Goal: Task Accomplishment & Management: Complete application form

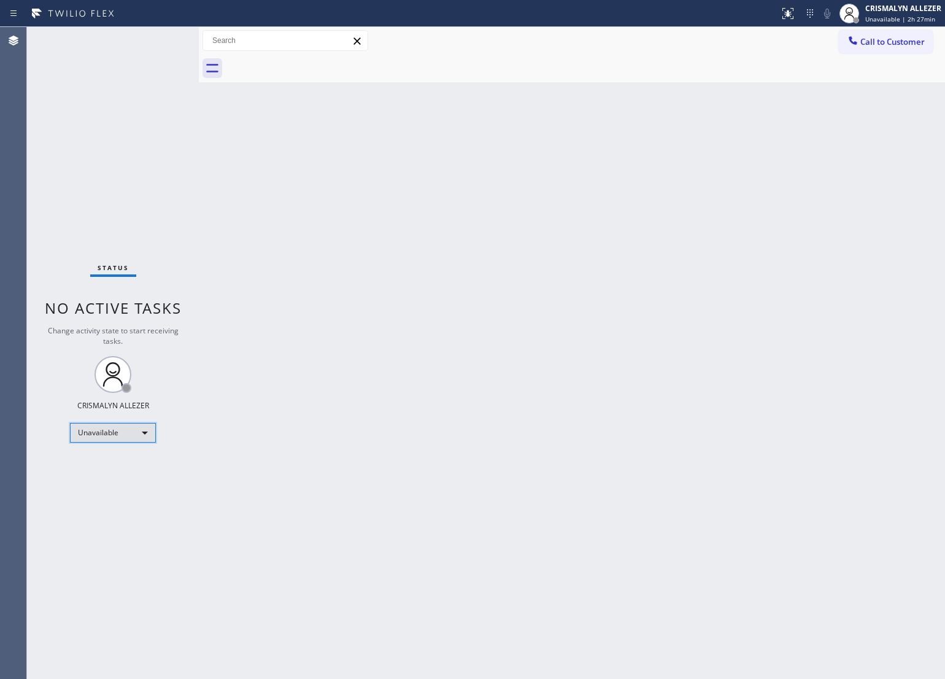
click at [139, 434] on div "Unavailable" at bounding box center [113, 433] width 86 height 20
click at [129, 495] on li "Break" at bounding box center [112, 495] width 83 height 15
click at [387, 339] on div "Back to Dashboard Change Sender ID Customers Technicians Select a contact Outbo…" at bounding box center [572, 353] width 746 height 652
click at [409, 287] on div "Back to Dashboard Change Sender ID Customers Technicians Select a contact Outbo…" at bounding box center [572, 353] width 746 height 652
click at [142, 433] on div "Break" at bounding box center [113, 433] width 86 height 20
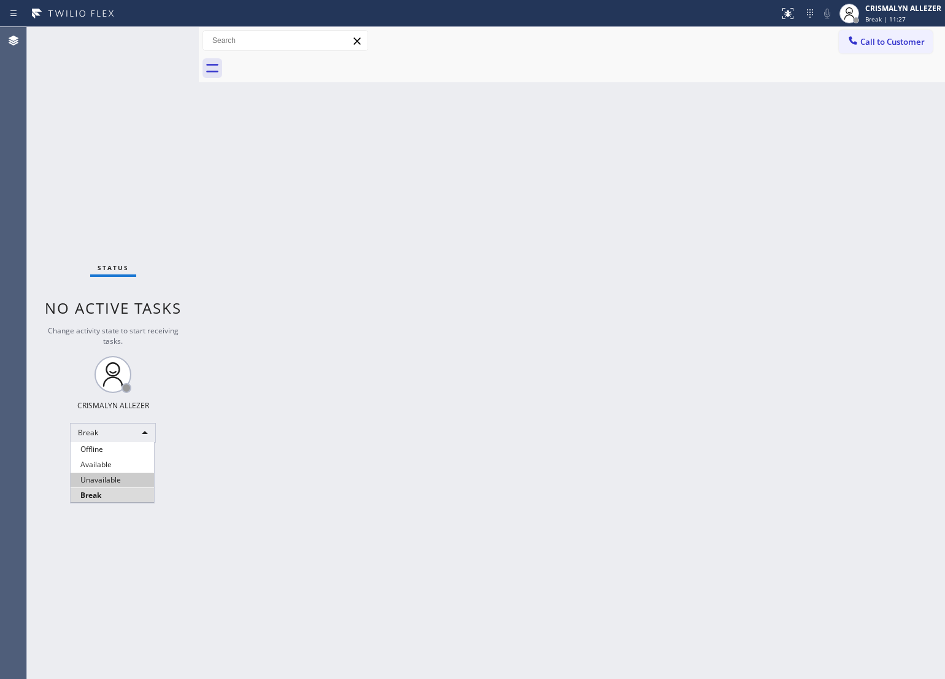
click at [136, 482] on li "Unavailable" at bounding box center [112, 479] width 83 height 15
click at [123, 166] on div "Status No active tasks Change activity state to start receiving tasks. CRISMALY…" at bounding box center [113, 353] width 172 height 652
click at [893, 40] on span "Call to Customer" at bounding box center [892, 41] width 64 height 11
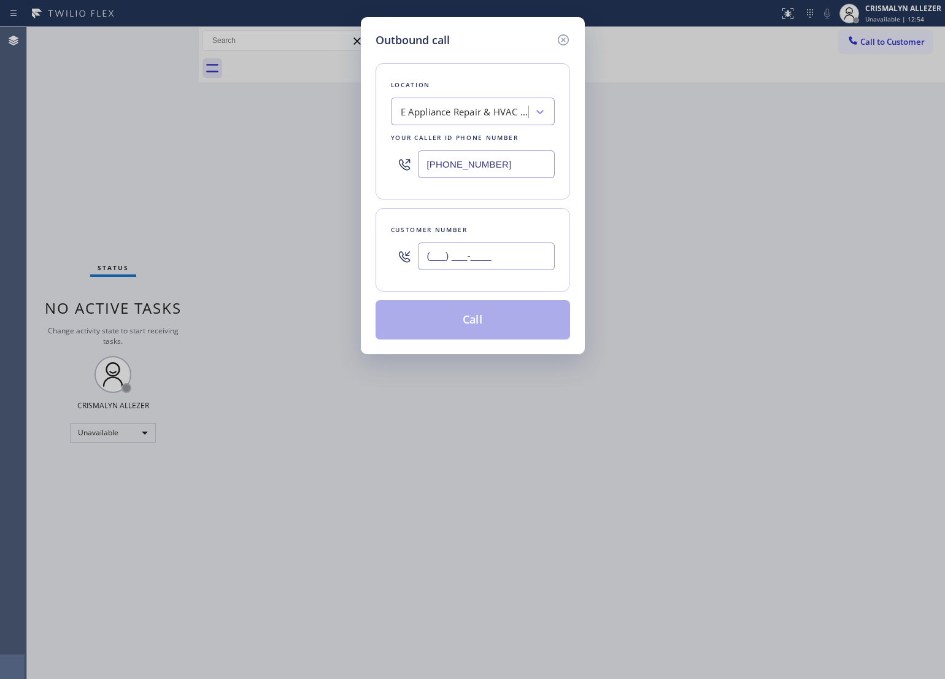
click at [509, 260] on input "(___) ___-____" at bounding box center [486, 256] width 137 height 28
paste input "917) 991-5222"
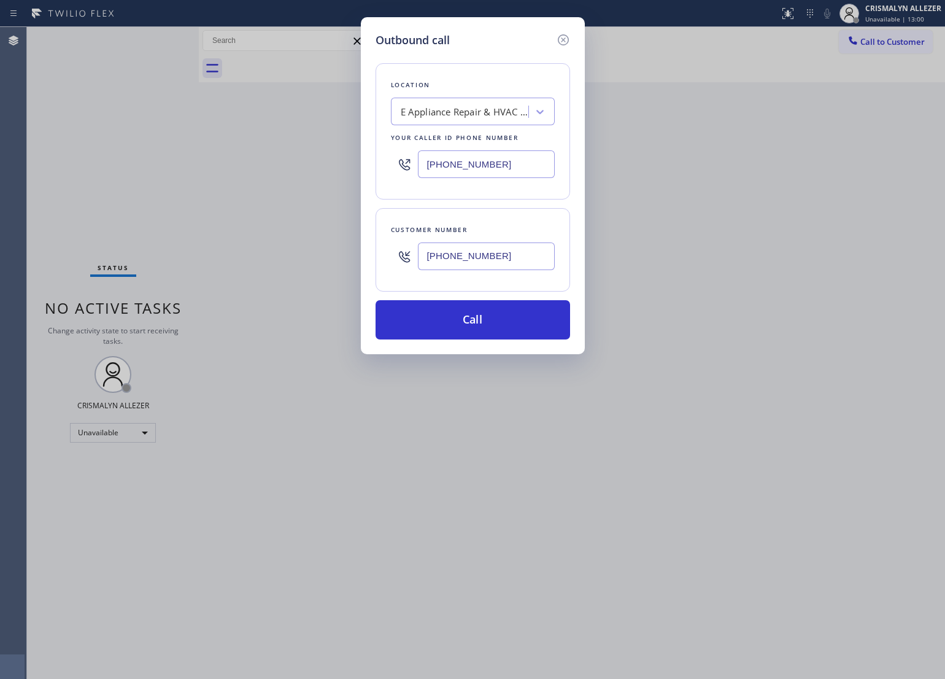
type input "[PHONE_NUMBER]"
click at [493, 121] on div "E Appliance Repair & HVAC Goleta" at bounding box center [461, 111] width 134 height 21
paste input "9179915222"
type input "9179915222"
click at [486, 115] on div "E Appliance Repair & HVAC Goleta" at bounding box center [465, 112] width 129 height 14
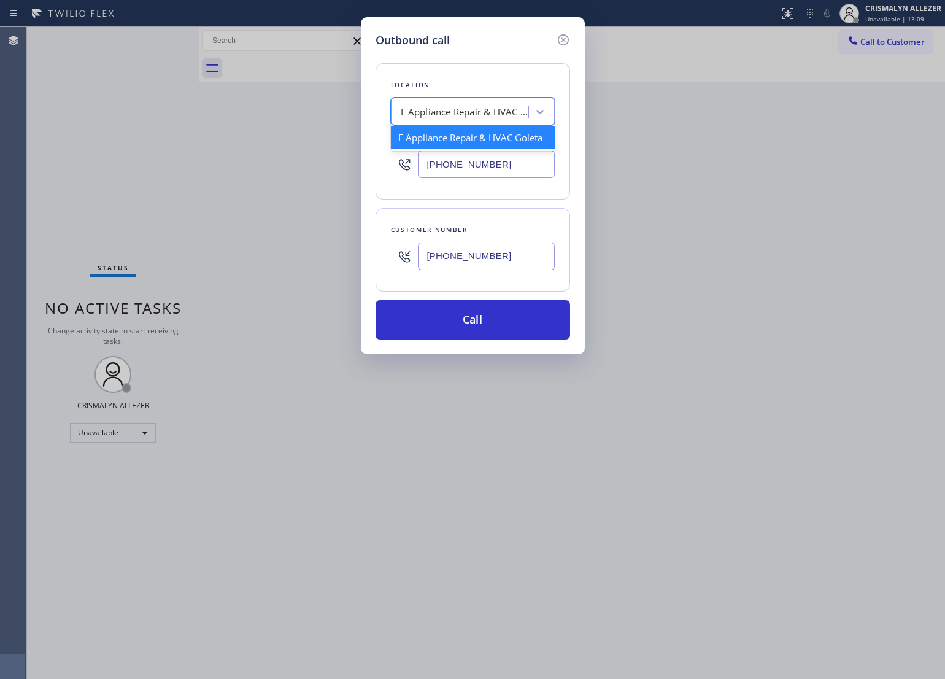
paste input "[PERSON_NAME] Repair"
type input "[PERSON_NAME] Repair"
click at [511, 164] on input "[PHONE_NUMBER]" at bounding box center [486, 164] width 137 height 28
drag, startPoint x: 511, startPoint y: 164, endPoint x: 369, endPoint y: 172, distance: 141.9
click at [369, 172] on div "Outbound call Location E Appliance Repair & HVAC Goleta Your caller id phone nu…" at bounding box center [473, 185] width 224 height 337
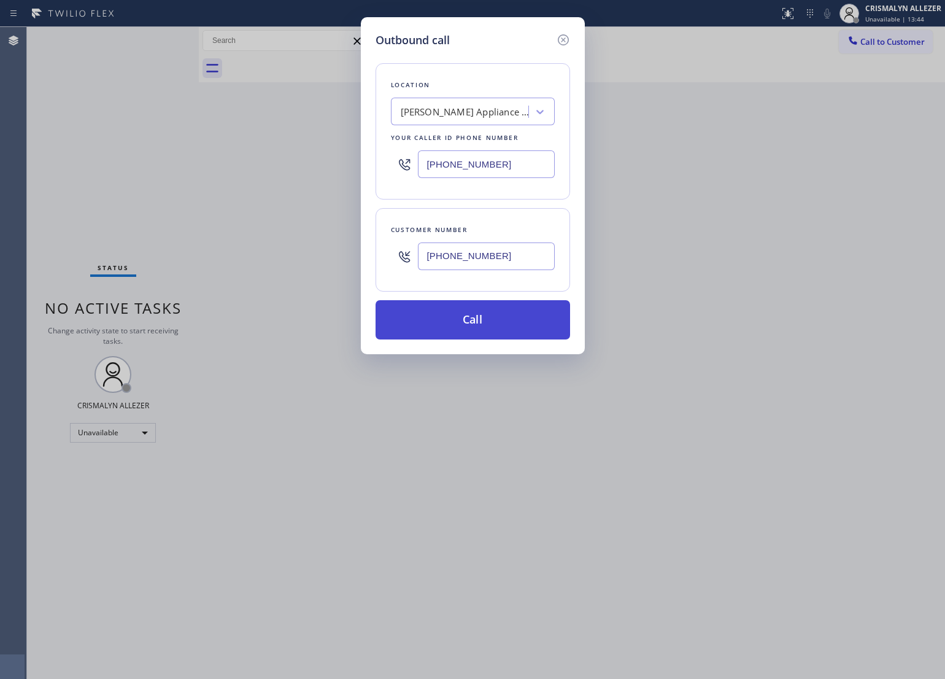
type input "[PHONE_NUMBER]"
click at [473, 333] on button "Call" at bounding box center [472, 319] width 194 height 39
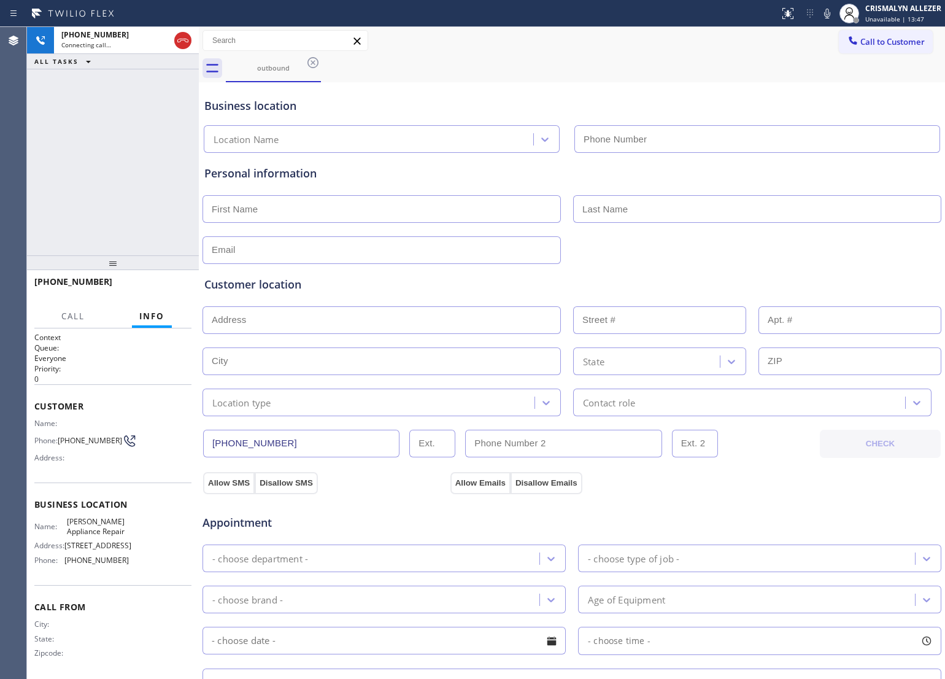
type input "[PHONE_NUMBER]"
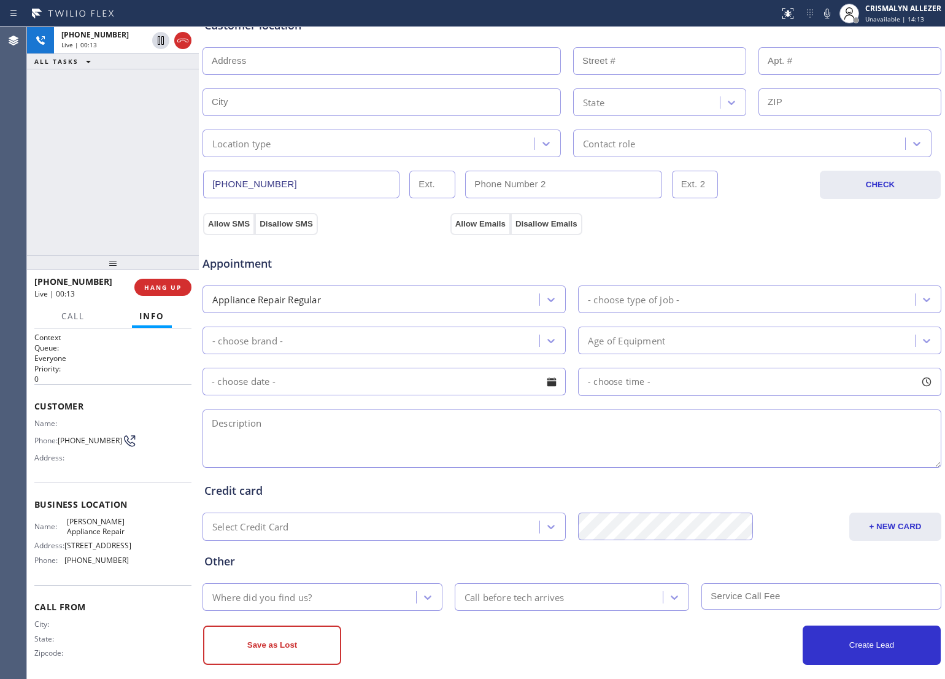
scroll to position [274, 0]
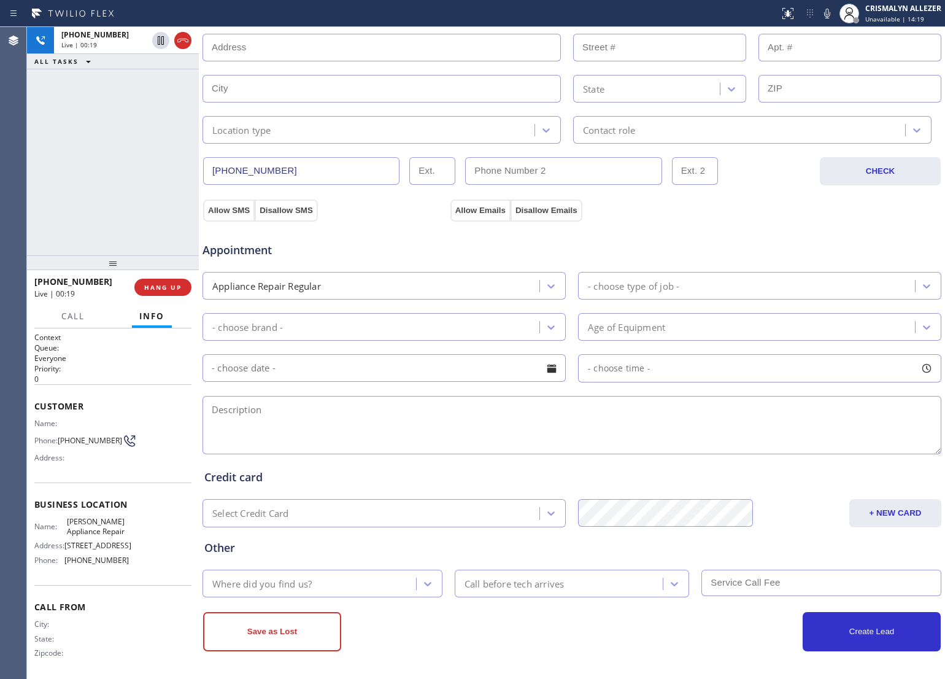
click at [336, 423] on textarea at bounding box center [571, 425] width 739 height 58
paste textarea "My Viking freezer model VCSB542SS is completely thawed although still cool"
click at [571, 409] on textarea "My Viking freezer model VCSB542SS is completely thawed, although still cool" at bounding box center [571, 425] width 739 height 58
type textarea "My Viking freezer model VCSB542SS is completely thawed, although still cool || …"
click at [787, 415] on textarea "My Viking freezer model VCSB542SS is completely thawed, although still cool || …" at bounding box center [571, 425] width 739 height 58
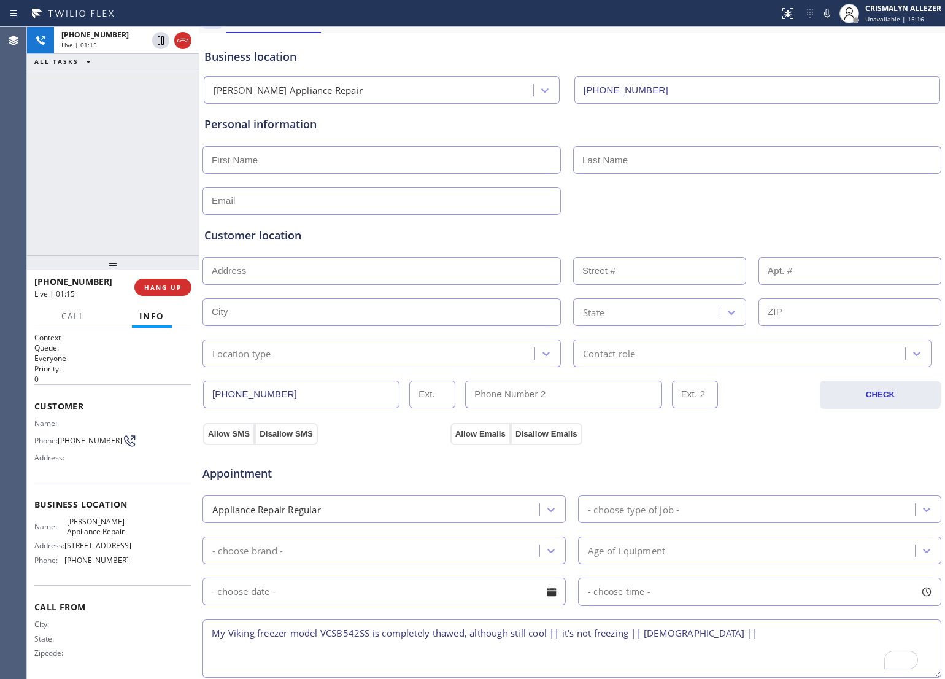
scroll to position [44, 0]
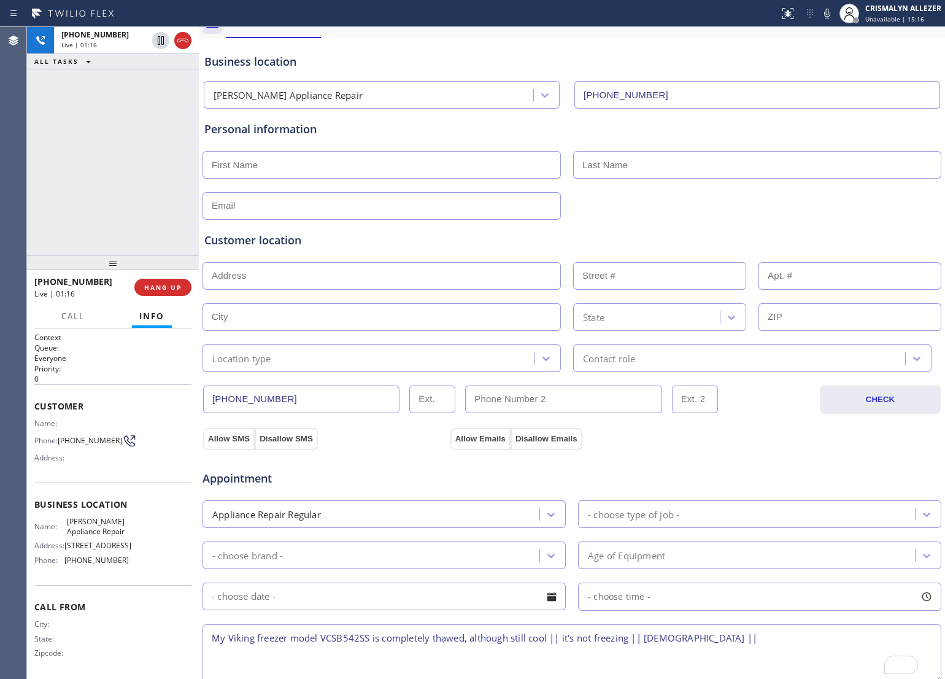
click at [315, 167] on input "text" at bounding box center [381, 165] width 358 height 28
type input "[PERSON_NAME]"
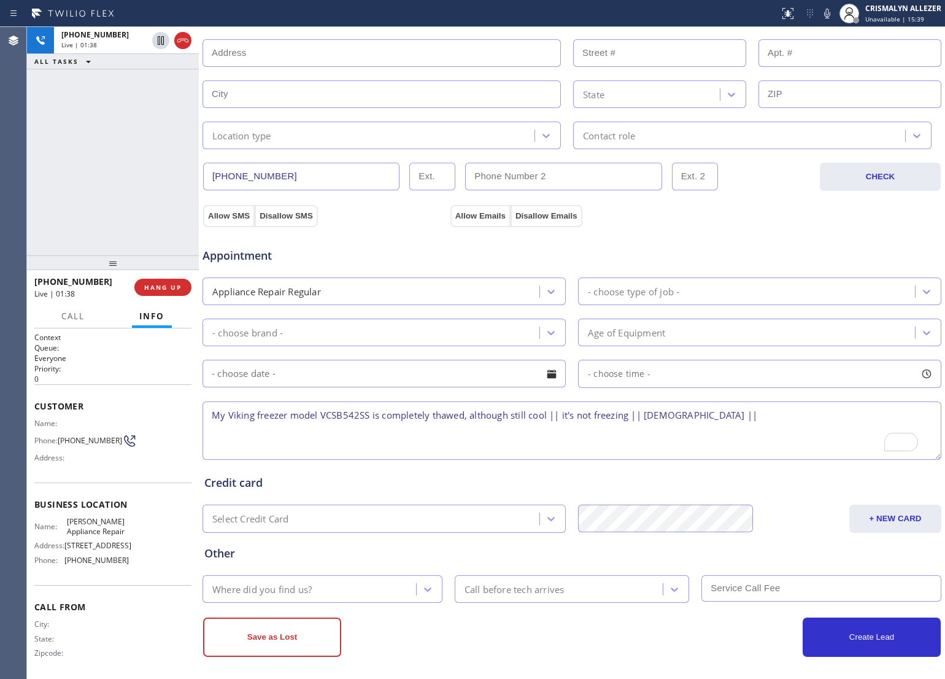
scroll to position [274, 0]
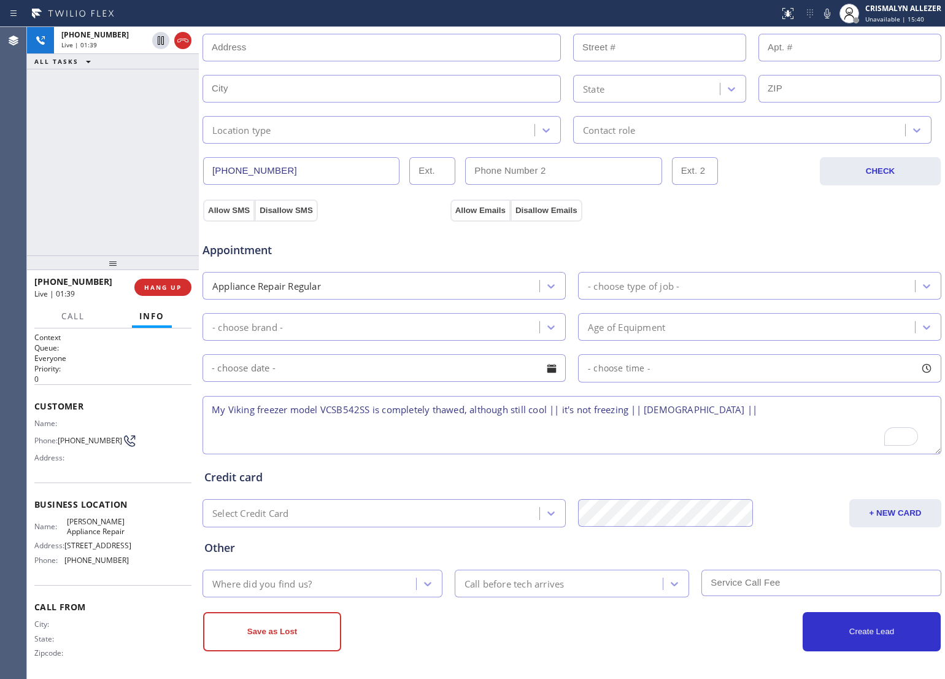
click at [728, 412] on textarea "My Viking freezer model VCSB542SS is completely thawed, although still cool || …" at bounding box center [571, 425] width 739 height 58
paste textarea "[STREET_ADDRESS]"
drag, startPoint x: 865, startPoint y: 408, endPoint x: 893, endPoint y: 409, distance: 27.6
click at [893, 409] on textarea "My Viking freezer model VCSB542SS is completely thawed, although still cool || …" at bounding box center [571, 425] width 739 height 58
click at [212, 409] on textarea "My Viking freezer model VCSB542SS is completely thawed, although still cool || …" at bounding box center [571, 425] width 739 height 58
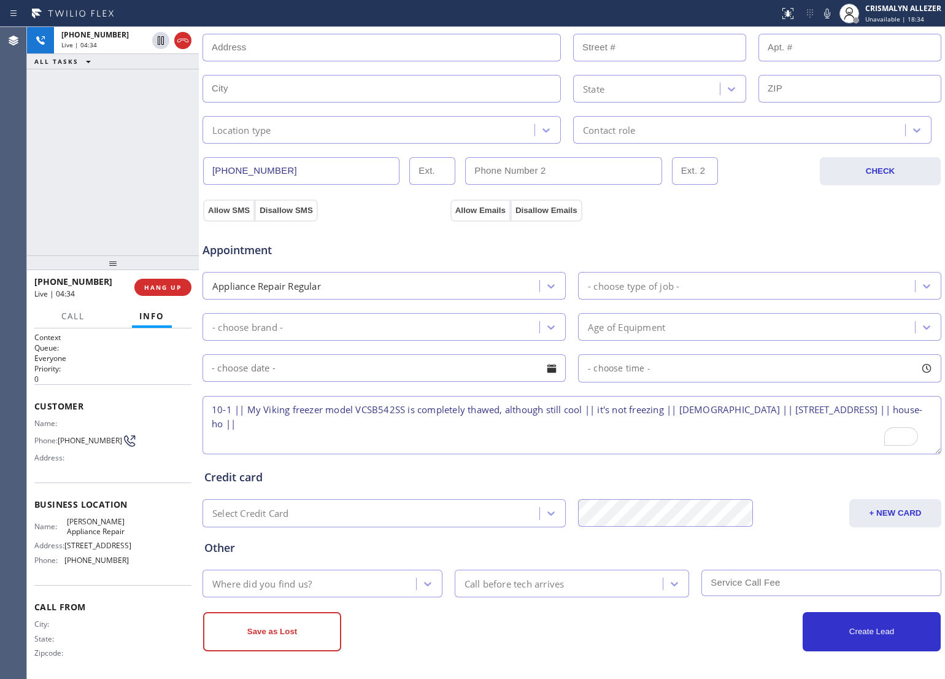
click at [347, 423] on textarea "10-1 || My Viking freezer model VCSB542SS is completely thawed, although still …" at bounding box center [571, 425] width 739 height 58
click at [344, 421] on textarea "10-1 || My Viking freezer model VCSB542SS is completely thawed, although still …" at bounding box center [571, 425] width 739 height 58
click at [799, 431] on textarea "10-1 || My Viking freezer model VCSB542SS is completely thawed, although still …" at bounding box center [571, 425] width 739 height 58
type textarea "10-1 || My Viking freezer model VCSB542SS is completely thawed, although still …"
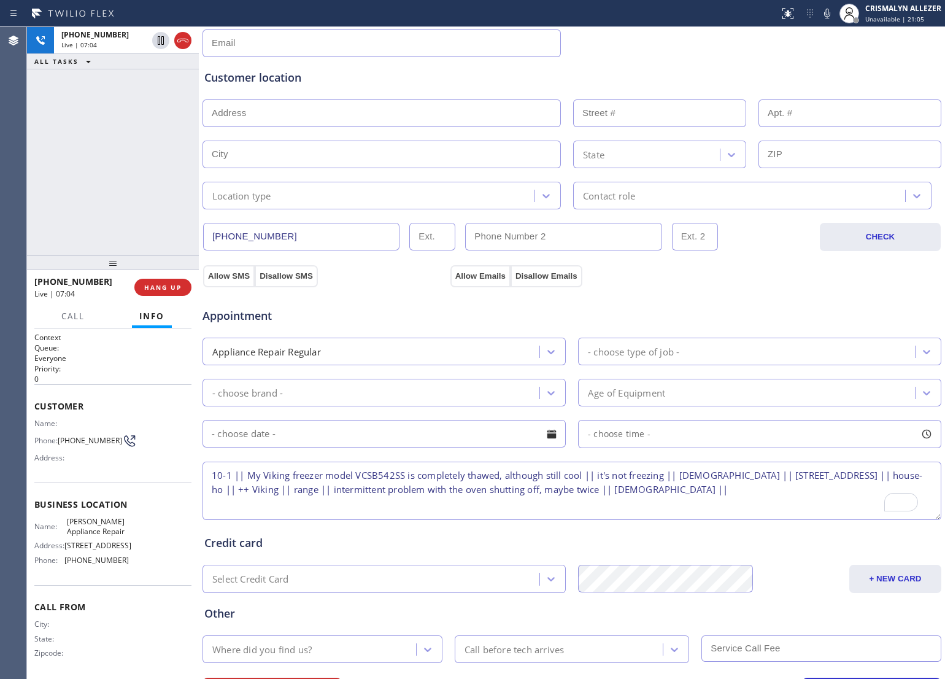
scroll to position [121, 0]
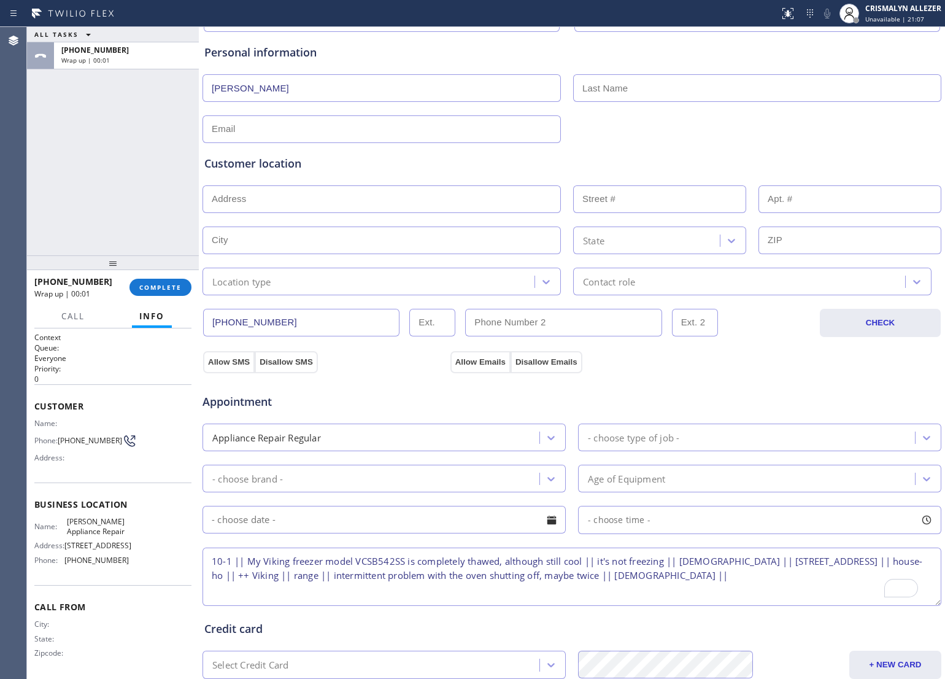
click at [661, 93] on input "text" at bounding box center [757, 88] width 368 height 28
type input "Morea"
click at [325, 136] on input "text" at bounding box center [381, 129] width 358 height 28
paste input "[PERSON_NAME][EMAIL_ADDRESS][PERSON_NAME][DOMAIN_NAME]"
type input "[PERSON_NAME][EMAIL_ADDRESS][PERSON_NAME][DOMAIN_NAME]"
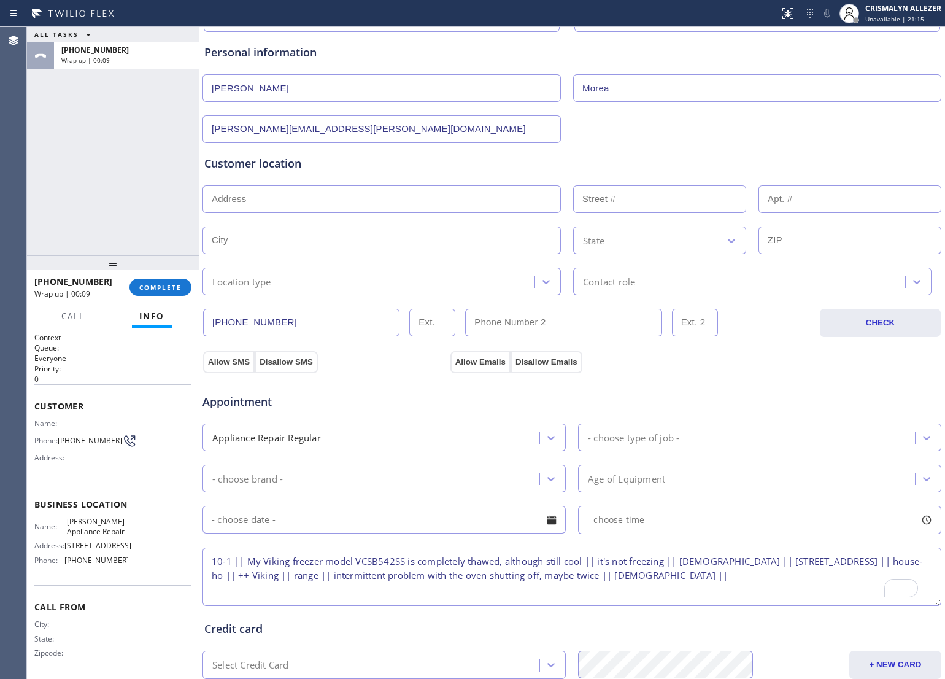
click at [399, 172] on div "Customer location" at bounding box center [571, 163] width 735 height 17
click at [393, 194] on input "text" at bounding box center [381, 199] width 358 height 28
paste input "[STREET_ADDRESS]"
type input "[STREET_ADDRESS]"
type input "5121"
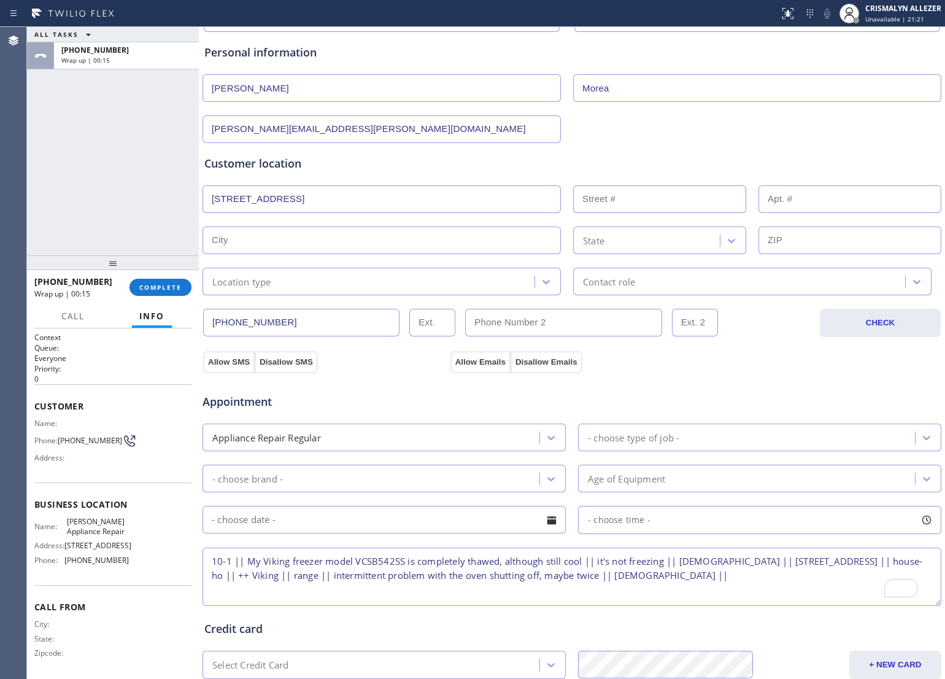
type input "[GEOGRAPHIC_DATA]"
type input "90803"
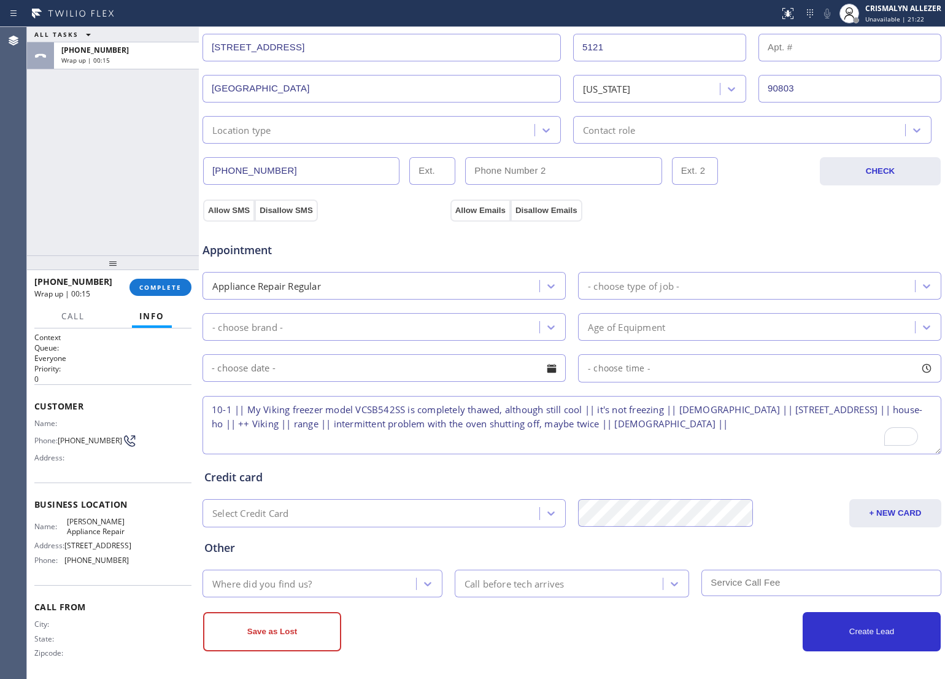
scroll to position [274, 0]
click at [540, 128] on icon at bounding box center [546, 130] width 12 height 12
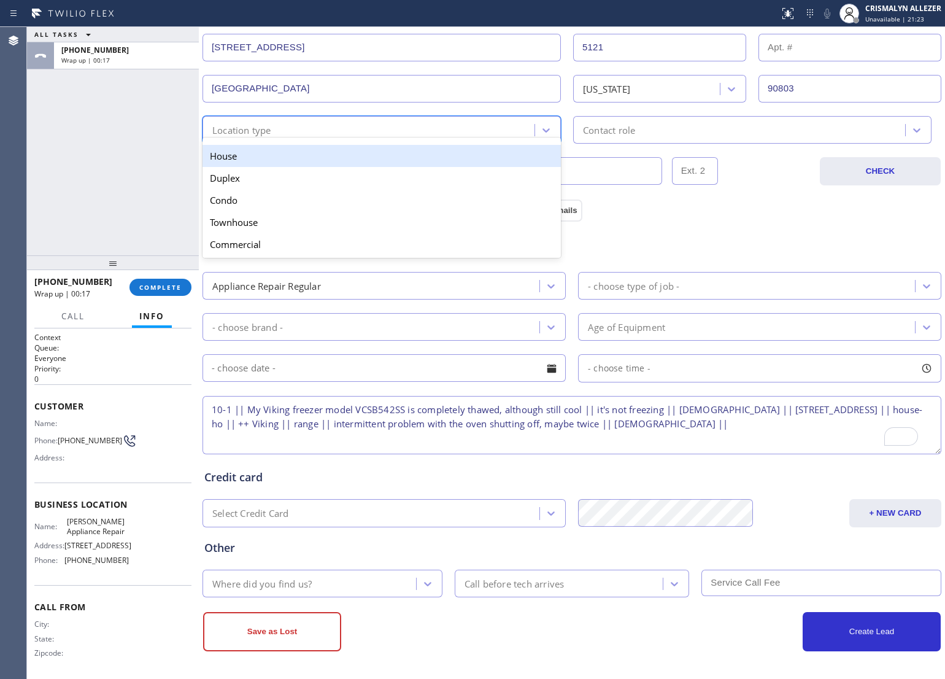
click at [429, 151] on div "House" at bounding box center [381, 156] width 358 height 22
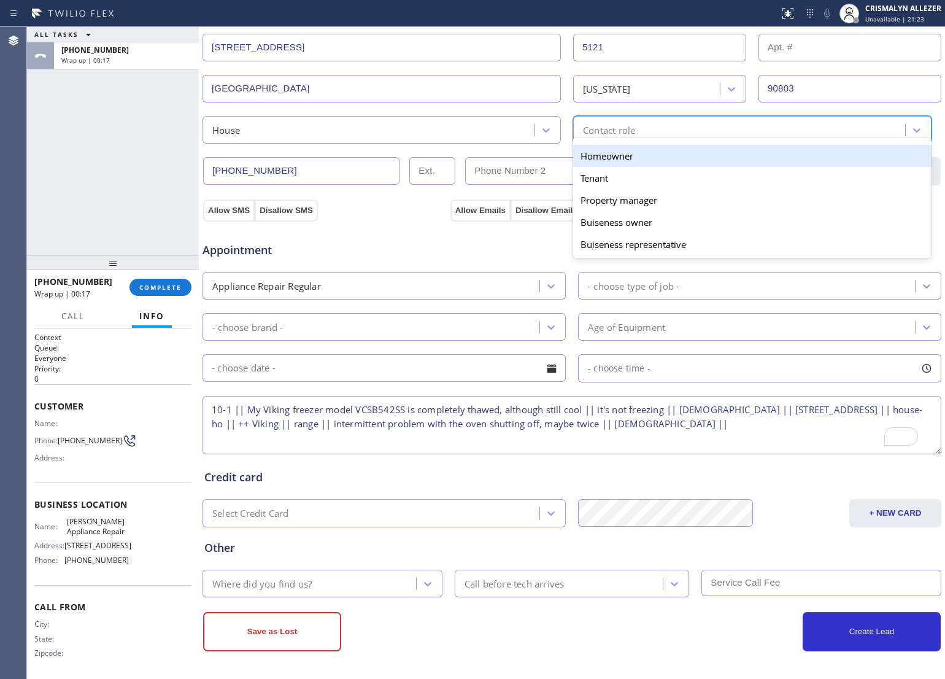
click at [663, 136] on div "Contact role" at bounding box center [741, 129] width 328 height 21
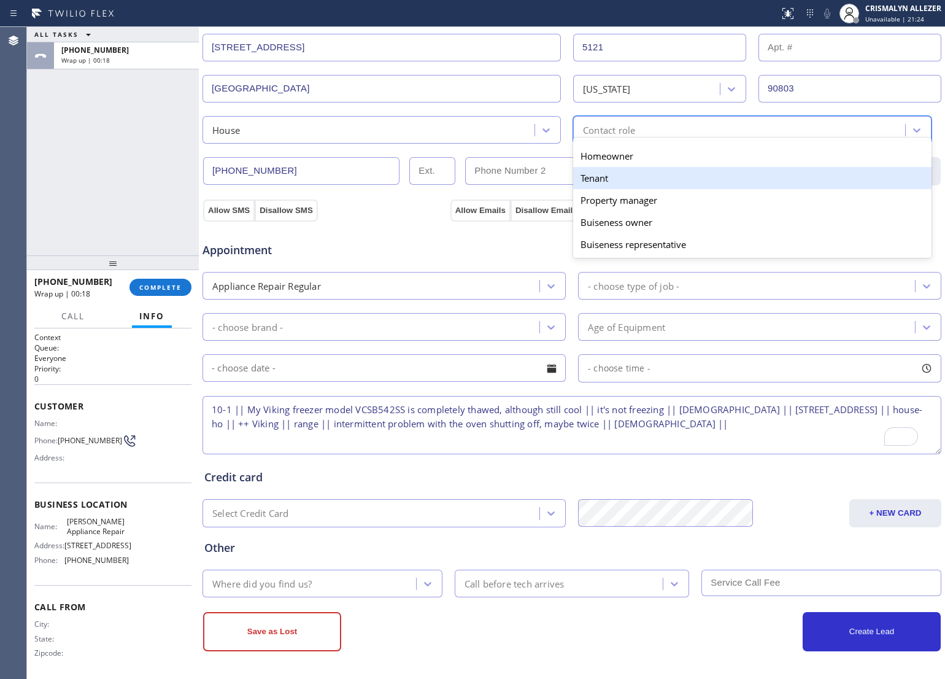
click at [602, 167] on div "Tenant" at bounding box center [752, 178] width 358 height 22
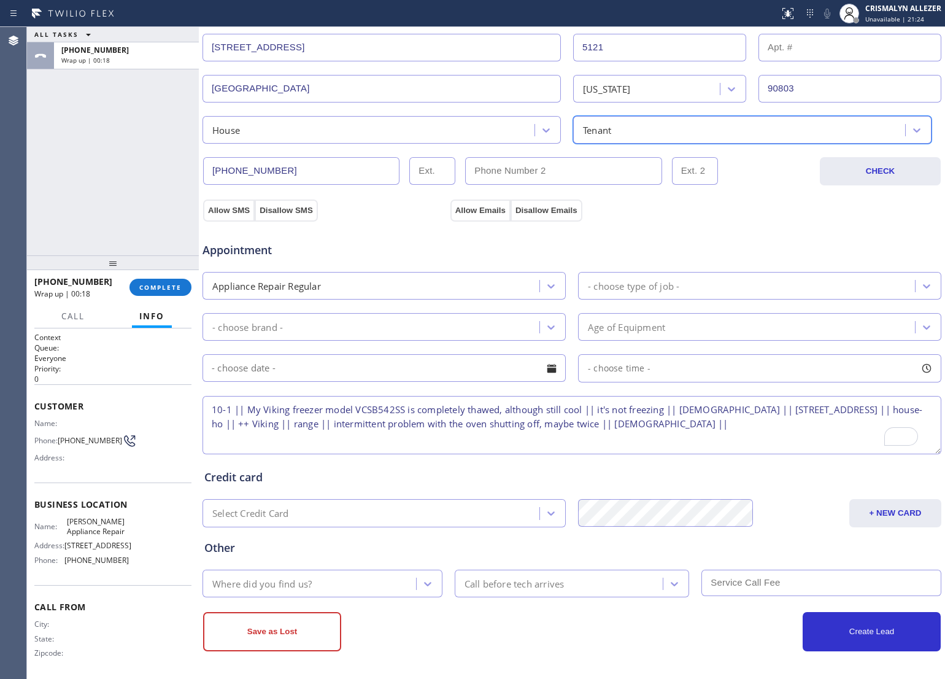
click at [661, 124] on div "Tenant" at bounding box center [741, 129] width 328 height 21
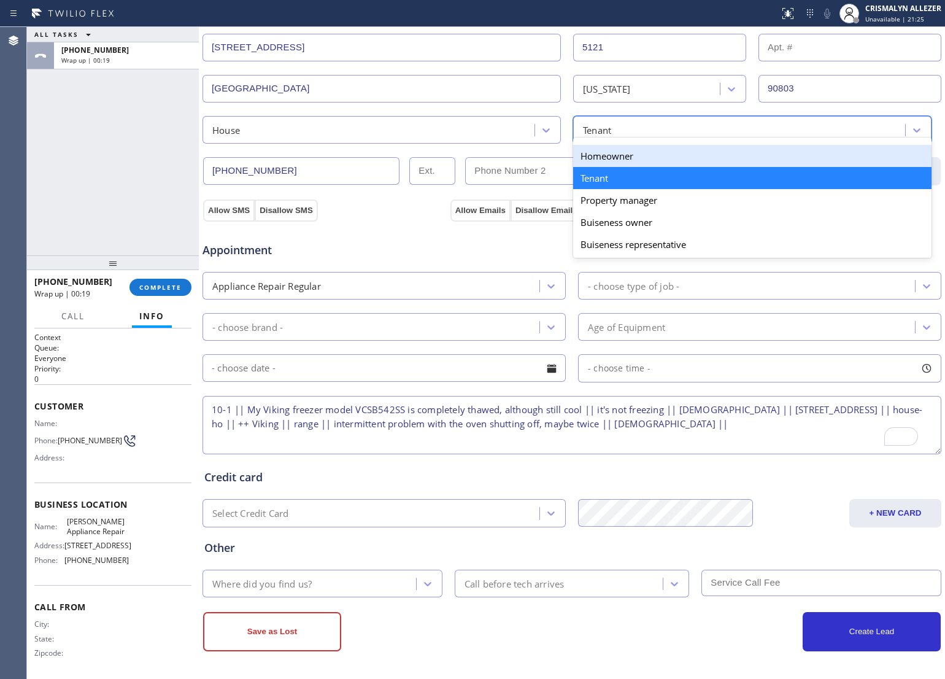
click at [612, 160] on div "Homeowner" at bounding box center [752, 156] width 358 height 22
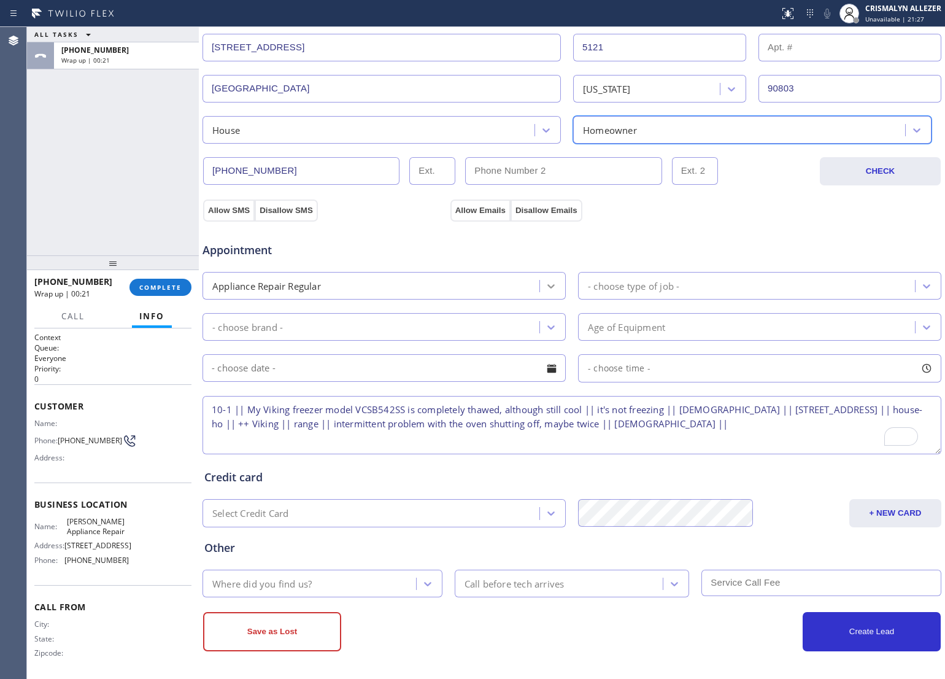
click at [546, 287] on icon at bounding box center [551, 286] width 12 height 12
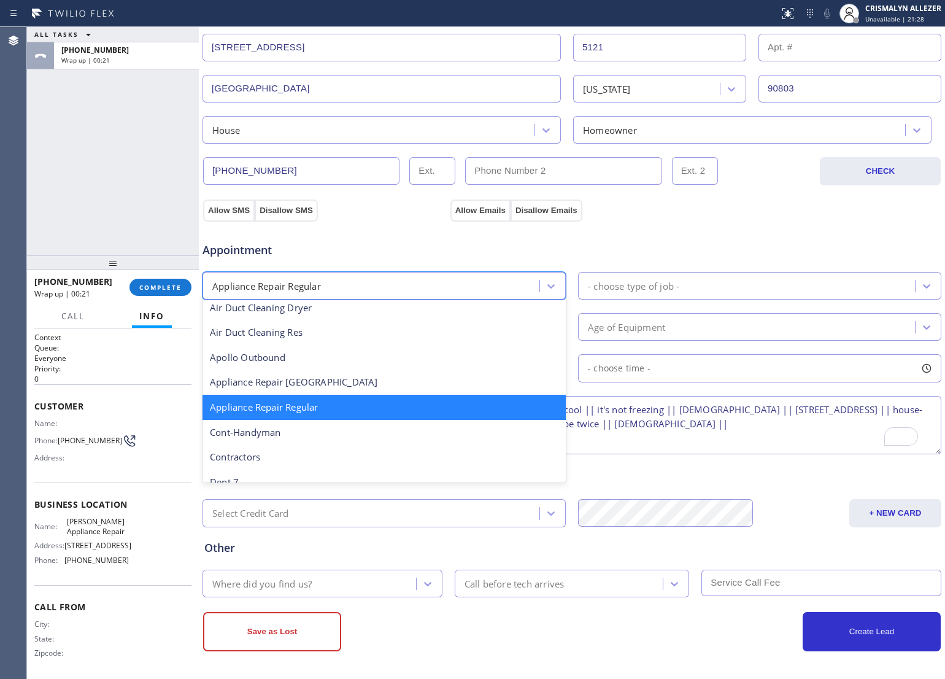
scroll to position [102, 0]
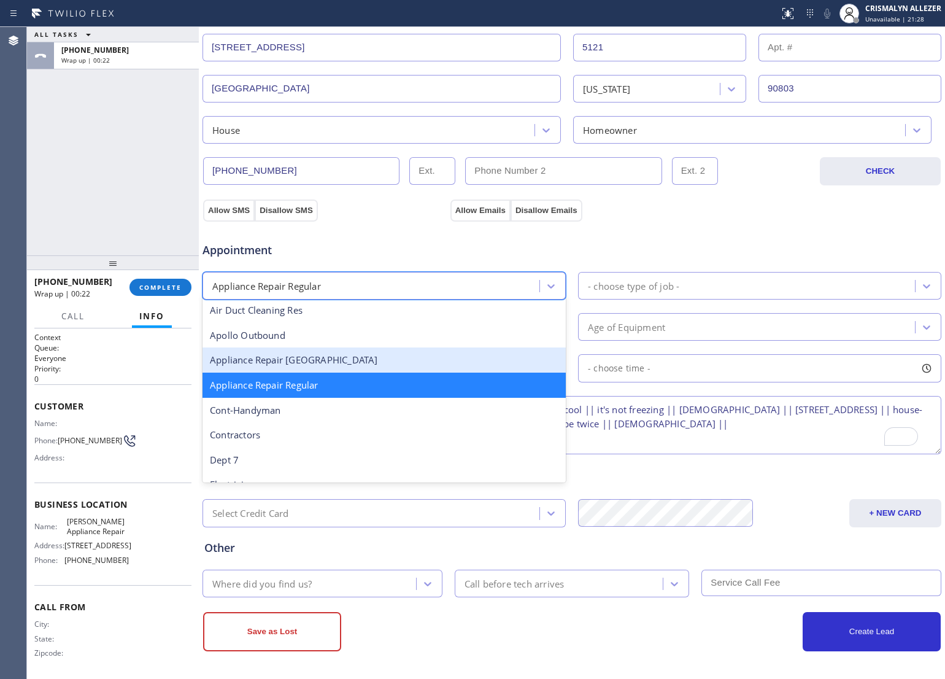
click at [331, 359] on div "Appliance Repair [GEOGRAPHIC_DATA]" at bounding box center [383, 359] width 363 height 25
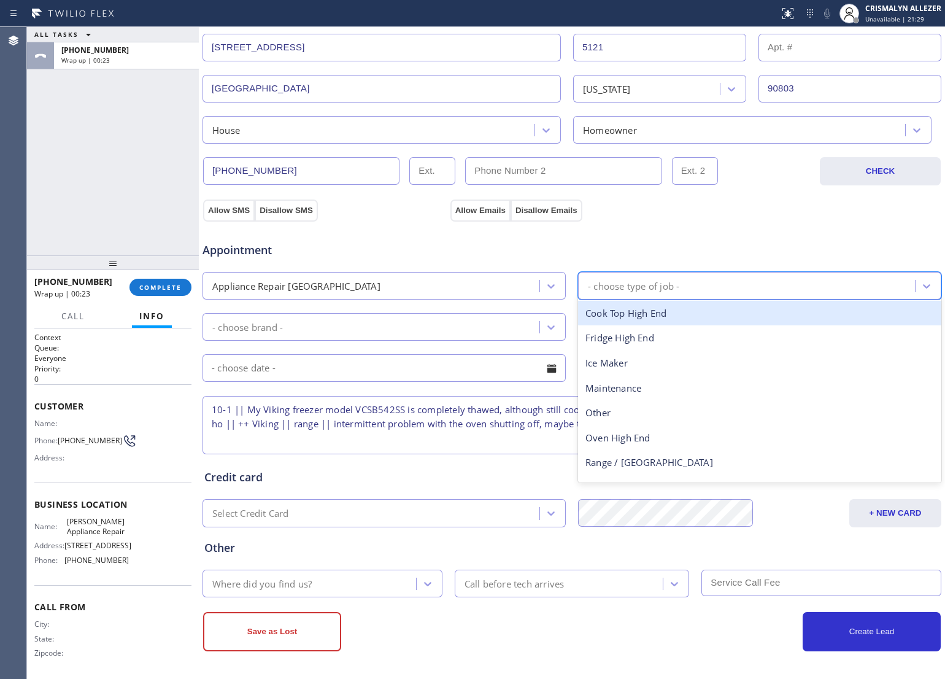
click at [672, 295] on div "- choose type of job -" at bounding box center [748, 285] width 333 height 21
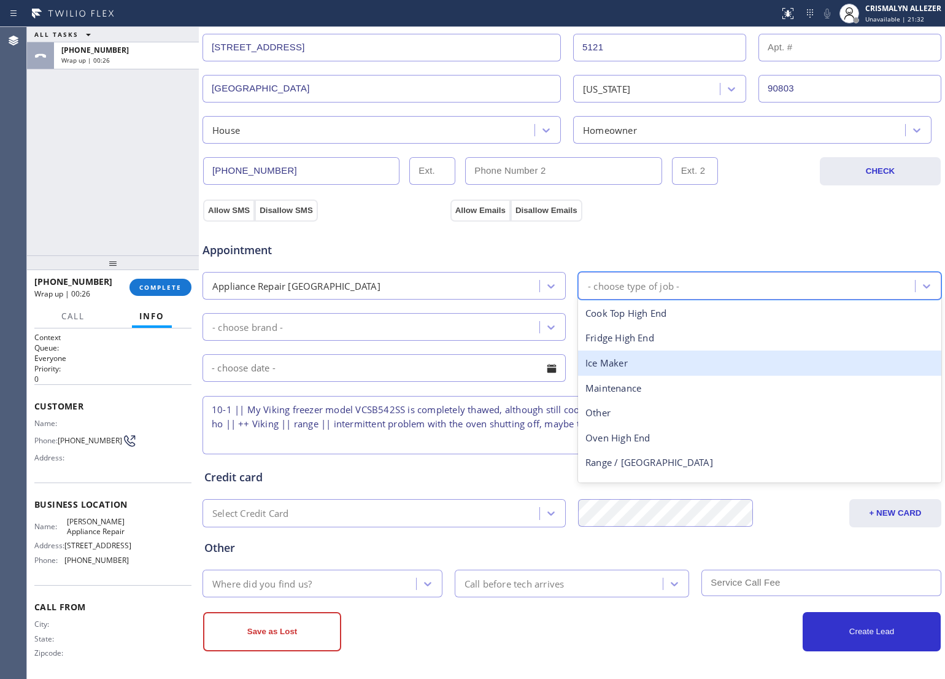
scroll to position [44, 0]
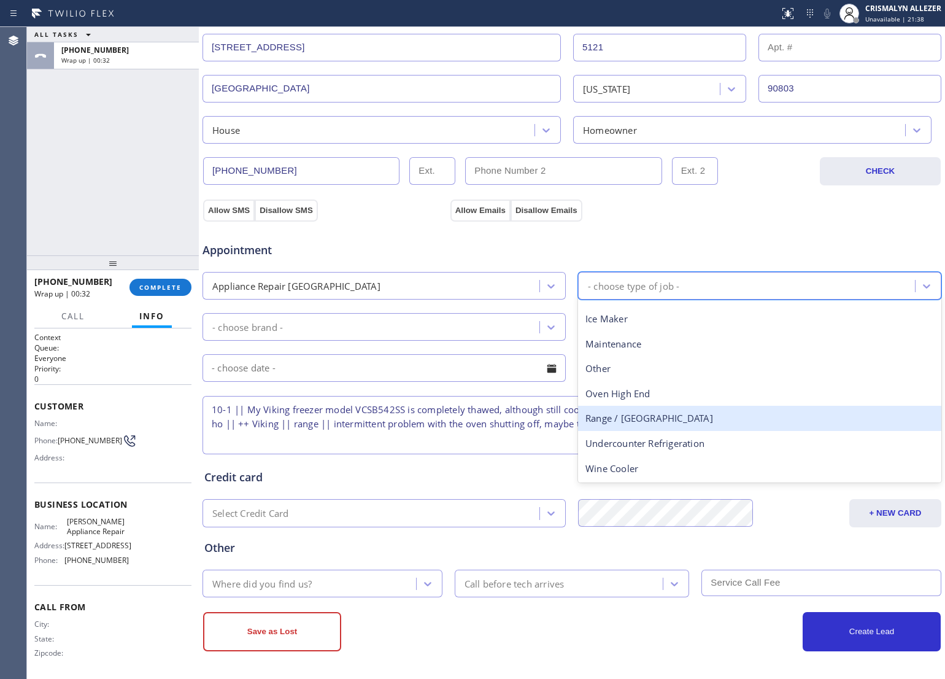
click at [664, 414] on div "Range / [GEOGRAPHIC_DATA]" at bounding box center [759, 418] width 363 height 25
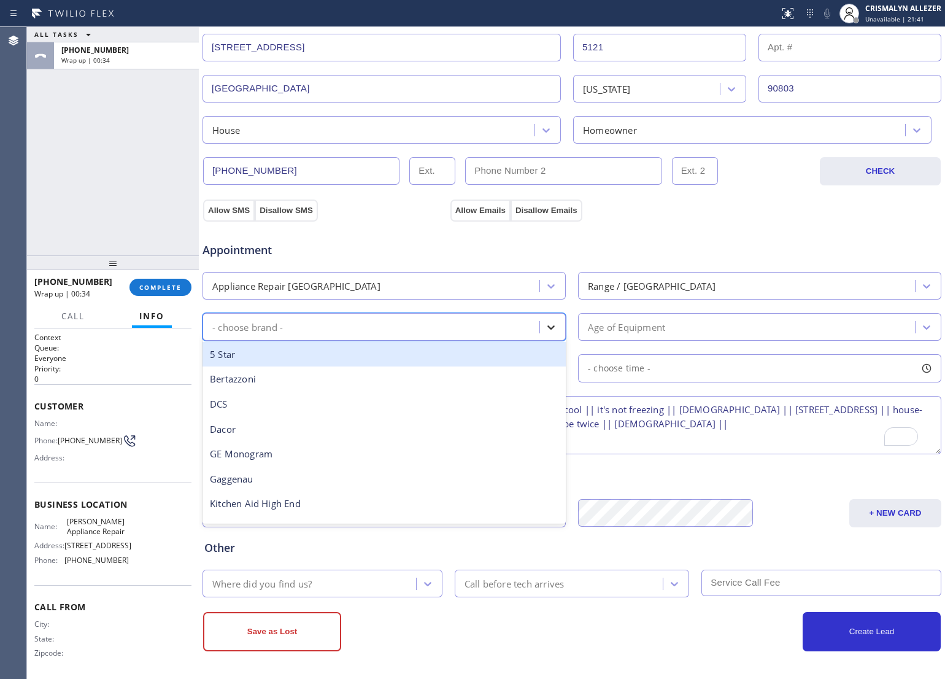
click at [545, 327] on icon at bounding box center [551, 327] width 12 height 12
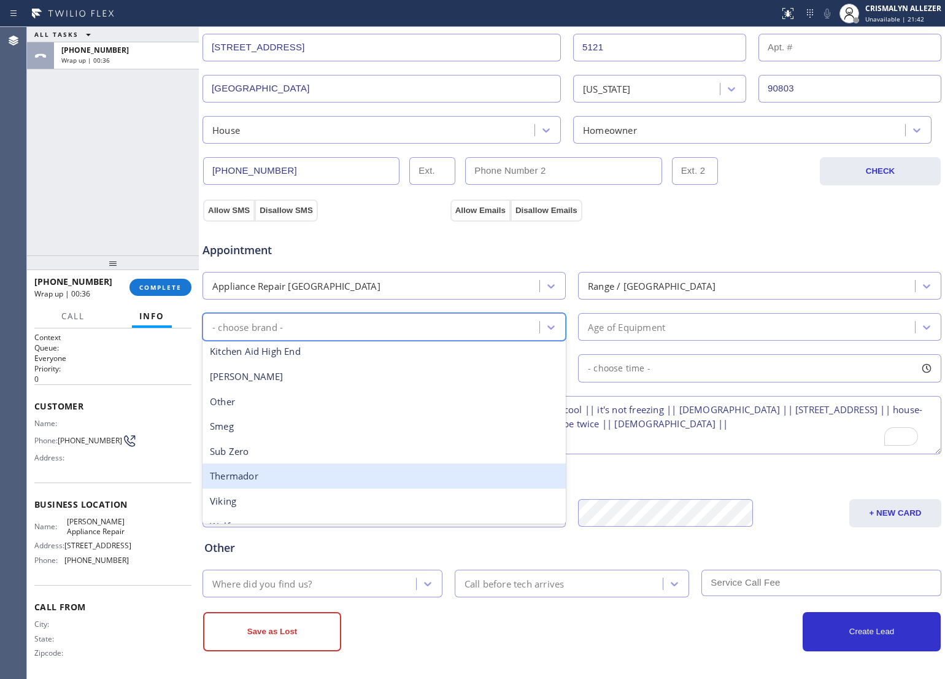
scroll to position [153, 0]
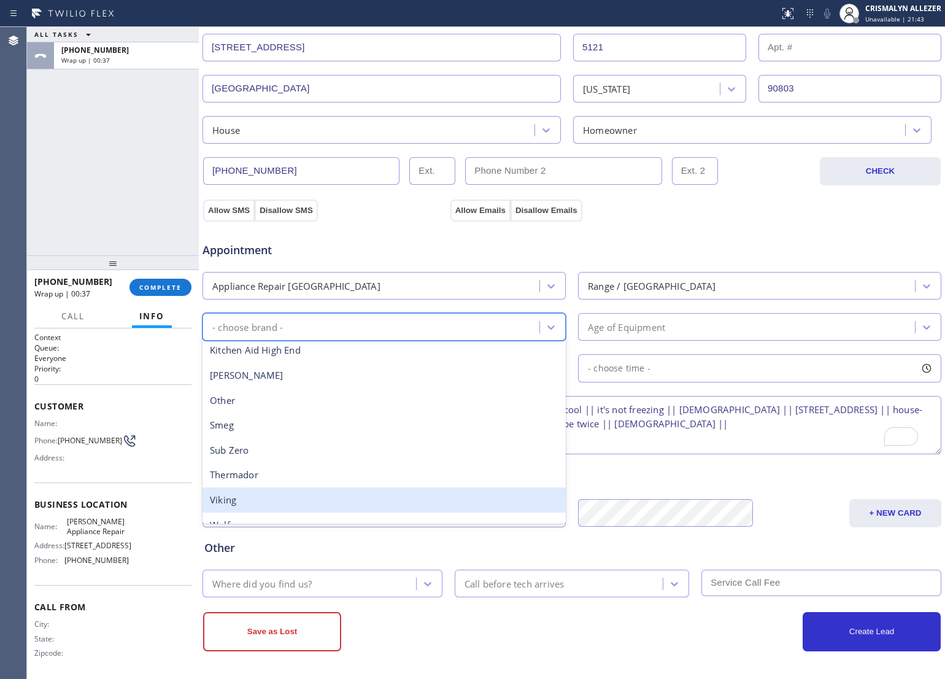
click at [317, 493] on div "Viking" at bounding box center [383, 499] width 363 height 25
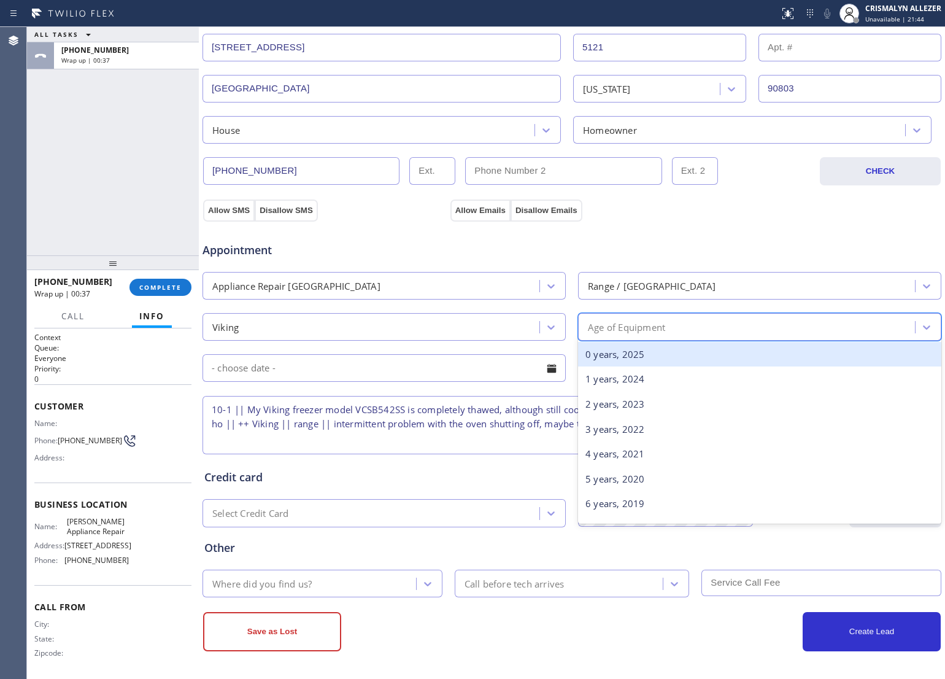
click at [693, 335] on div "Age of Equipment" at bounding box center [748, 326] width 333 height 21
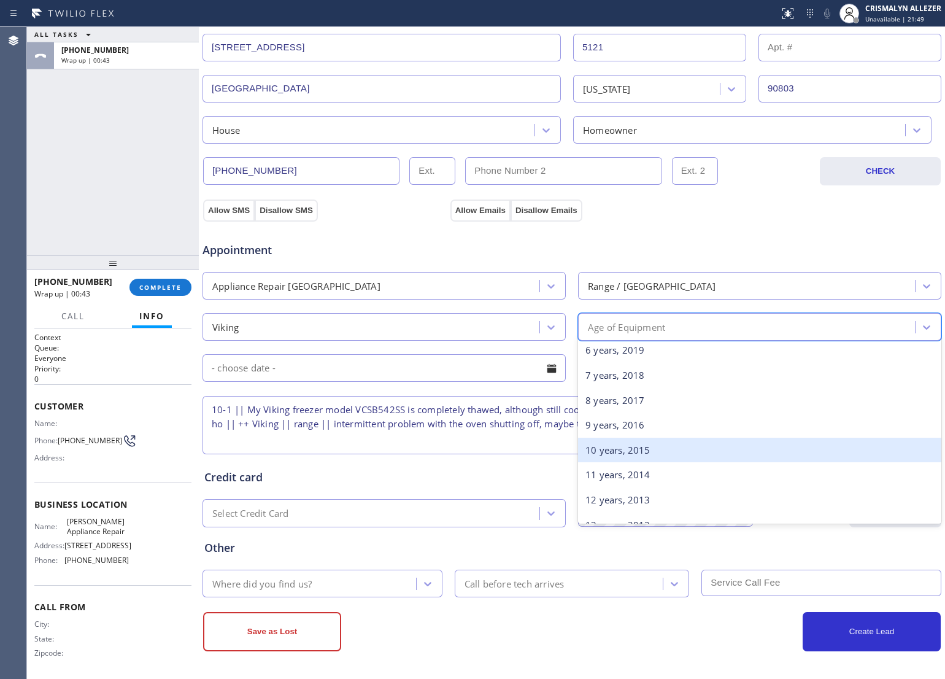
click at [623, 452] on div "10 years, 2015" at bounding box center [759, 449] width 363 height 25
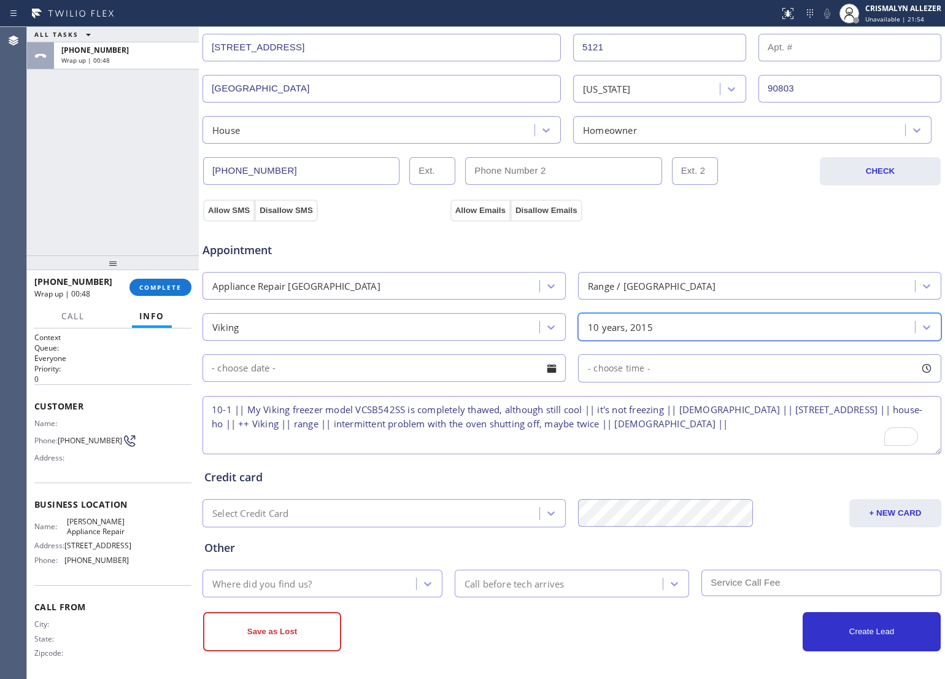
click at [548, 372] on div at bounding box center [551, 368] width 21 height 21
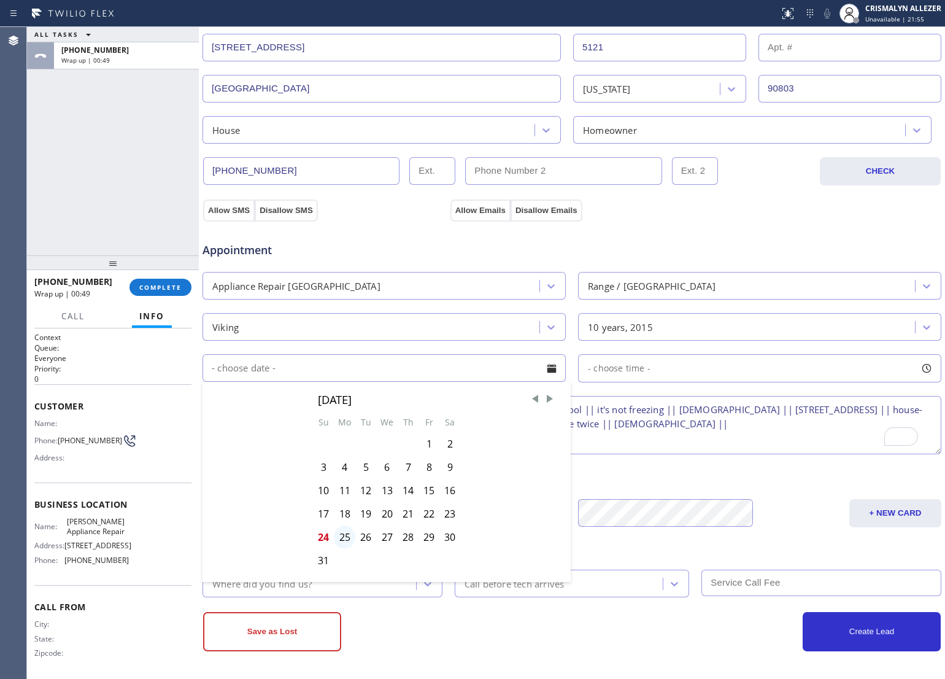
click at [339, 537] on div "25" at bounding box center [344, 536] width 21 height 23
type input "[DATE]"
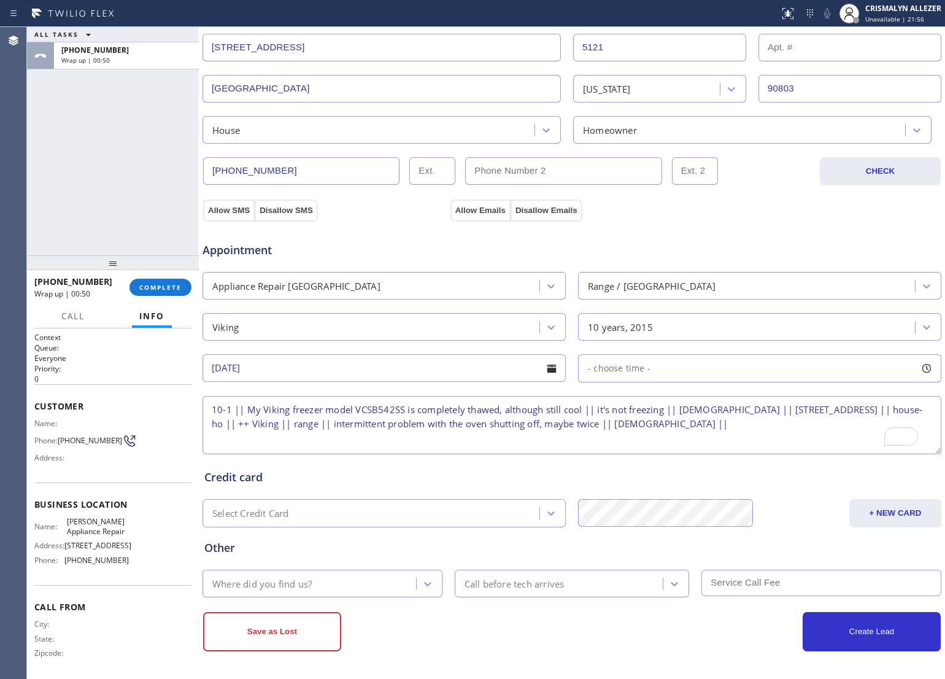
click at [715, 363] on div "- choose time -" at bounding box center [759, 368] width 363 height 28
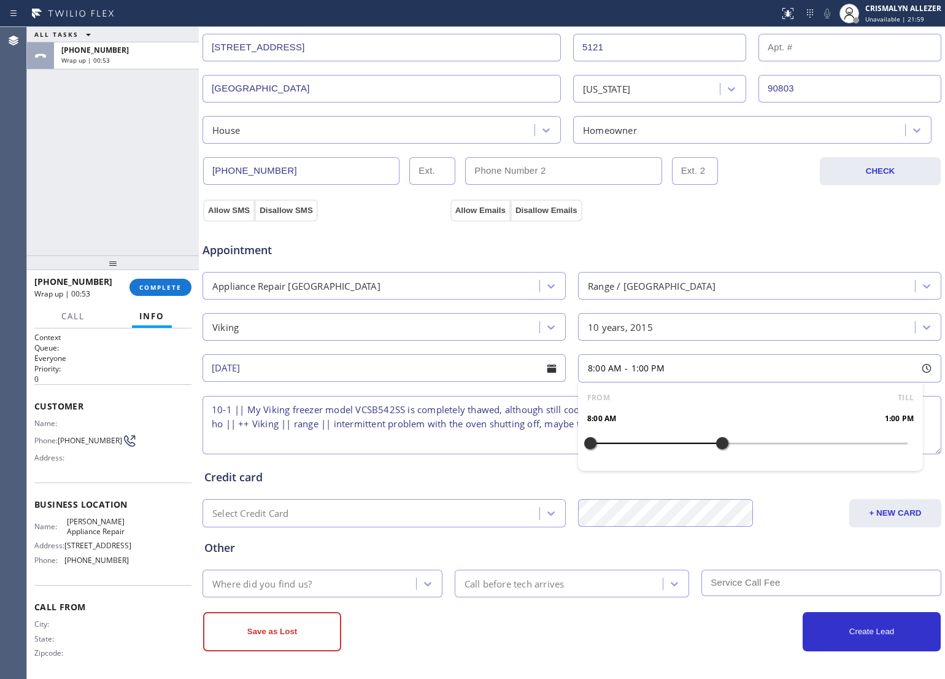
drag, startPoint x: 583, startPoint y: 445, endPoint x: 710, endPoint y: 445, distance: 127.0
click at [715, 445] on div at bounding box center [722, 443] width 15 height 26
drag, startPoint x: 585, startPoint y: 442, endPoint x: 637, endPoint y: 437, distance: 52.4
click at [637, 437] on div at bounding box center [643, 443] width 15 height 26
click at [447, 445] on textarea "10-1 || My Viking freezer model VCSB542SS is completely thawed, although still …" at bounding box center [571, 425] width 739 height 58
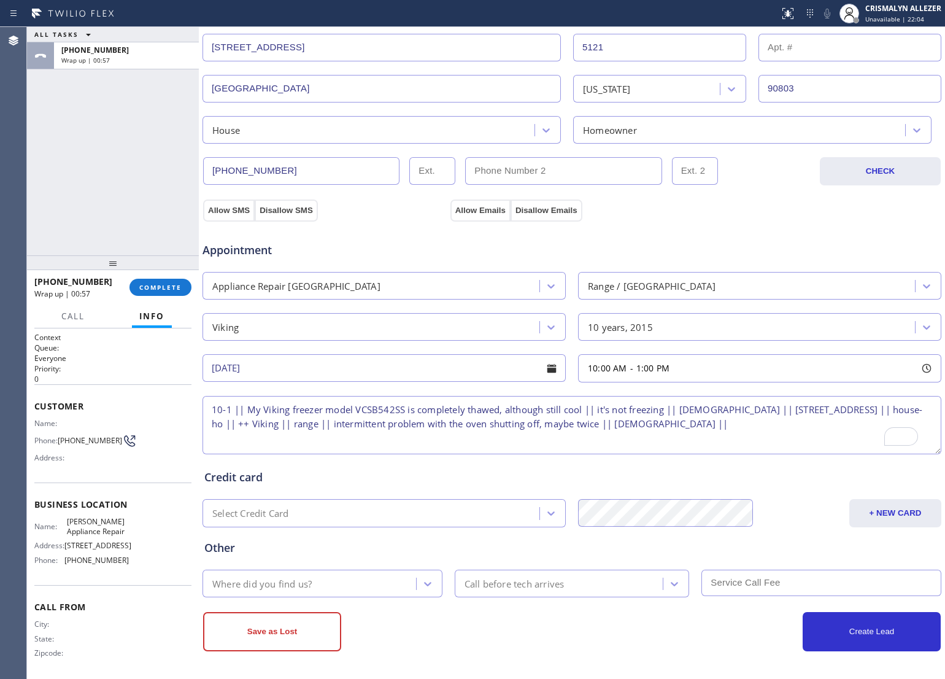
click at [229, 409] on textarea "10-1 || My Viking freezer model VCSB542SS is completely thawed, although still …" at bounding box center [571, 425] width 739 height 58
click at [834, 428] on textarea "10-1 || no SCF || My Viking freezer model VCSB542SS is completely thawed, altho…" at bounding box center [571, 425] width 739 height 58
paste textarea "[STREET_ADDRESS]"
drag, startPoint x: 393, startPoint y: 423, endPoint x: 810, endPoint y: 428, distance: 417.2
click at [810, 428] on textarea "10-1 || no SCF || My Viking freezer model VCSB542SS is completely thawed, altho…" at bounding box center [571, 425] width 739 height 58
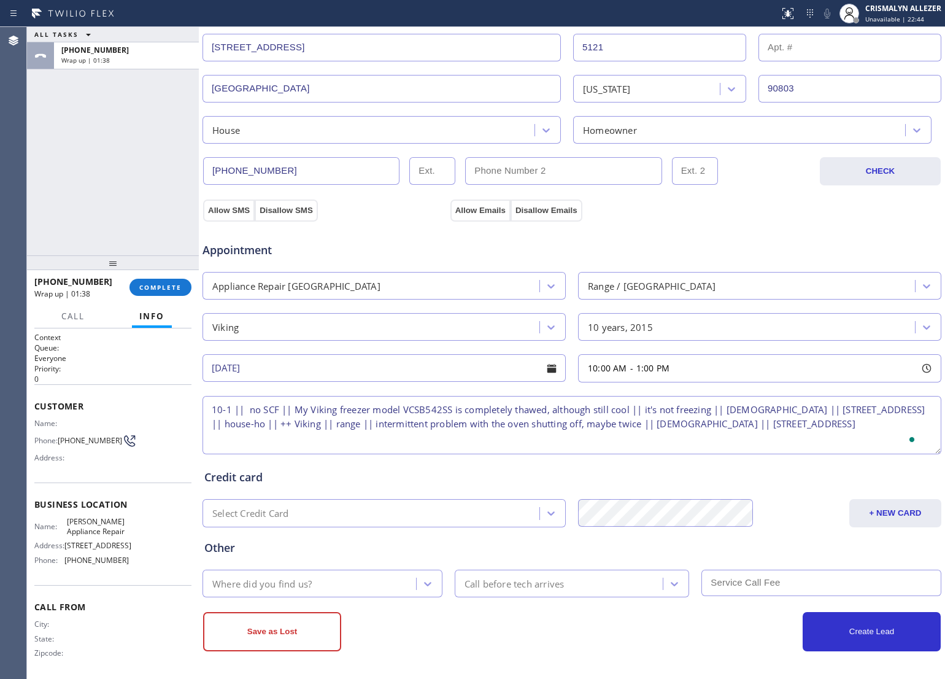
click at [292, 409] on textarea "10-1 || no SCF || My Viking freezer model VCSB542SS is completely thawed, altho…" at bounding box center [571, 425] width 739 height 58
paste textarea "Viking || range || intermittent problem with the oven shutting off, maybe twice…"
click at [741, 410] on textarea "10-1 || no SCF ||Viking || range || intermittent problem with the oven shutting…" at bounding box center [571, 425] width 739 height 58
click at [777, 439] on textarea "10-1 || no SCF ||Viking || range || intermittent problem with the oven shutting…" at bounding box center [571, 425] width 739 height 58
drag, startPoint x: 817, startPoint y: 422, endPoint x: 764, endPoint y: 442, distance: 57.1
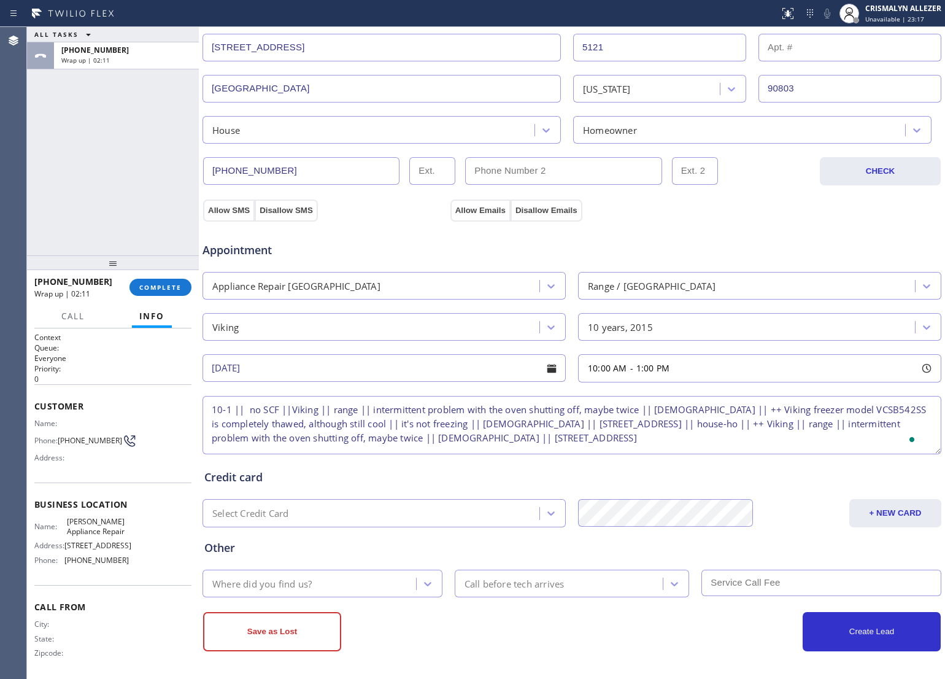
click at [764, 442] on textarea "10-1 || no SCF ||Viking || range || intermittent problem with the oven shutting…" at bounding box center [571, 425] width 739 height 58
click at [358, 408] on textarea "10-1 || no SCF ||Viking || range || intermittent problem with the oven shutting…" at bounding box center [571, 425] width 739 height 58
drag, startPoint x: 926, startPoint y: 448, endPoint x: 930, endPoint y: 490, distance: 41.9
click at [930, 454] on textarea "10-1 || no SCF ||Viking || range(Oven is the problem) || intermittent problem w…" at bounding box center [571, 425] width 739 height 58
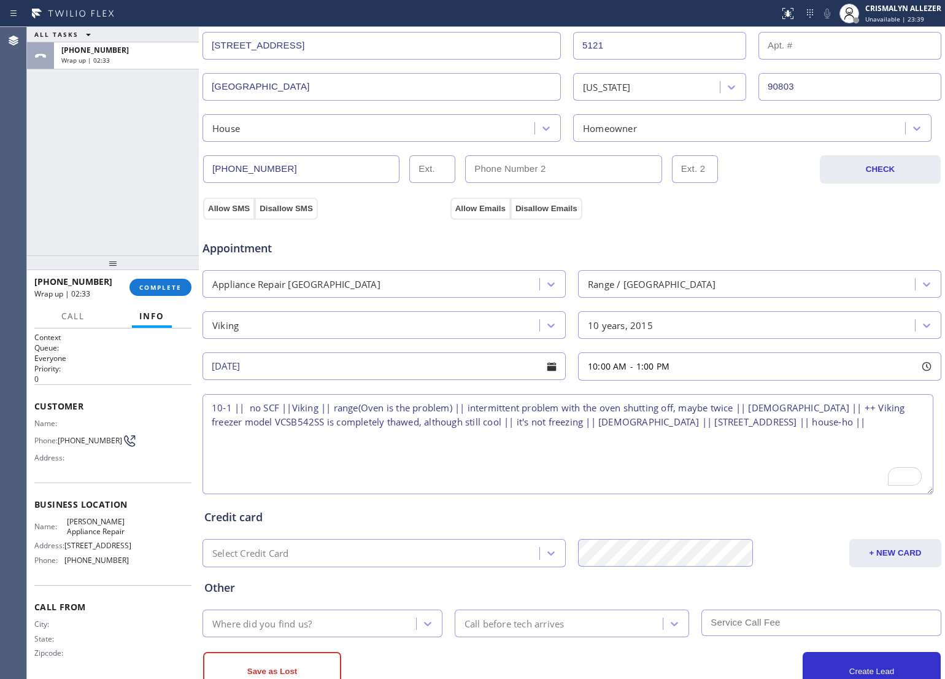
click at [876, 426] on textarea "10-1 || no SCF ||Viking || range(Oven is the problem) || intermittent problem w…" at bounding box center [567, 444] width 731 height 100
drag, startPoint x: 63, startPoint y: 520, endPoint x: 96, endPoint y: 538, distance: 37.1
click at [96, 536] on div "Name: [PERSON_NAME] Appliance Repair" at bounding box center [81, 526] width 94 height 19
copy span "[PERSON_NAME] Appliance Repair"
click at [880, 424] on textarea "10-1 || no SCF ||Viking || range(Oven is the problem) || intermittent problem w…" at bounding box center [567, 444] width 731 height 100
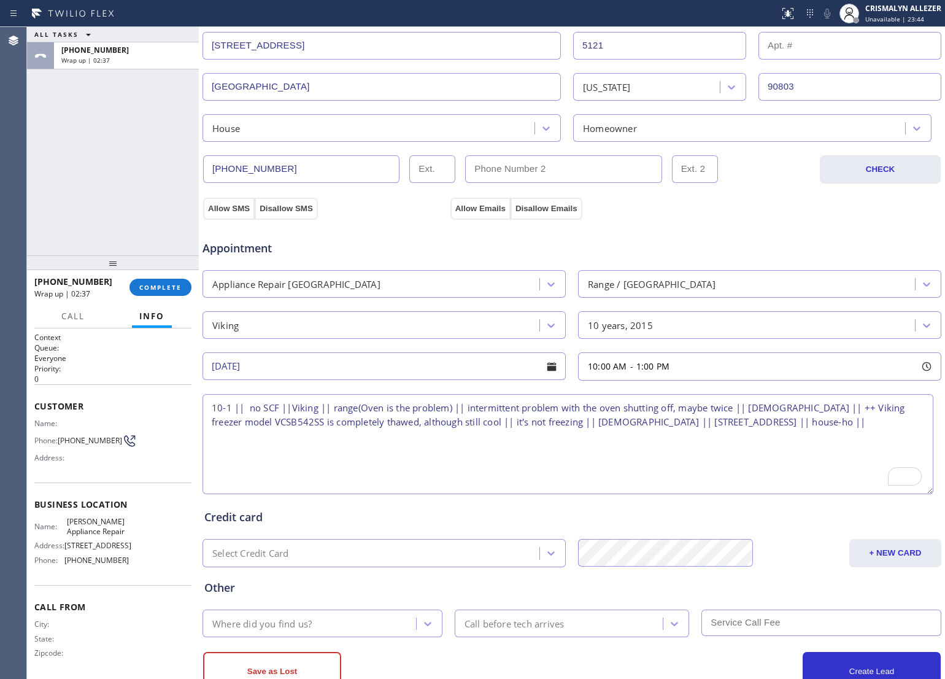
paste textarea "[PERSON_NAME] Appliance Repair"
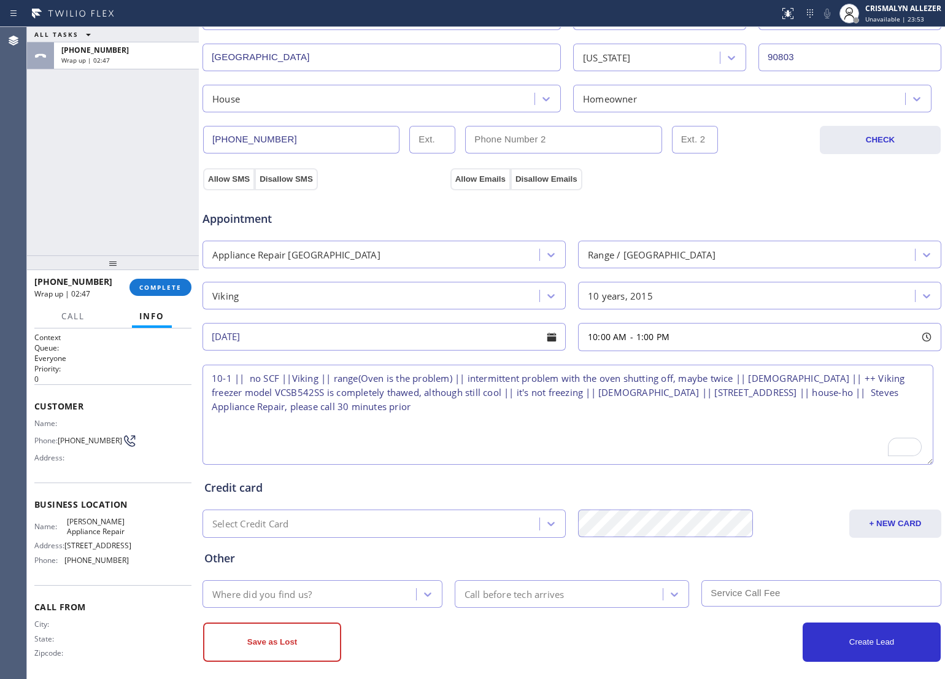
scroll to position [316, 0]
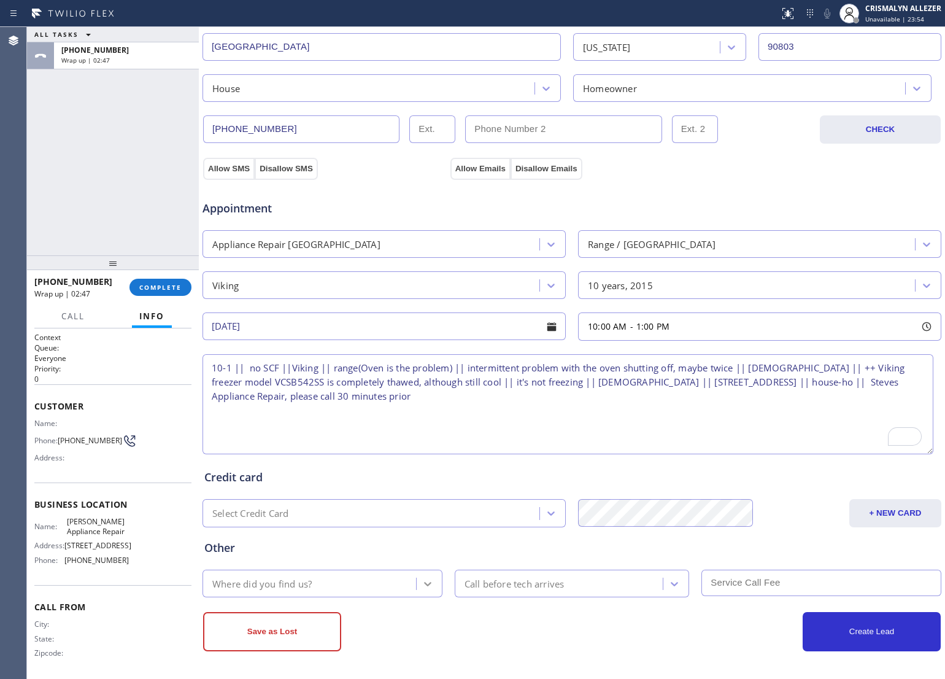
type textarea "10-1 || no SCF ||Viking || range(Oven is the problem) || intermittent problem w…"
click at [424, 587] on icon at bounding box center [427, 583] width 12 height 12
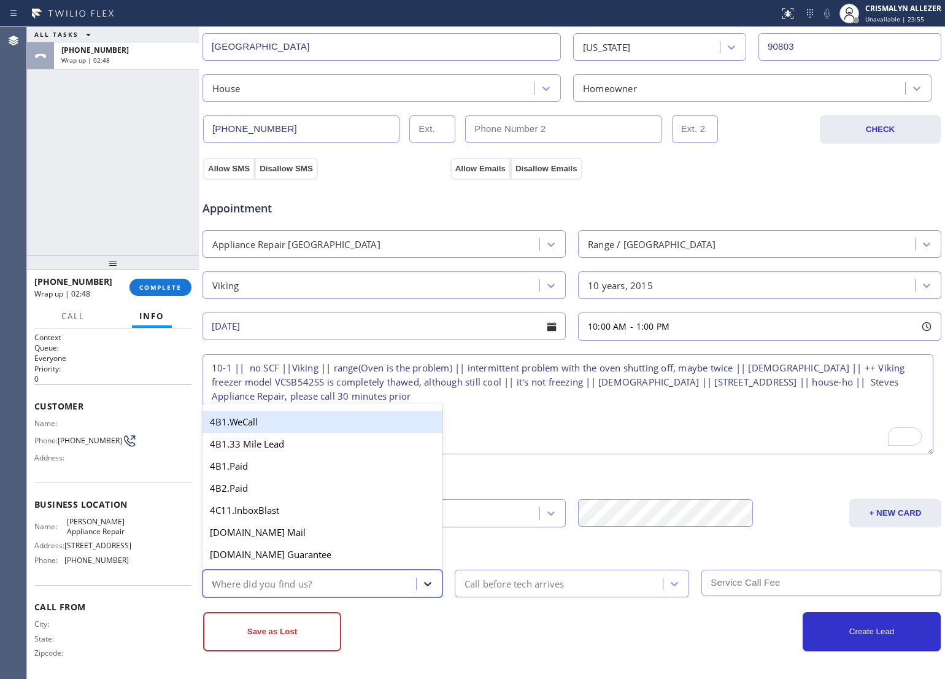
type input "we"
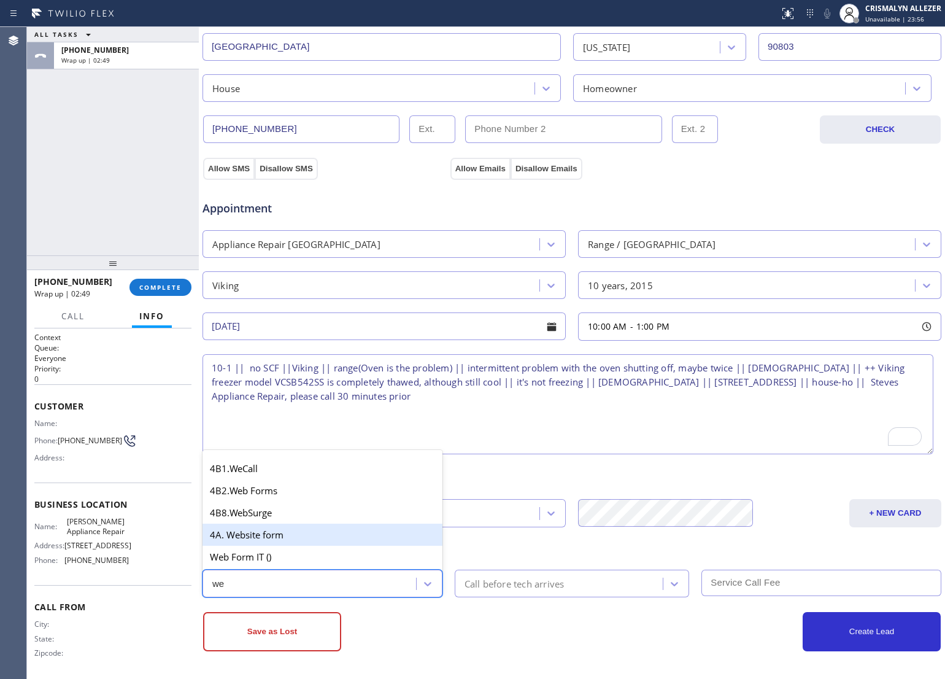
click at [321, 539] on div "4A. Website form" at bounding box center [322, 534] width 240 height 22
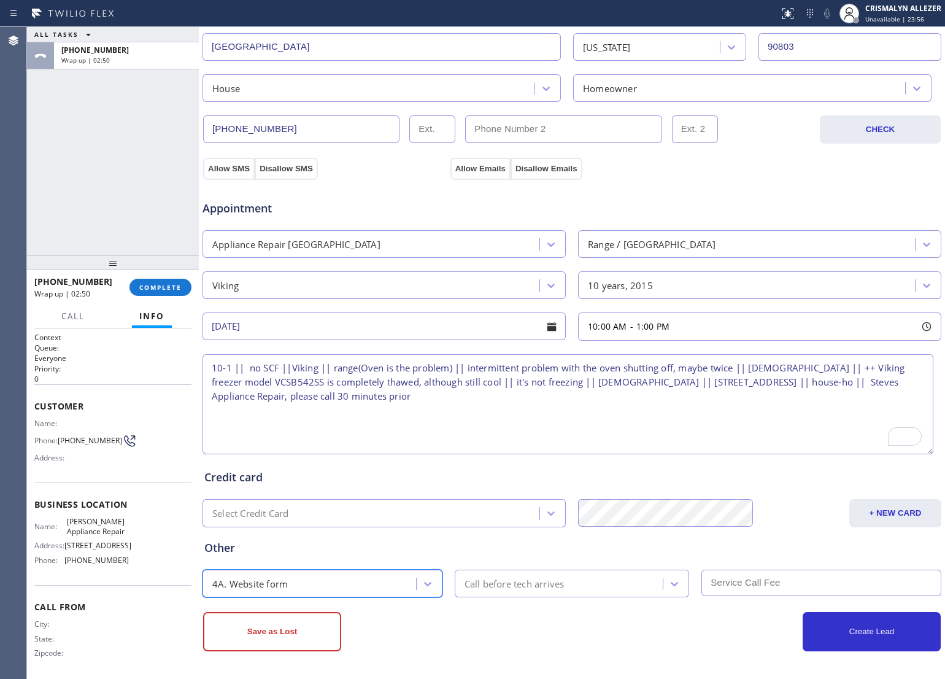
click at [563, 578] on div "Call before tech arrives" at bounding box center [560, 582] width 205 height 21
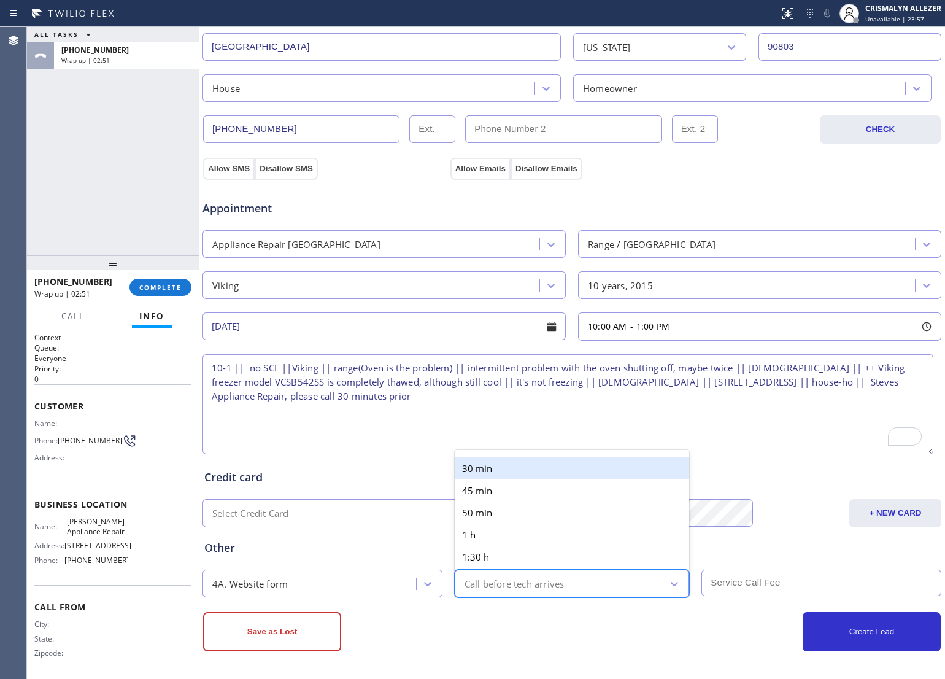
click at [559, 464] on div "30 min" at bounding box center [572, 468] width 235 height 22
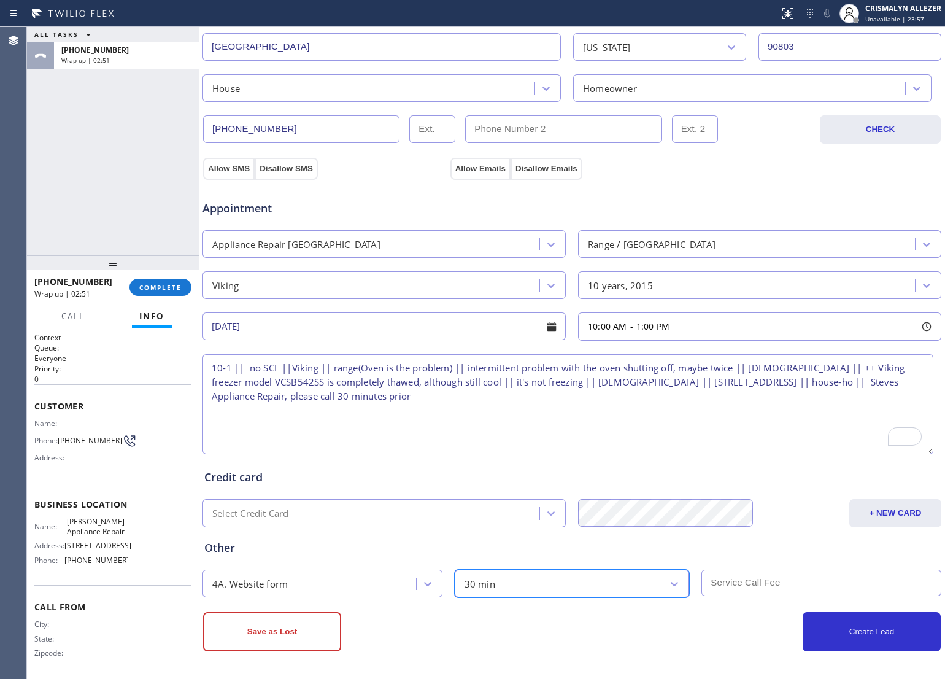
click at [769, 585] on input "text" at bounding box center [821, 582] width 240 height 26
type input "0"
click at [784, 491] on div "Credit card Select Credit Card + NEW CARD CANCEL SAVE" at bounding box center [572, 491] width 740 height 71
click at [228, 166] on button "Allow SMS" at bounding box center [229, 169] width 52 height 22
click at [482, 163] on button "Allow Emails" at bounding box center [480, 169] width 60 height 22
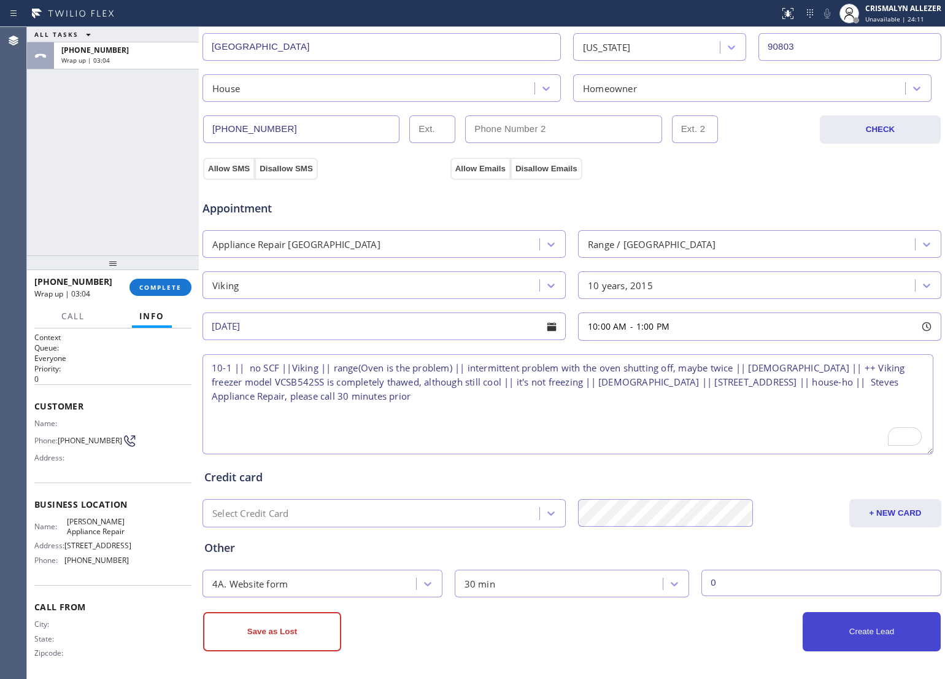
click at [859, 639] on button "Create Lead" at bounding box center [871, 631] width 138 height 39
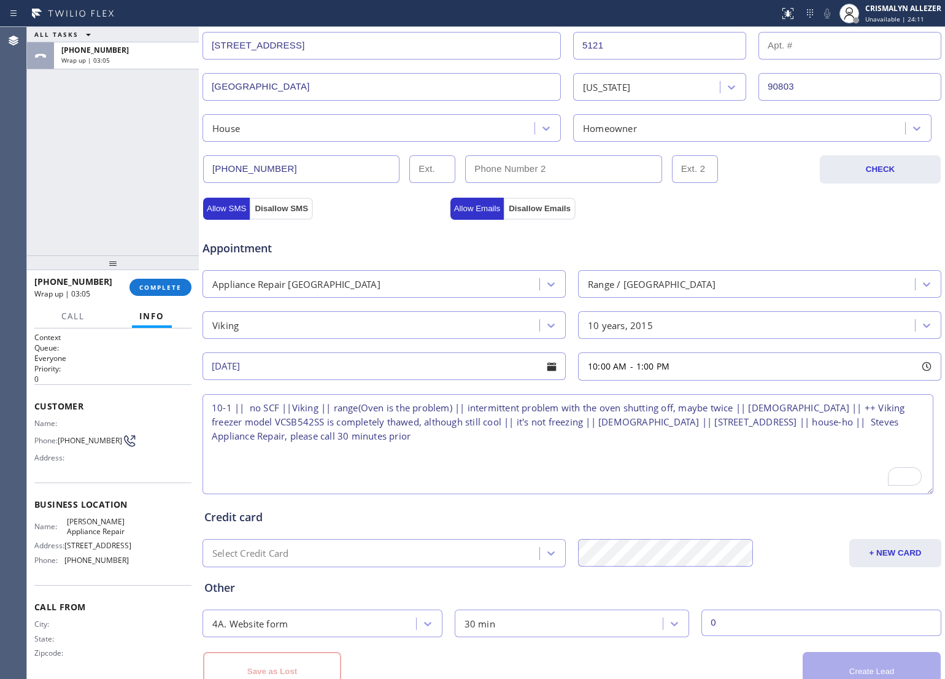
scroll to position [357, 0]
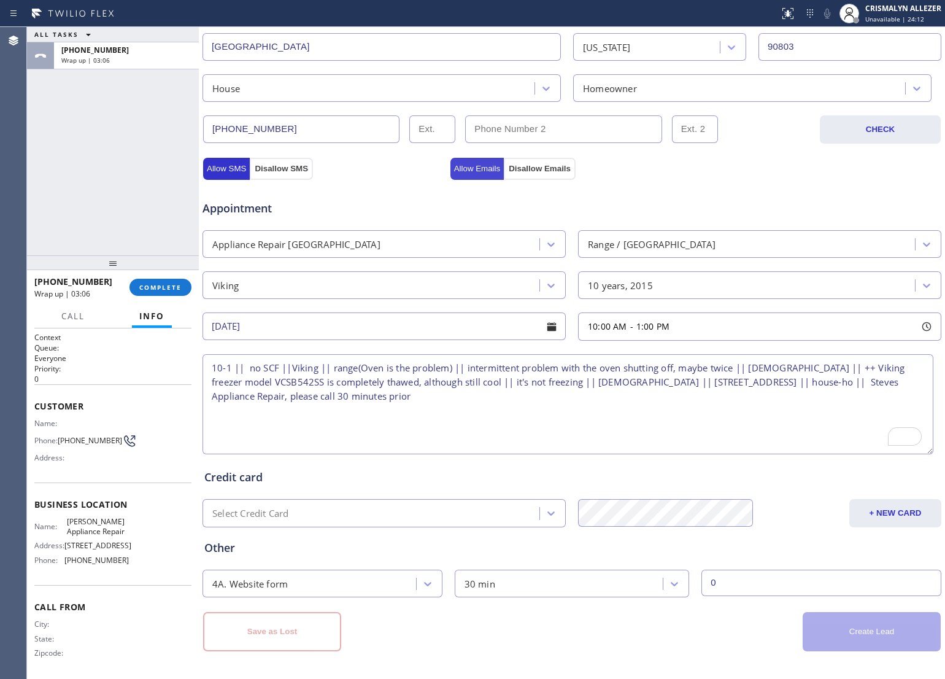
click at [461, 169] on button "Allow Emails" at bounding box center [477, 169] width 54 height 22
click at [226, 172] on div "Business location [PERSON_NAME] Appliance Repair [PHONE_NUMBER] Personal inform…" at bounding box center [572, 189] width 740 height 921
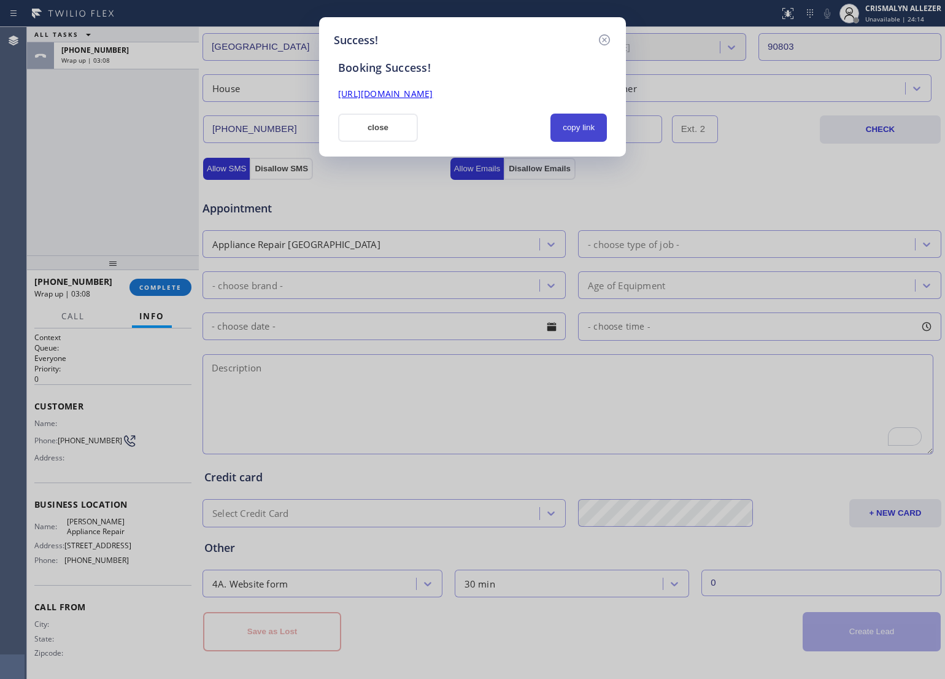
click at [586, 128] on button "copy link" at bounding box center [578, 127] width 56 height 28
click at [377, 126] on button "close" at bounding box center [378, 127] width 80 height 28
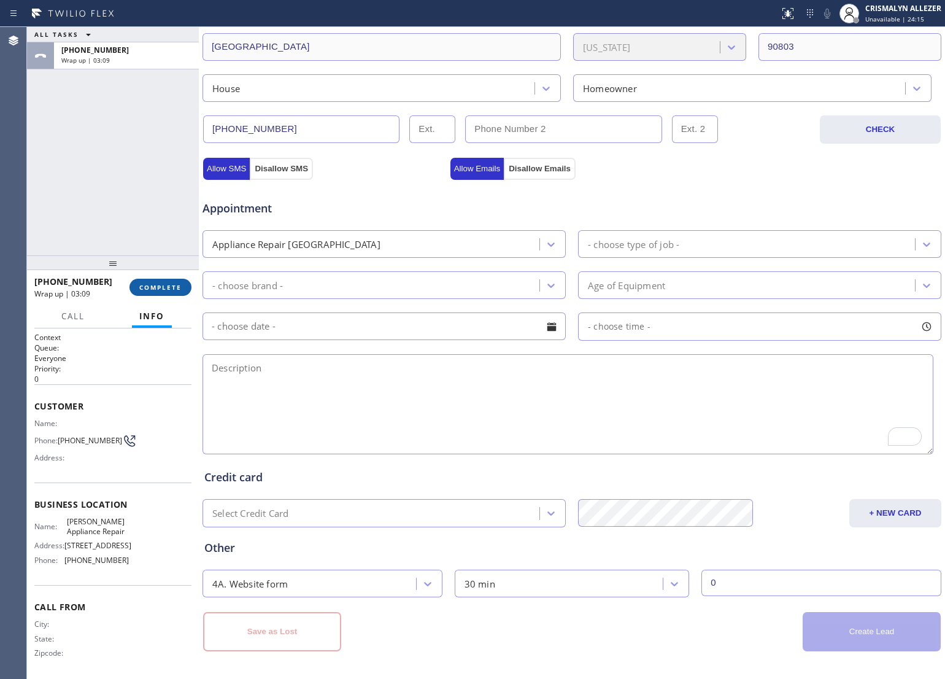
click at [149, 286] on span "COMPLETE" at bounding box center [160, 287] width 42 height 9
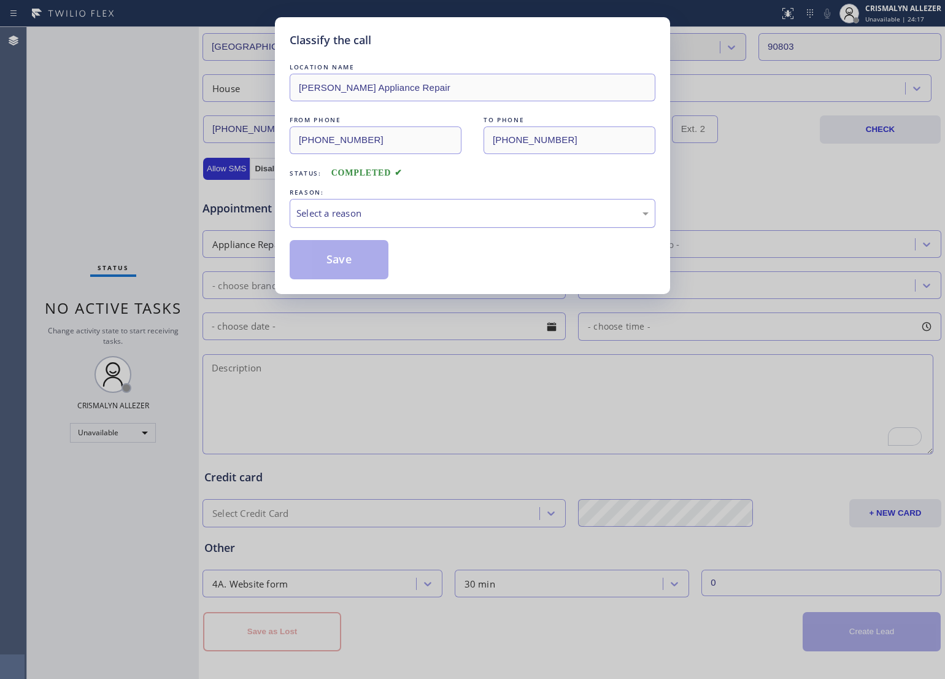
click at [465, 218] on div "Select a reason" at bounding box center [472, 213] width 352 height 14
click at [345, 266] on button "Save" at bounding box center [339, 259] width 99 height 39
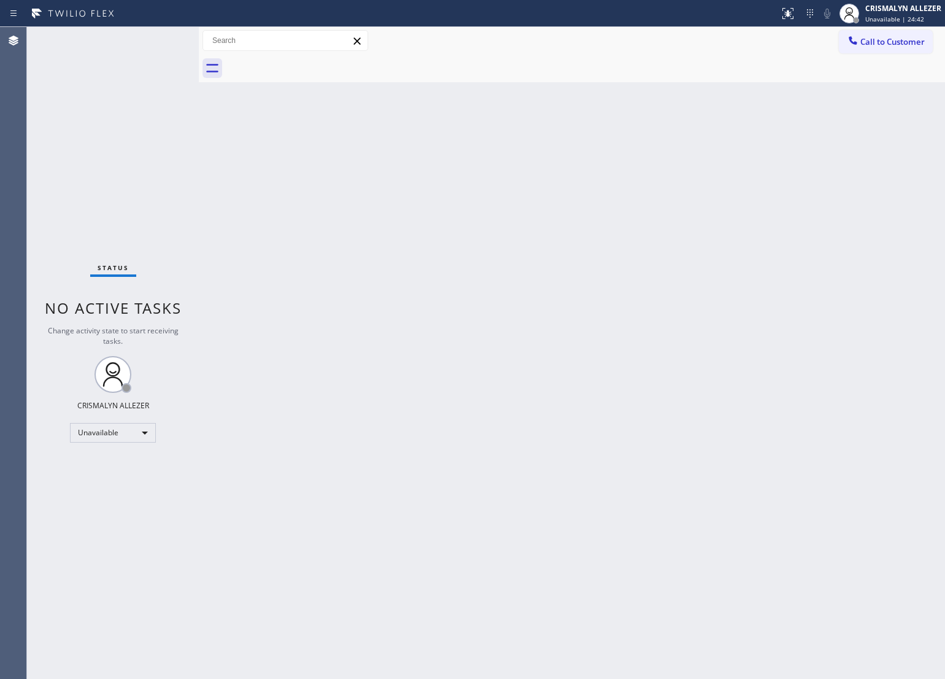
drag, startPoint x: 596, startPoint y: 255, endPoint x: 644, endPoint y: 160, distance: 106.5
click at [599, 247] on div "Back to Dashboard Change Sender ID Customers Technicians Select a contact Outbo…" at bounding box center [572, 353] width 746 height 652
click at [887, 38] on span "Call to Customer" at bounding box center [892, 41] width 64 height 11
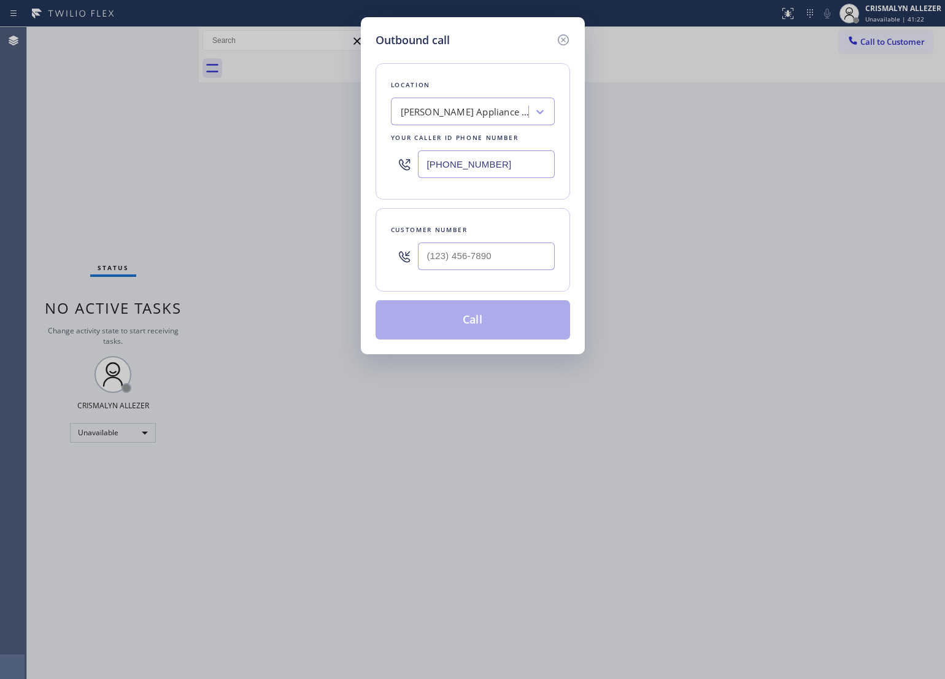
drag, startPoint x: 548, startPoint y: 166, endPoint x: 75, endPoint y: 177, distance: 473.1
click at [79, 176] on div "Outbound call Location [PERSON_NAME] Appliance Repair Your caller id phone numb…" at bounding box center [472, 339] width 945 height 679
paste input "714) 942-4220"
type input "[PHONE_NUMBER]"
click at [510, 258] on input "(___) ___-____" at bounding box center [486, 256] width 137 height 28
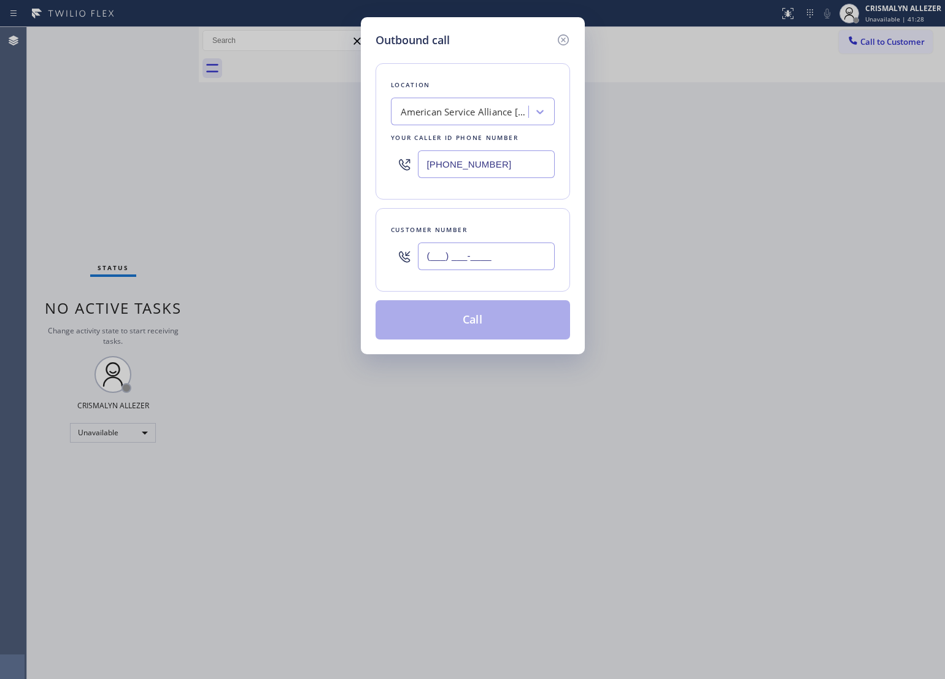
paste input "657) 263-3423"
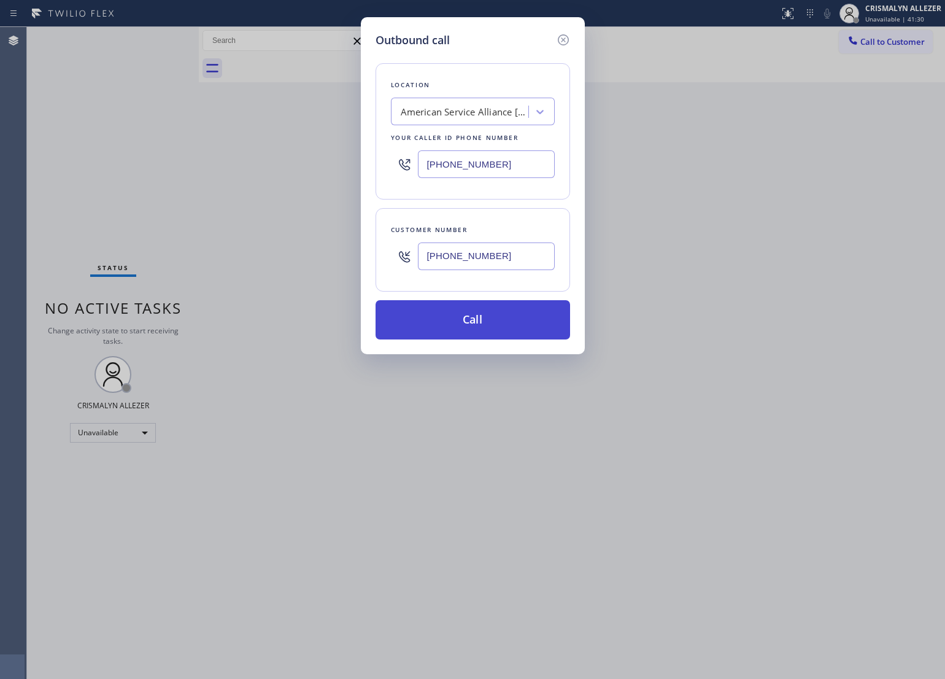
type input "[PHONE_NUMBER]"
click at [464, 321] on button "Call" at bounding box center [472, 319] width 194 height 39
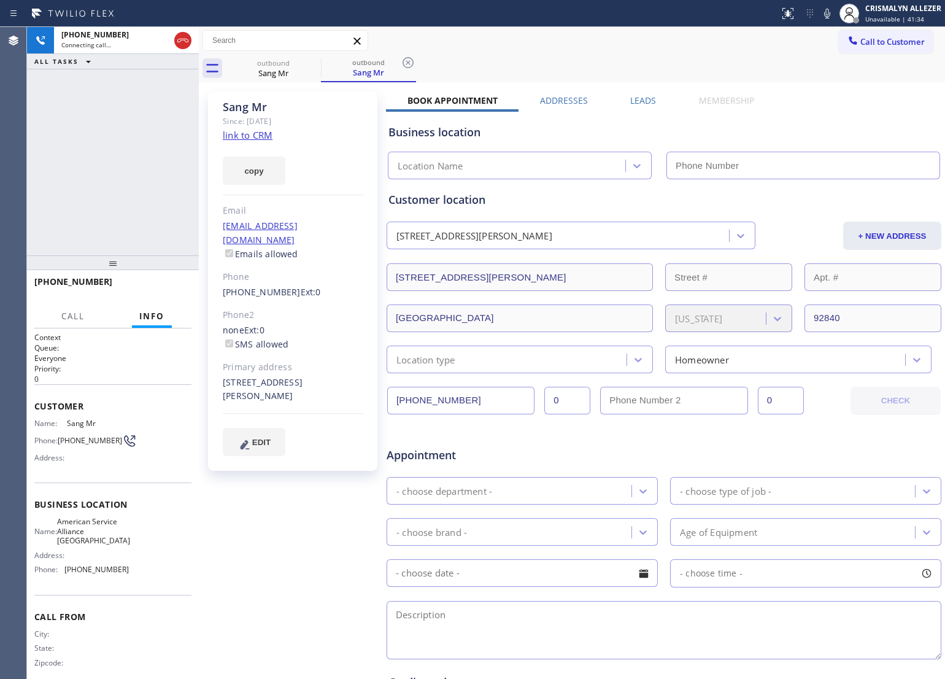
type input "[PHONE_NUMBER]"
click at [152, 285] on span "HANG UP" at bounding box center [162, 287] width 37 height 9
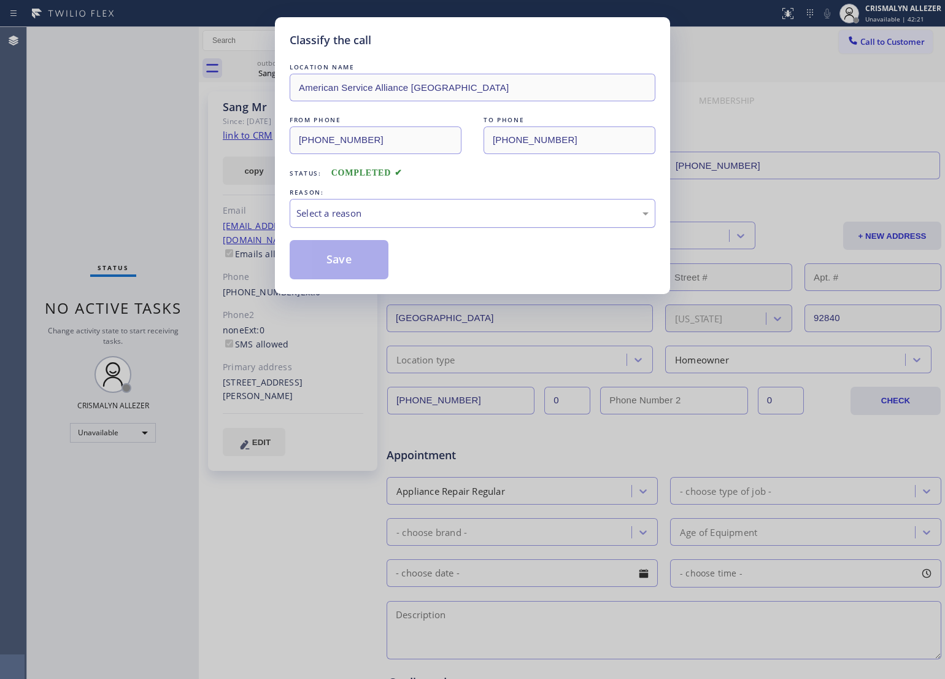
click at [477, 218] on div "Select a reason" at bounding box center [472, 213] width 352 height 14
click at [372, 264] on button "Save" at bounding box center [339, 259] width 99 height 39
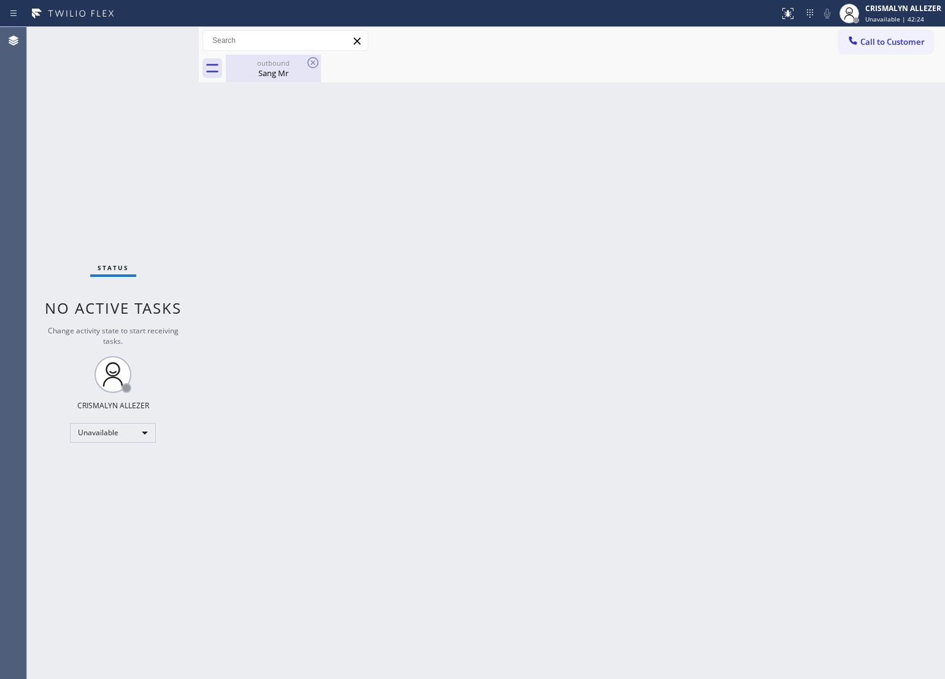
click at [271, 71] on div "Sang Mr" at bounding box center [273, 72] width 93 height 11
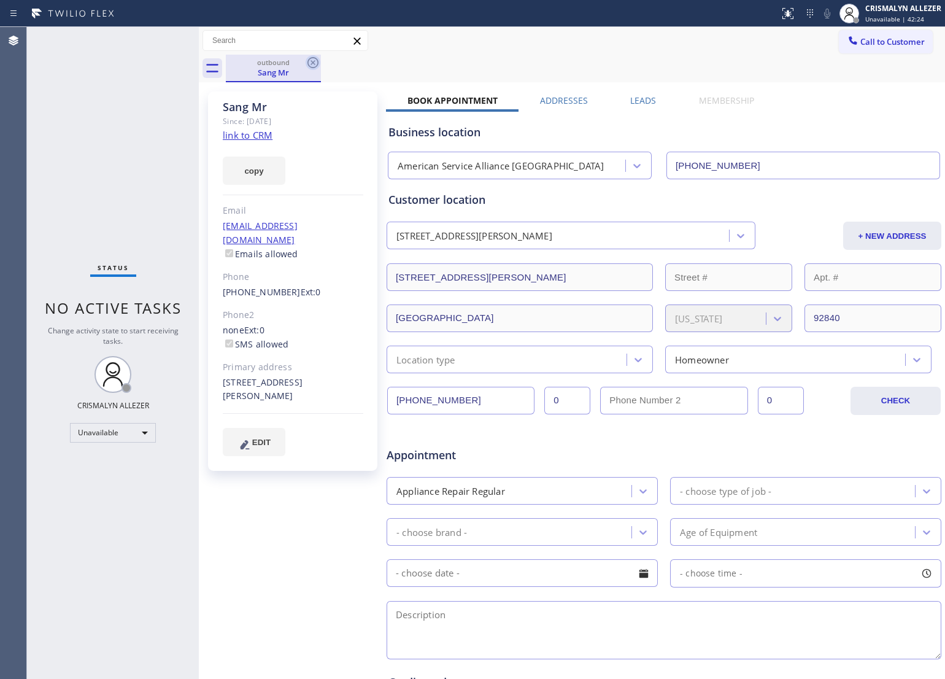
click at [314, 64] on icon at bounding box center [312, 62] width 11 height 11
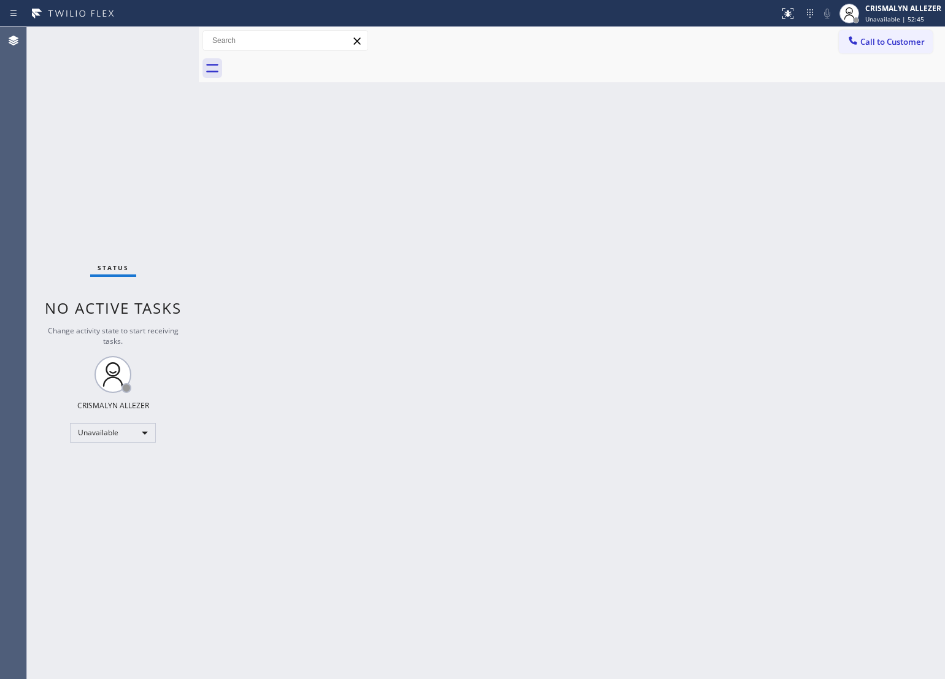
click at [876, 38] on span "Call to Customer" at bounding box center [892, 41] width 64 height 11
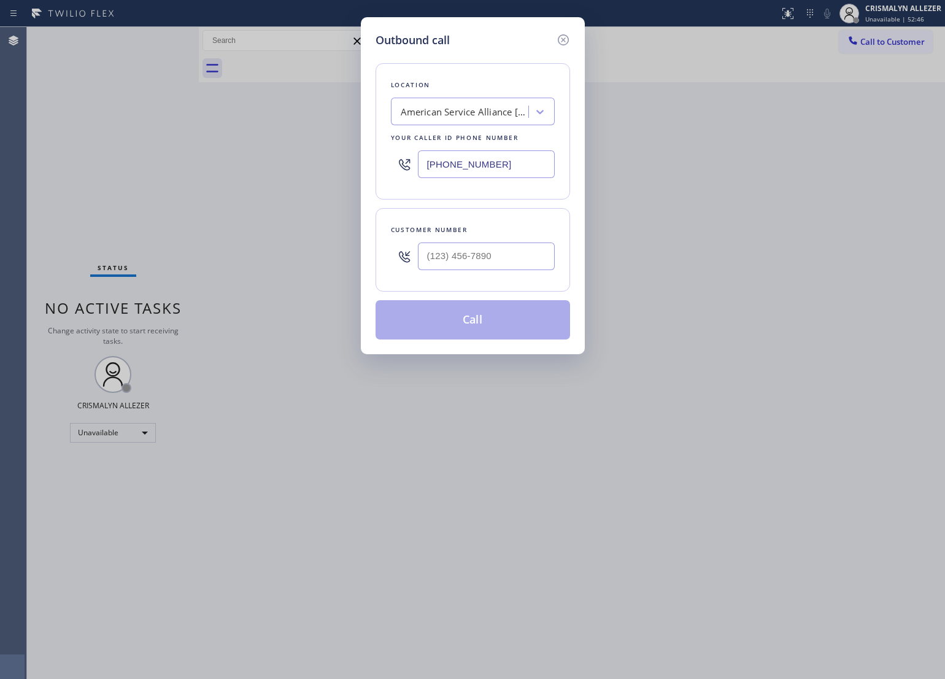
drag, startPoint x: 526, startPoint y: 158, endPoint x: 258, endPoint y: 182, distance: 269.8
click at [258, 182] on div "Outbound call Location American Service Alliance [GEOGRAPHIC_DATA] Your caller …" at bounding box center [472, 339] width 945 height 679
paste input "text"
type input "[PHONE_NUMBER]"
click at [513, 258] on input "(___) ___-____" at bounding box center [486, 256] width 137 height 28
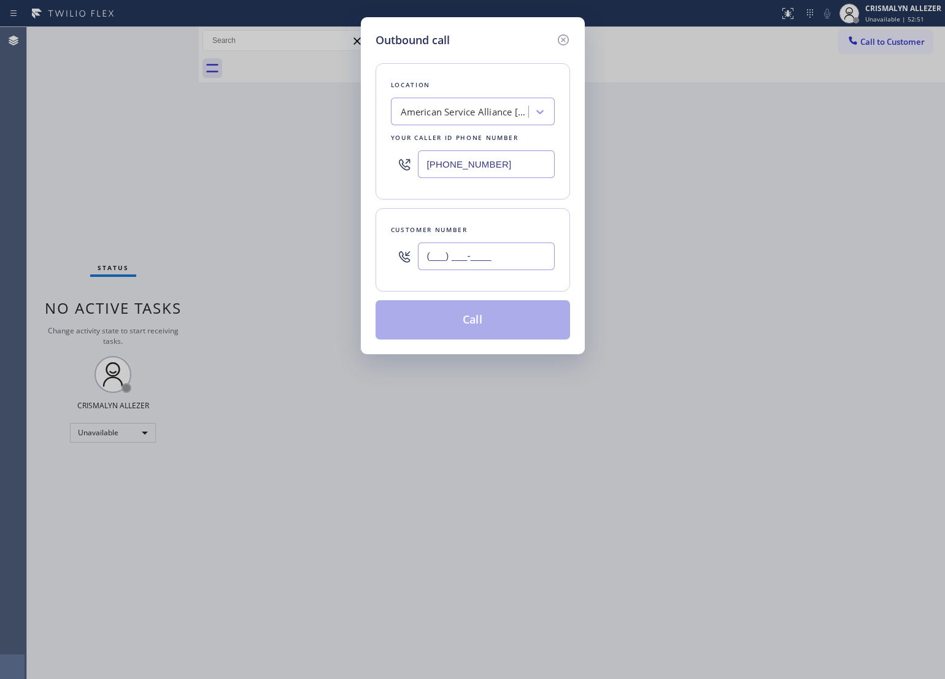
paste input "657) 263-3423"
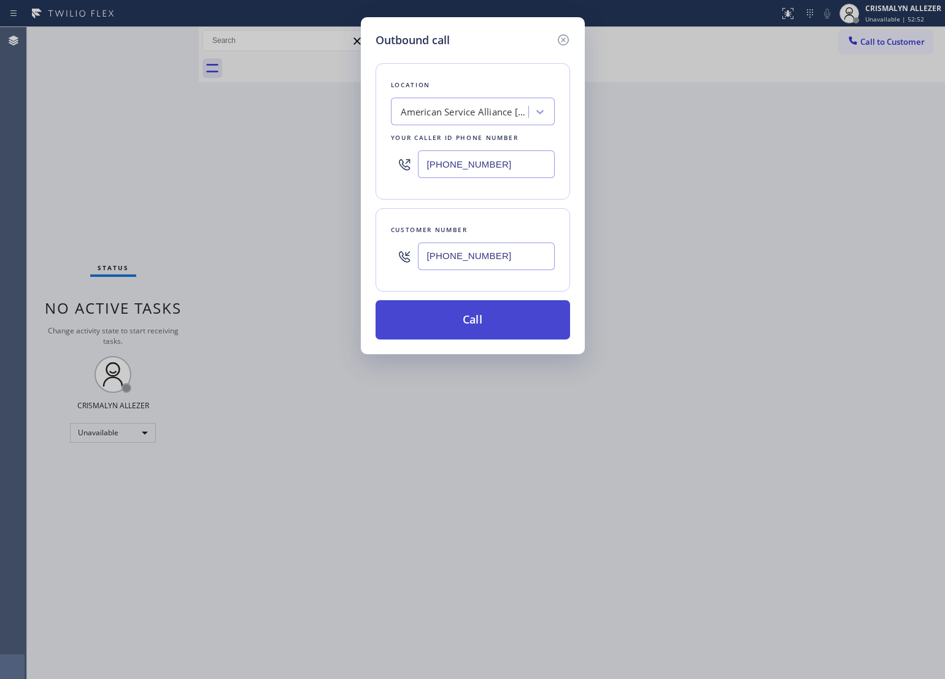
type input "[PHONE_NUMBER]"
click at [479, 326] on button "Call" at bounding box center [472, 319] width 194 height 39
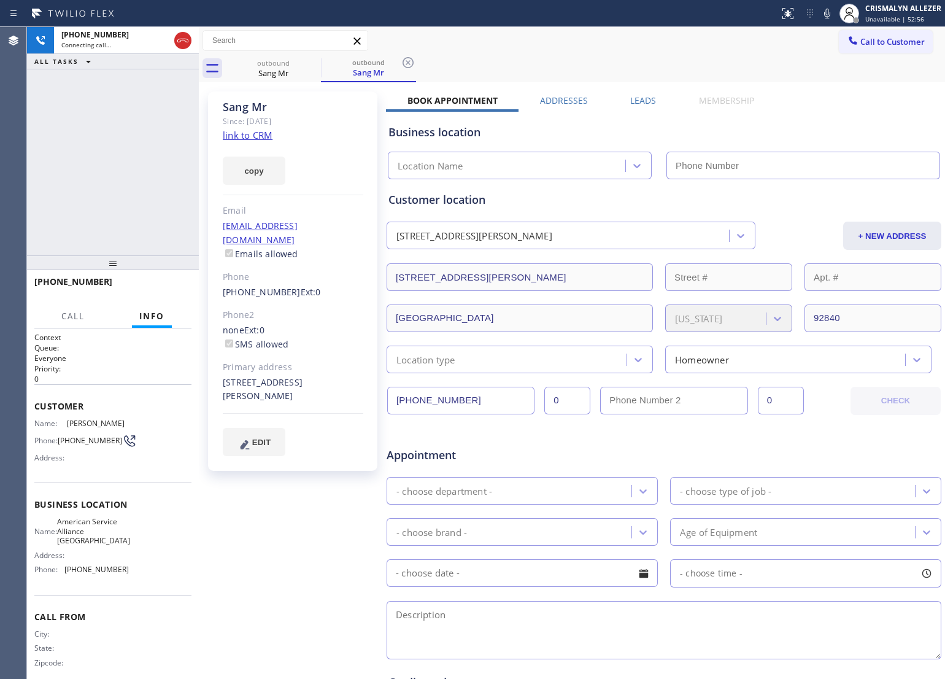
type input "[PHONE_NUMBER]"
click at [163, 290] on span "HANG UP" at bounding box center [162, 287] width 37 height 9
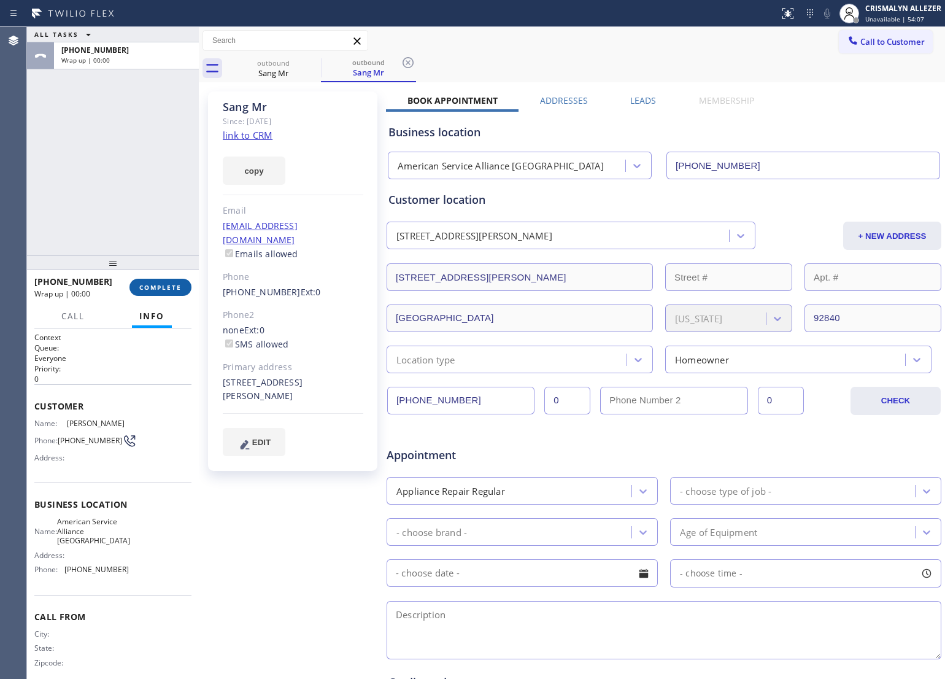
click at [163, 290] on span "COMPLETE" at bounding box center [160, 287] width 42 height 9
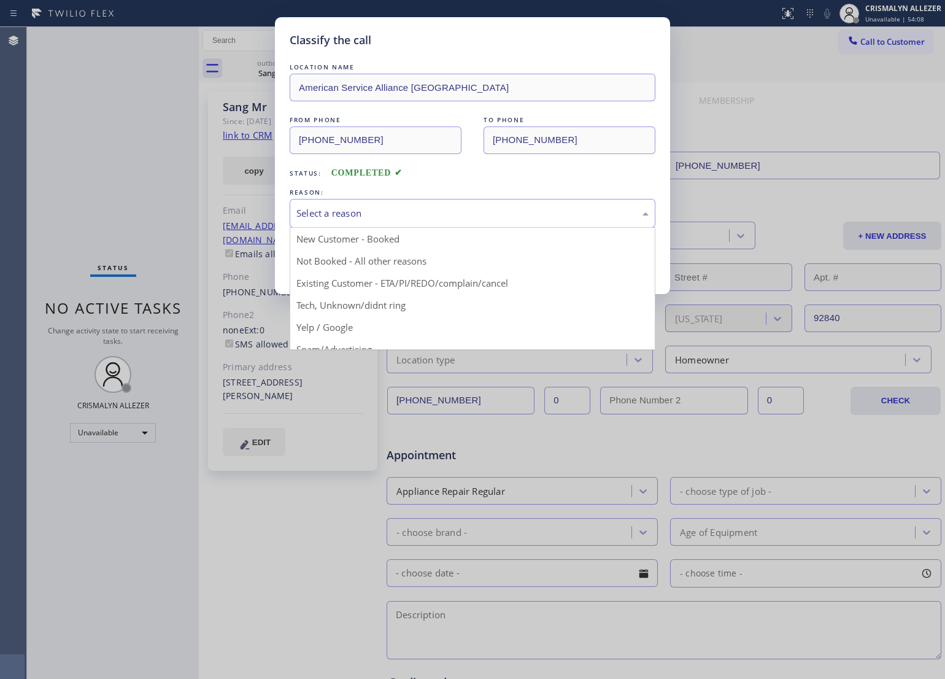
click at [491, 222] on div "Select a reason" at bounding box center [473, 213] width 366 height 29
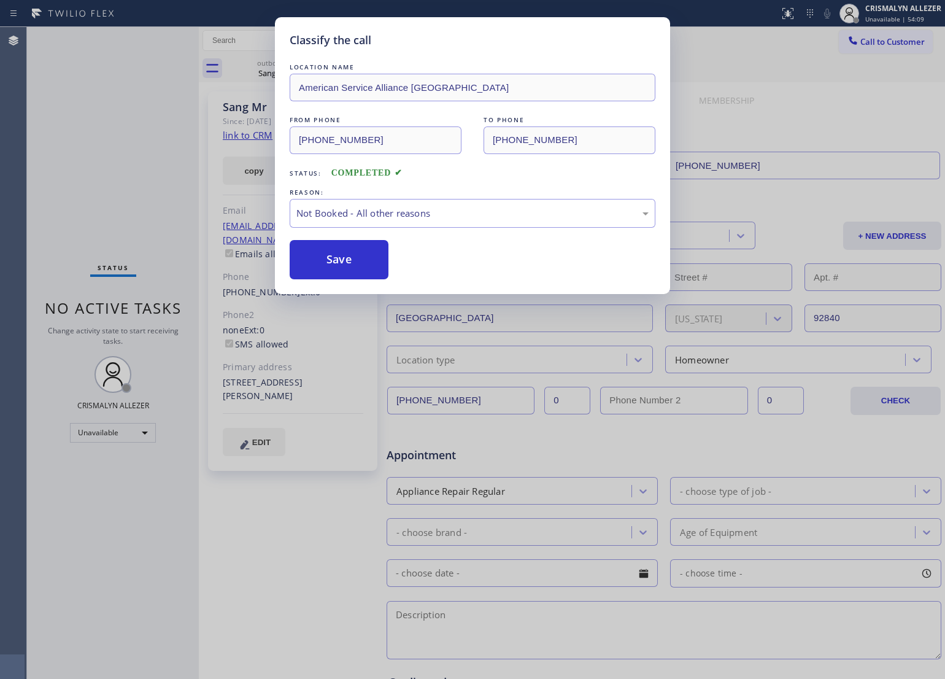
click at [345, 260] on button "Save" at bounding box center [339, 259] width 99 height 39
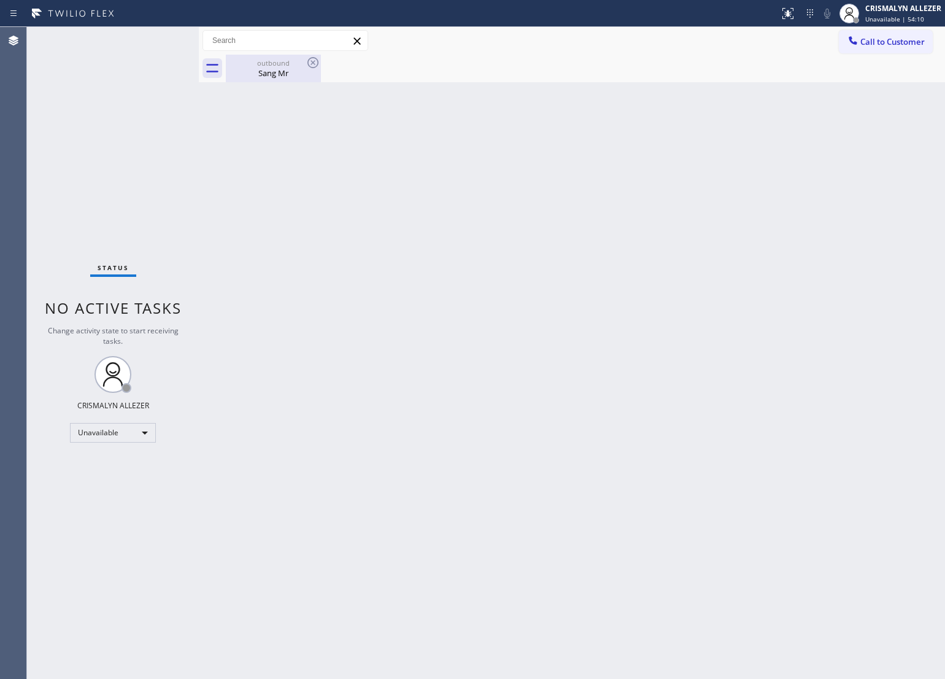
click at [280, 75] on div "Sang Mr" at bounding box center [273, 72] width 93 height 11
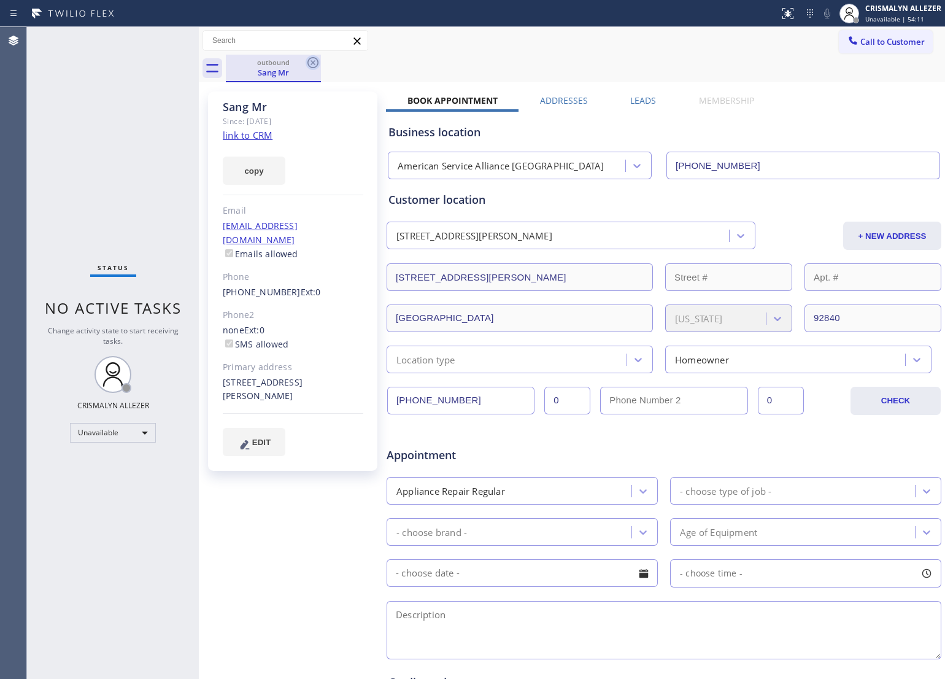
click at [313, 66] on icon at bounding box center [313, 62] width 15 height 15
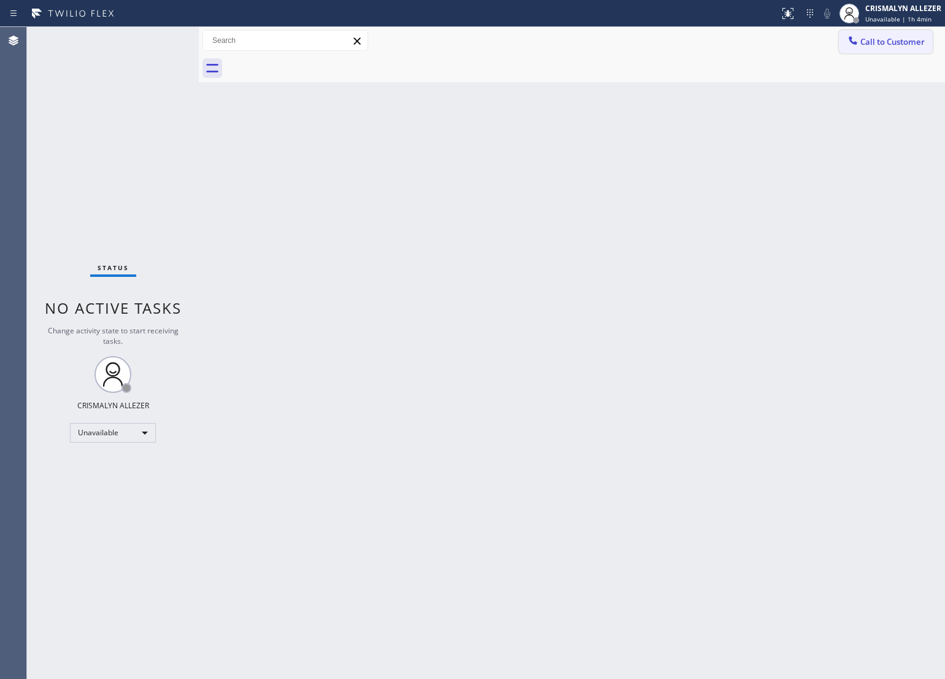
click at [905, 45] on span "Call to Customer" at bounding box center [892, 41] width 64 height 11
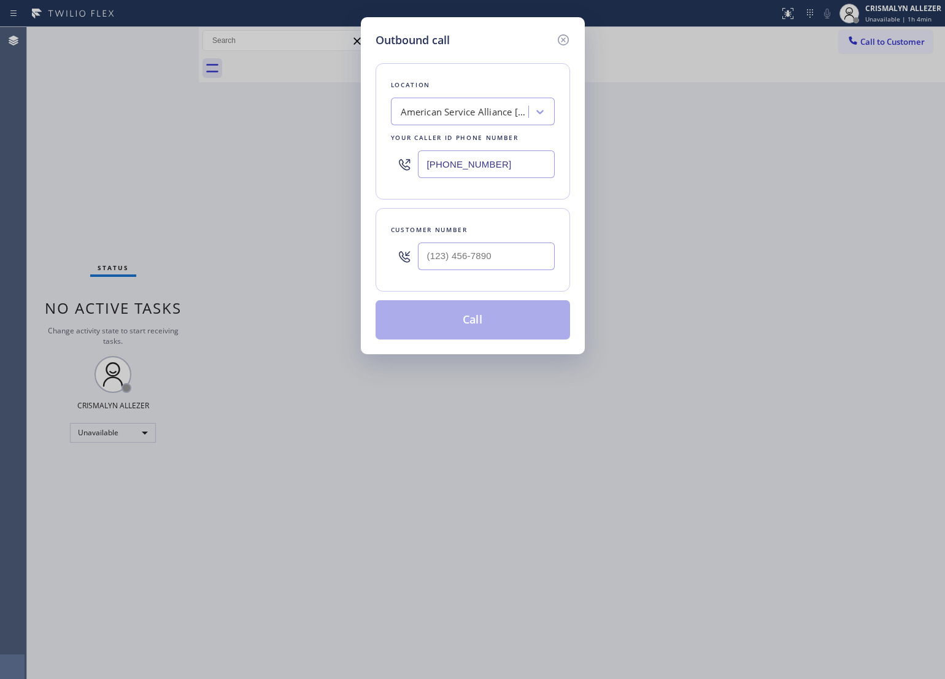
drag, startPoint x: 516, startPoint y: 156, endPoint x: 175, endPoint y: 148, distance: 341.2
click at [206, 152] on div "Outbound call Location American Service Alliance [GEOGRAPHIC_DATA] Your caller …" at bounding box center [472, 339] width 945 height 679
paste input "855) 920-0838"
type input "[PHONE_NUMBER]"
click at [513, 255] on input "(___) ___-____" at bounding box center [486, 256] width 137 height 28
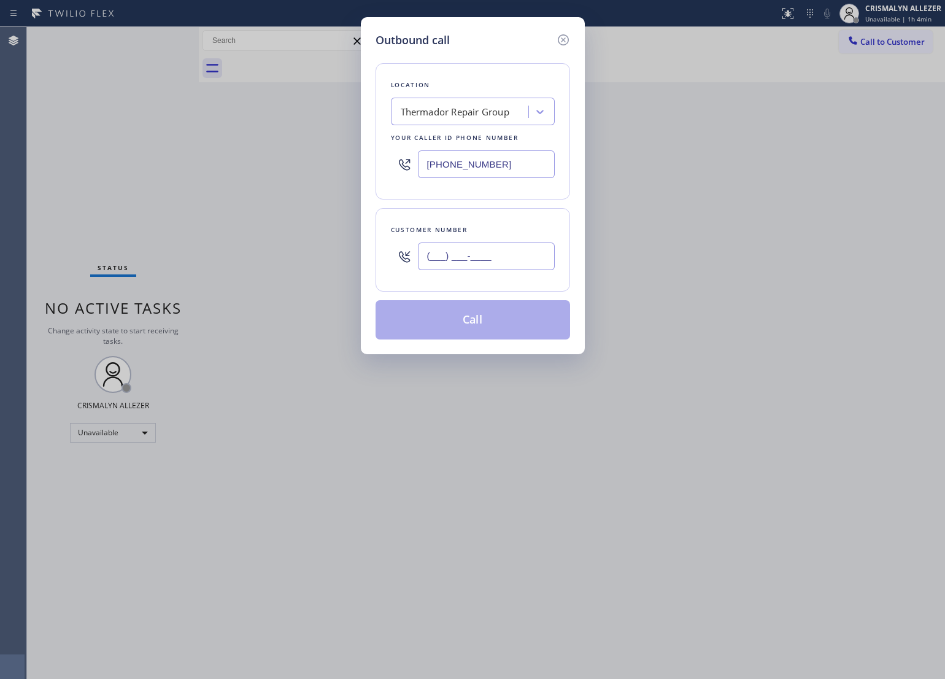
paste input "925) 783-2060"
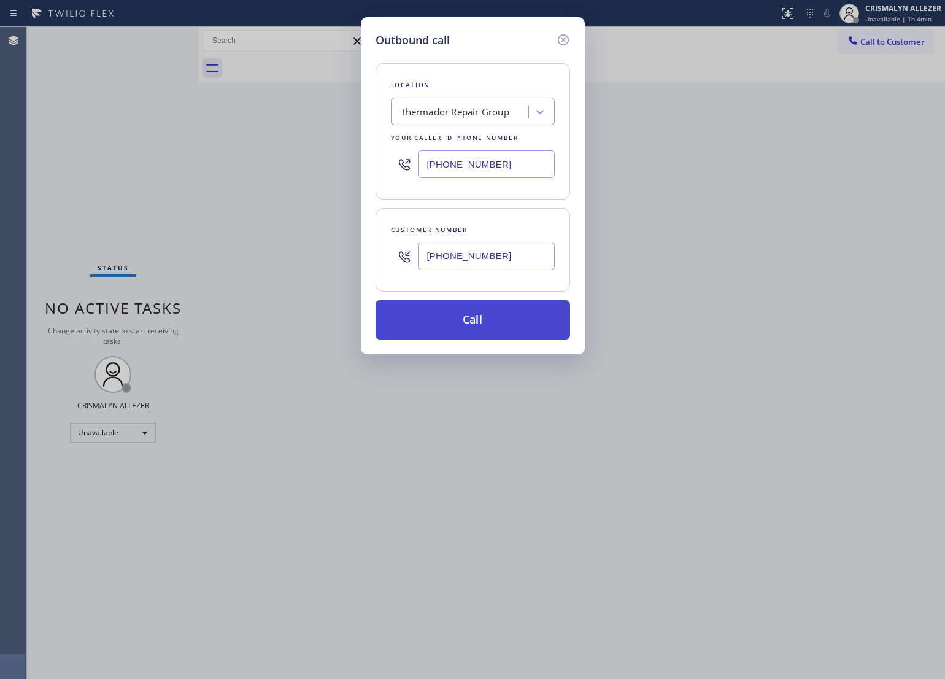
type input "[PHONE_NUMBER]"
click at [474, 324] on button "Call" at bounding box center [472, 319] width 194 height 39
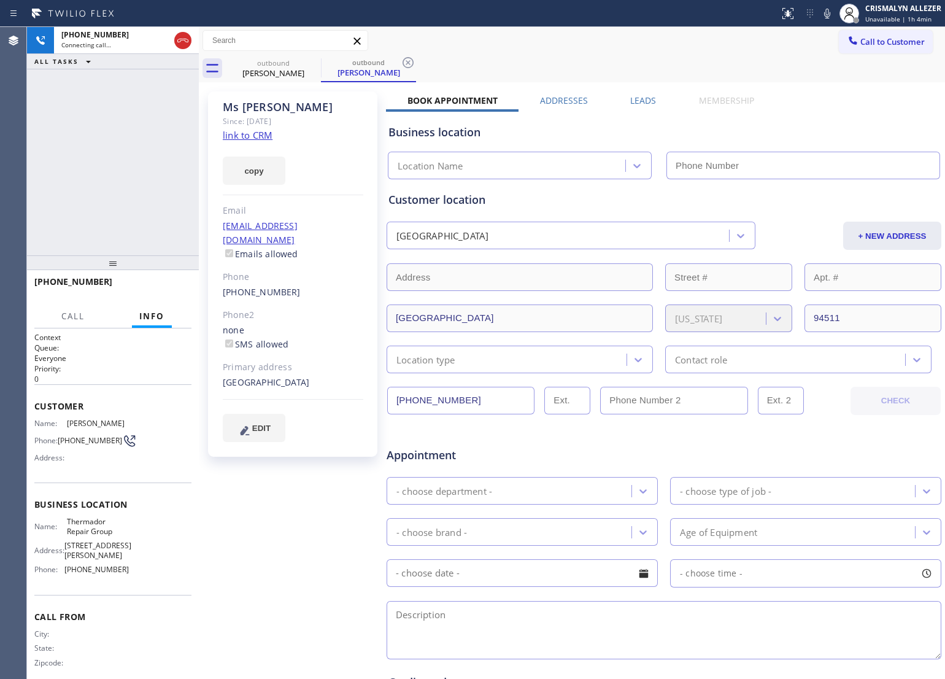
type input "[PHONE_NUMBER]"
click at [164, 290] on span "HANG UP" at bounding box center [162, 287] width 37 height 9
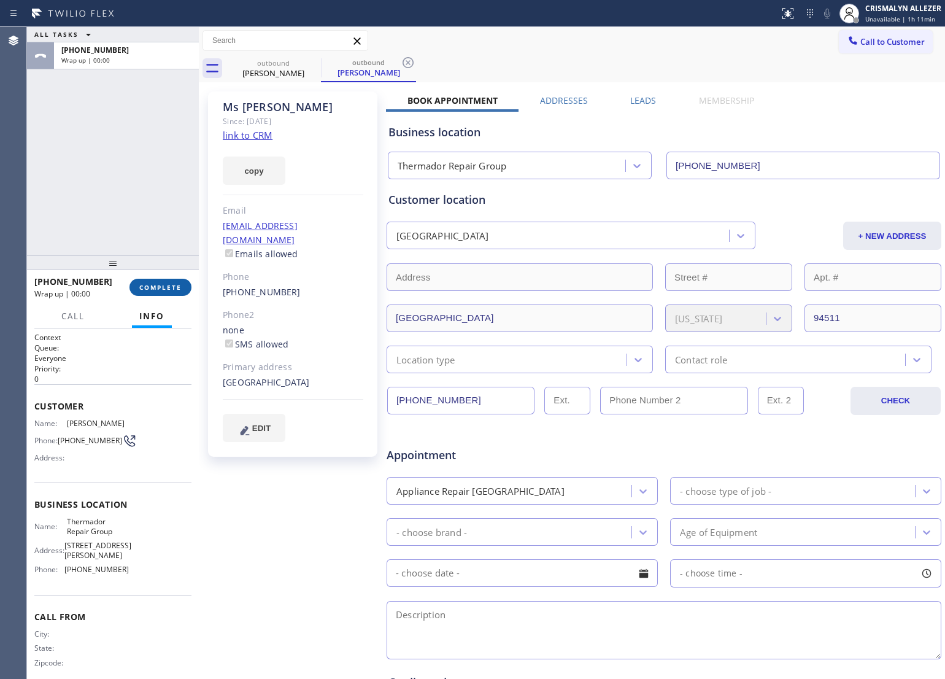
click at [164, 290] on span "COMPLETE" at bounding box center [160, 287] width 42 height 9
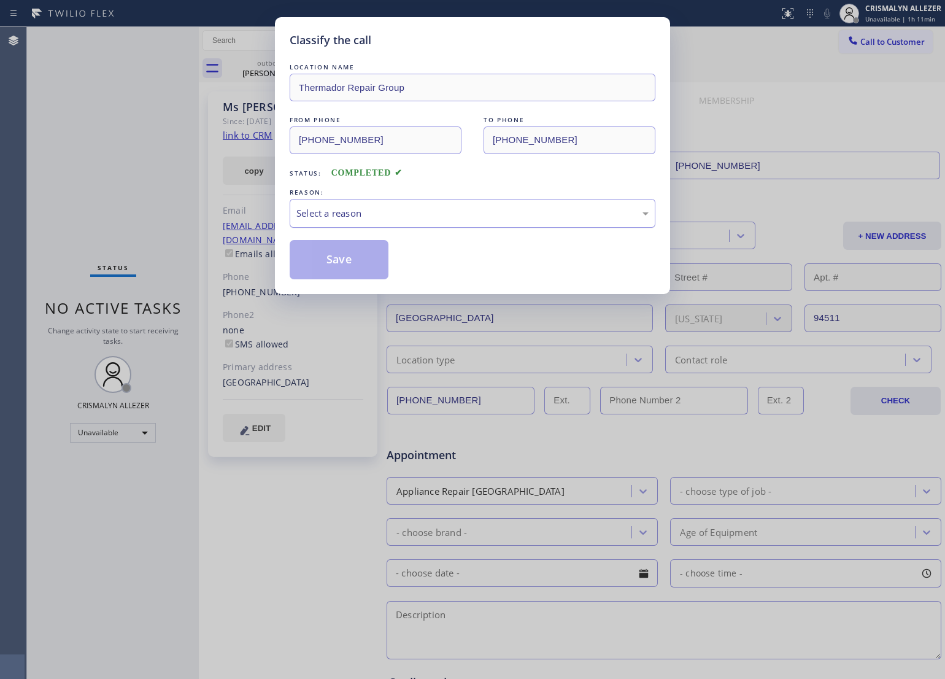
click at [452, 218] on div "Select a reason" at bounding box center [472, 213] width 352 height 14
click at [347, 266] on button "Save" at bounding box center [339, 259] width 99 height 39
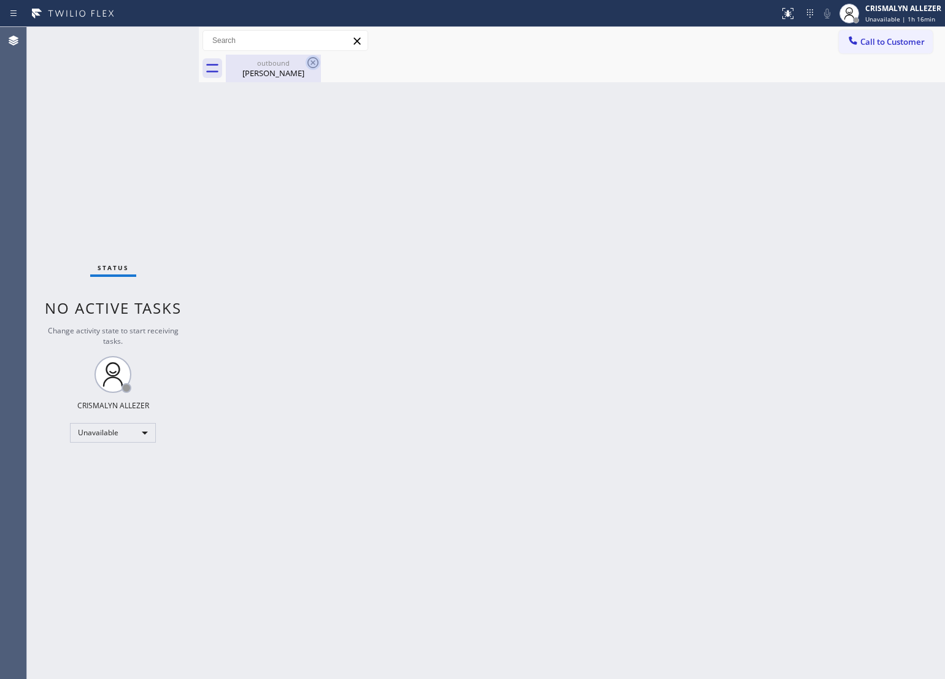
drag, startPoint x: 268, startPoint y: 75, endPoint x: 307, endPoint y: 66, distance: 40.2
click at [273, 72] on div "[PERSON_NAME]" at bounding box center [273, 72] width 93 height 11
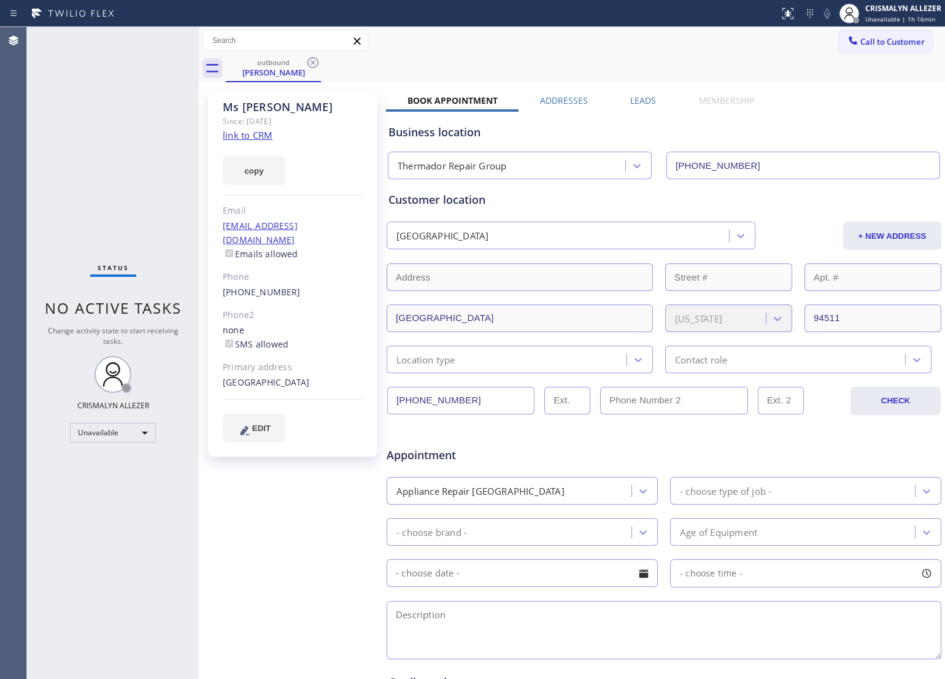
click at [310, 65] on icon at bounding box center [313, 62] width 15 height 15
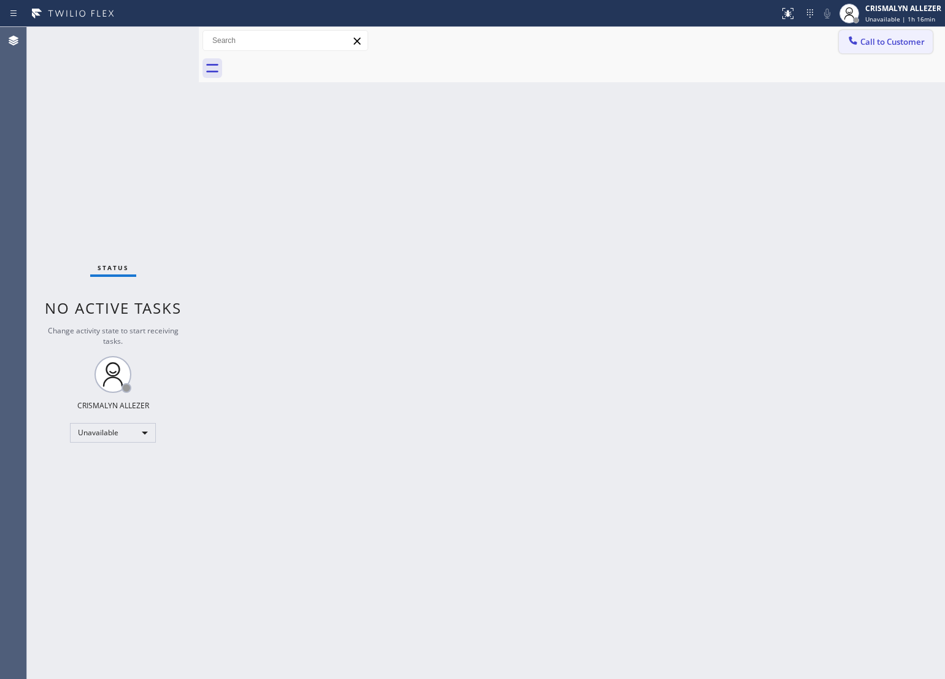
click at [870, 42] on span "Call to Customer" at bounding box center [892, 41] width 64 height 11
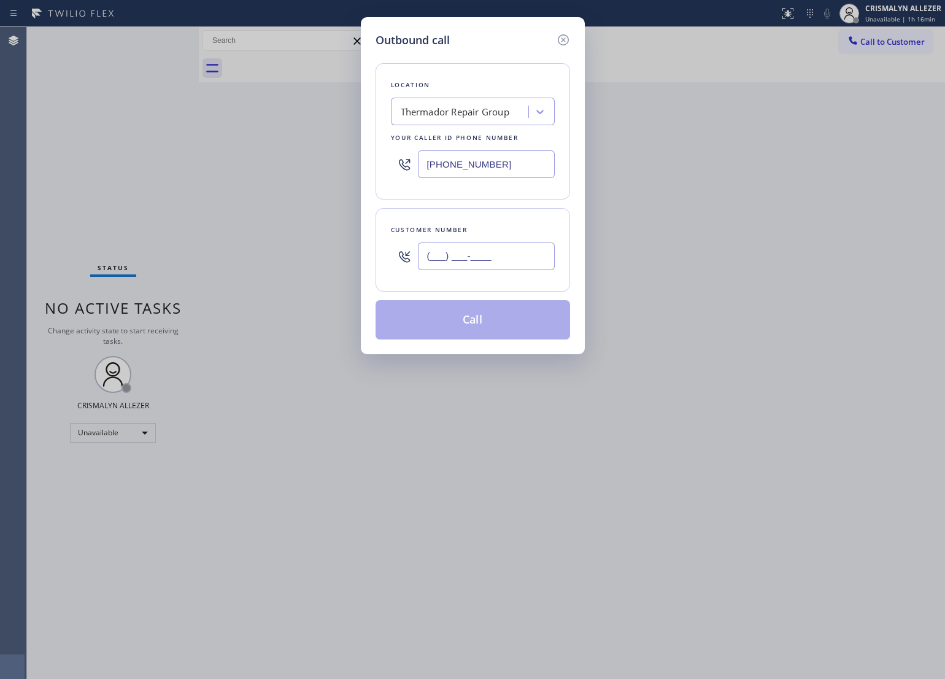
click at [506, 265] on input "(___) ___-____" at bounding box center [486, 256] width 137 height 28
paste input "619) 708-2073"
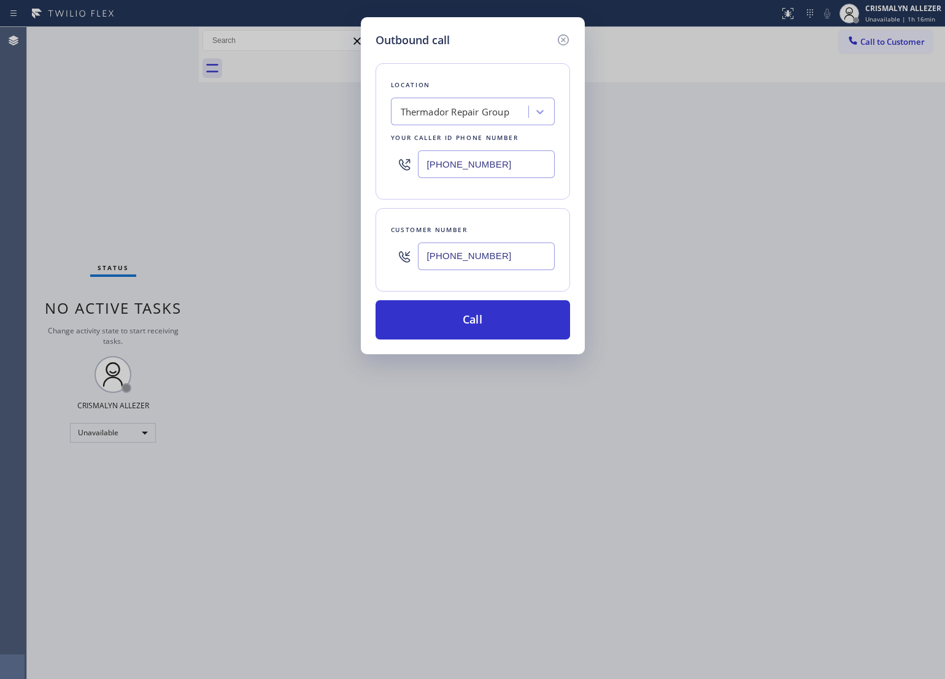
type input "[PHONE_NUMBER]"
click at [486, 114] on div "Thermador Repair Group" at bounding box center [455, 112] width 109 height 14
paste input "kitchenaid-repairs"
type input "kitchenaid-repairs"
drag, startPoint x: 507, startPoint y: 164, endPoint x: 272, endPoint y: 158, distance: 235.0
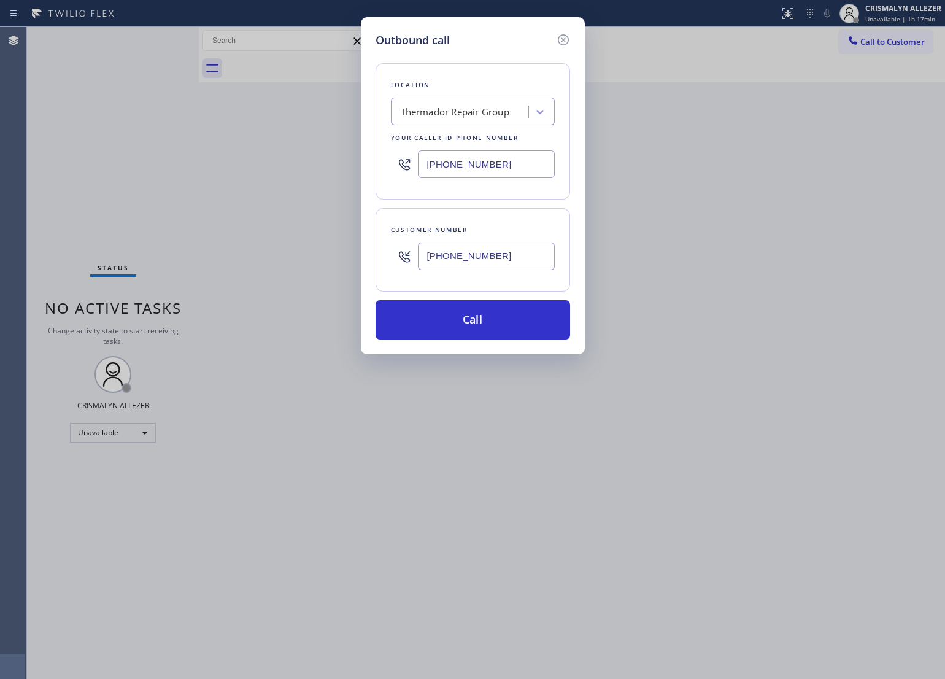
click at [272, 158] on div "Outbound call Location Thermador Repair Group Your caller id phone number [PHON…" at bounding box center [472, 339] width 945 height 679
paste input "44) 899-7462"
type input "[PHONE_NUMBER]"
click at [486, 328] on button "Call" at bounding box center [472, 319] width 194 height 39
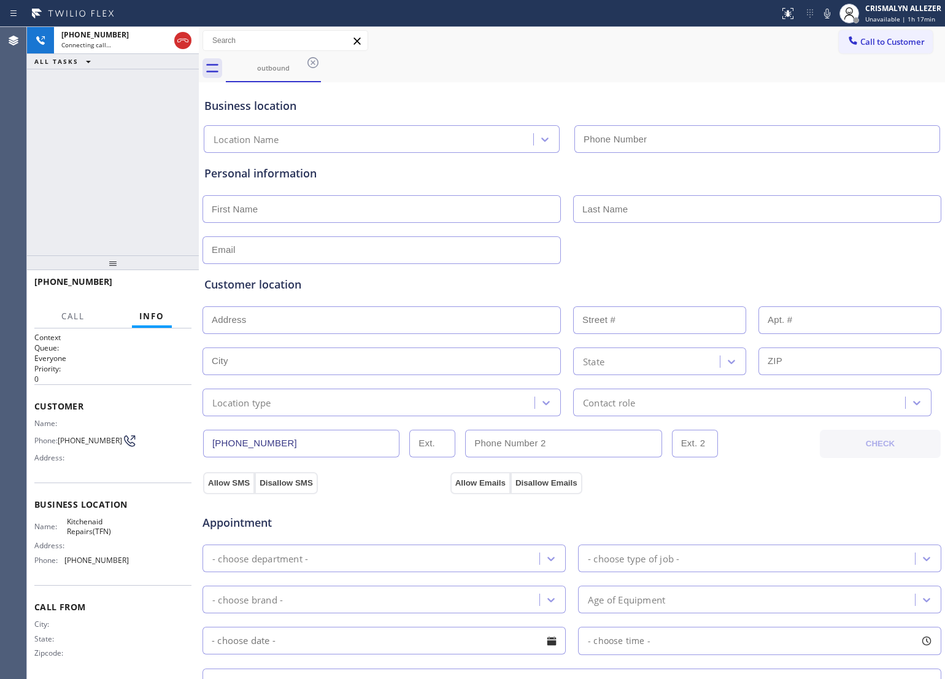
type input "[PHONE_NUMBER]"
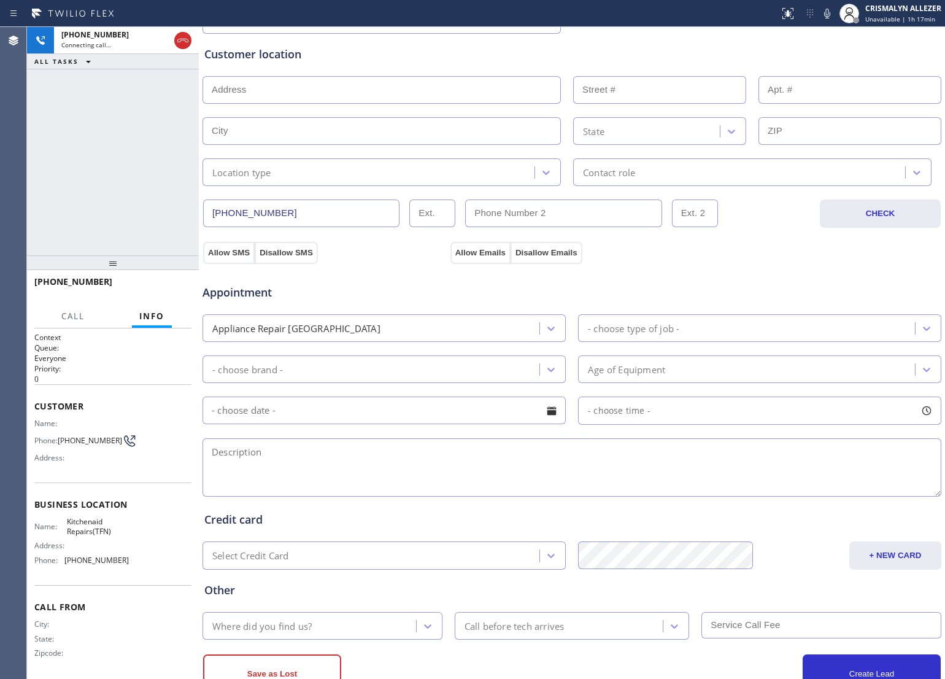
scroll to position [274, 0]
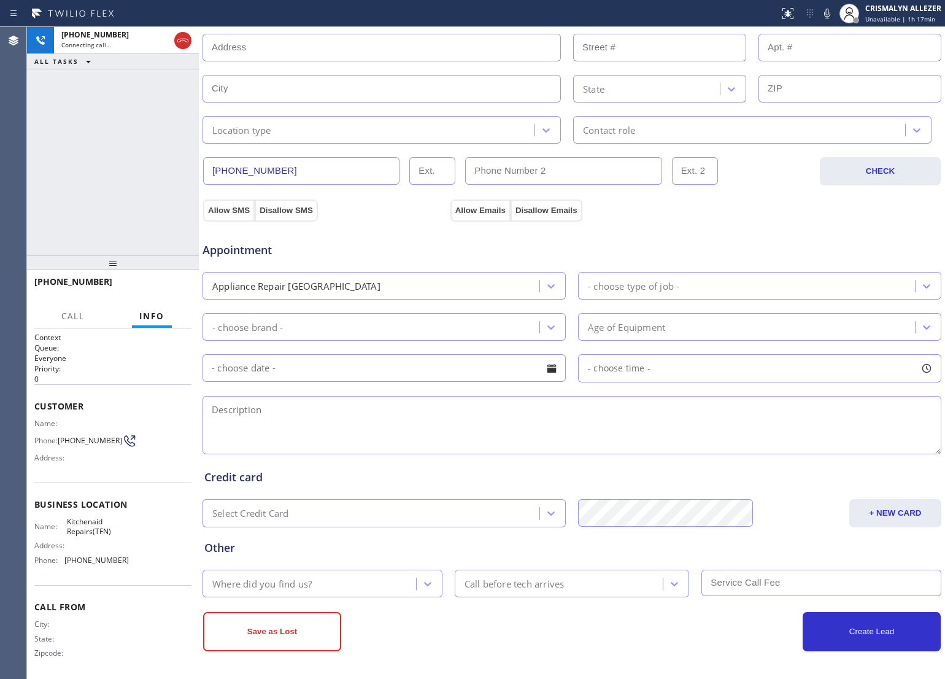
click at [387, 424] on textarea at bounding box center [571, 425] width 739 height 58
paste textarea "Refrigerator is not getting as cold as it should and an issue with the filtrati…"
type textarea "Refrigerator is not getting as cold as it should and an issue with the filtrati…"
click at [164, 287] on span "HANG UP" at bounding box center [162, 287] width 37 height 9
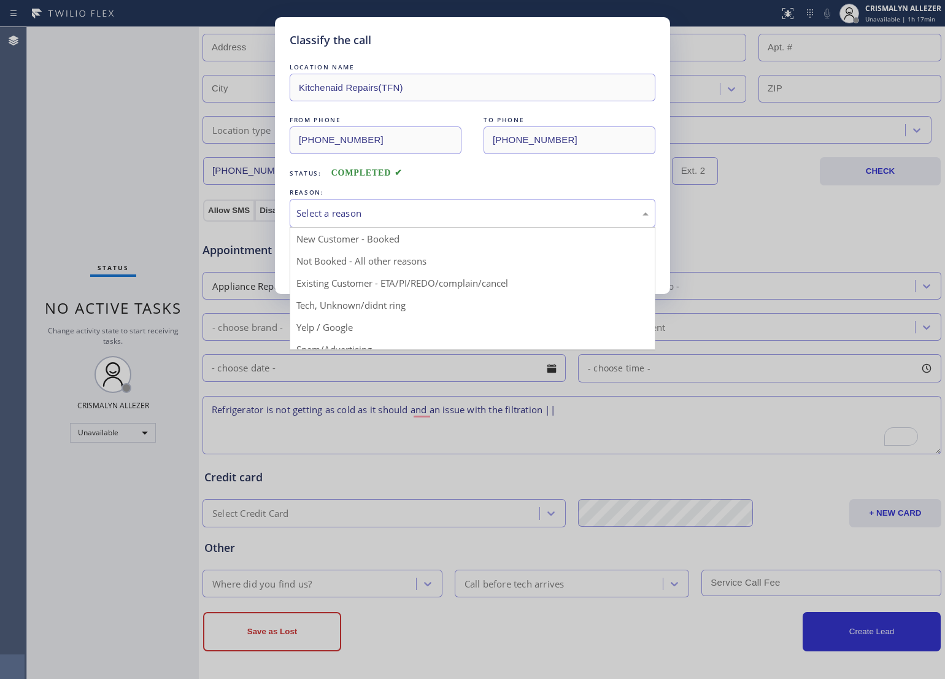
click at [474, 217] on div "Select a reason" at bounding box center [472, 213] width 352 height 14
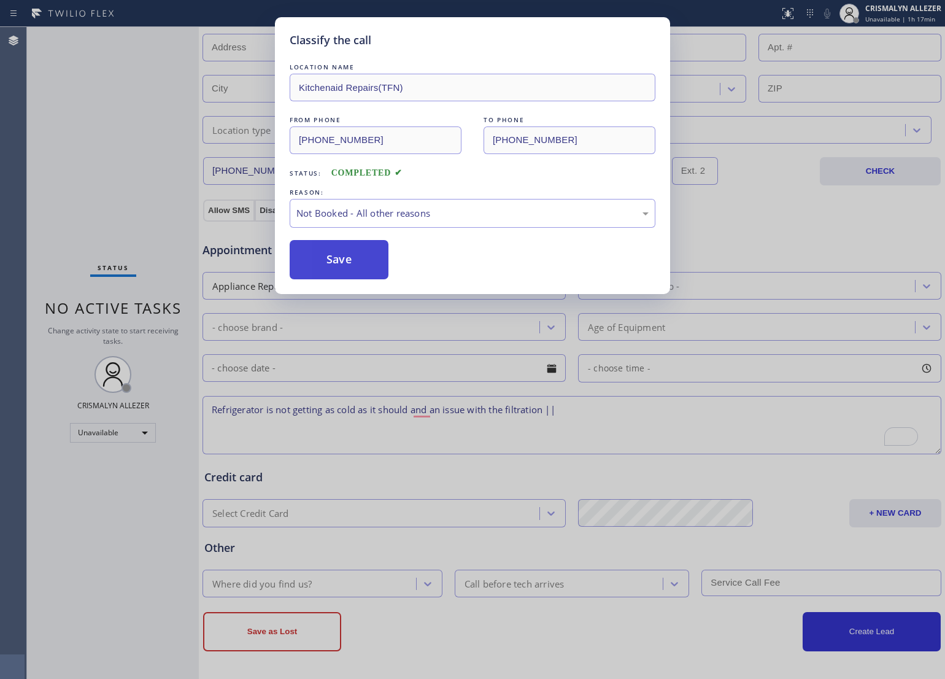
click at [336, 267] on button "Save" at bounding box center [339, 259] width 99 height 39
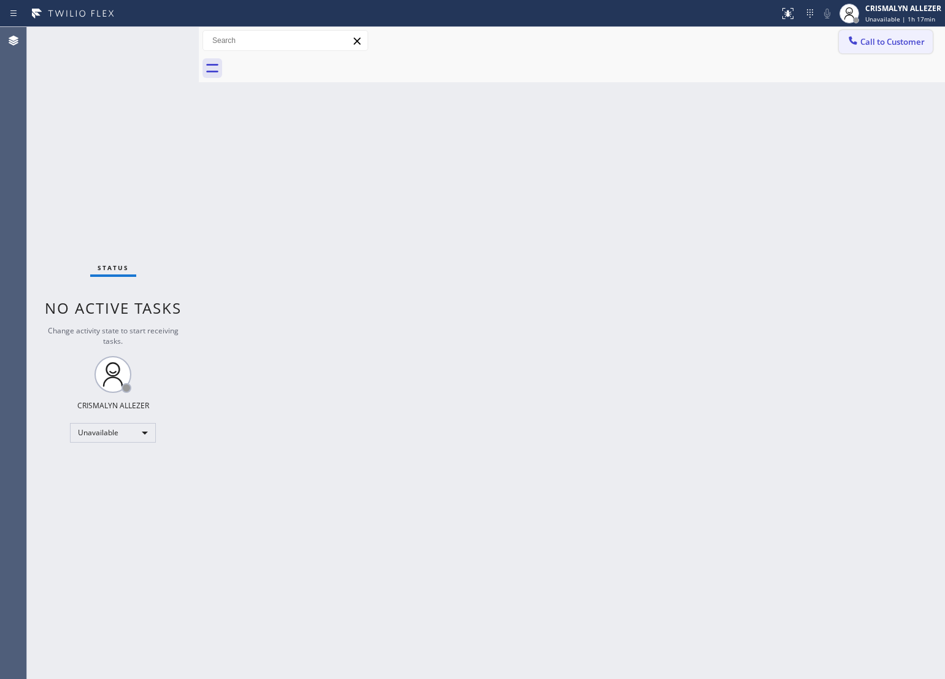
click at [898, 35] on button "Call to Customer" at bounding box center [886, 41] width 94 height 23
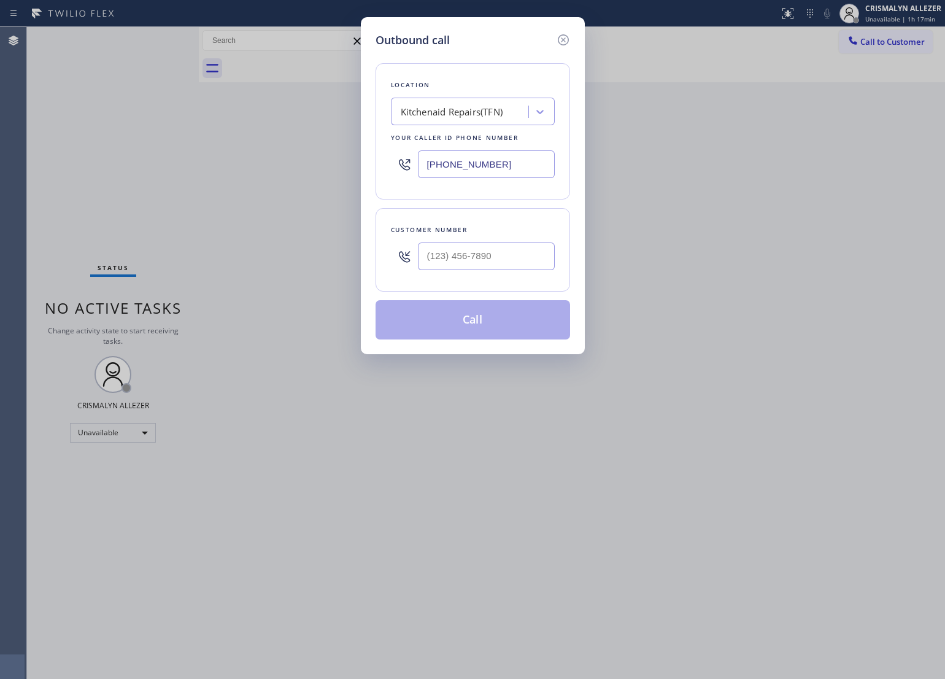
drag, startPoint x: 537, startPoint y: 166, endPoint x: 68, endPoint y: 179, distance: 468.9
click at [82, 177] on div "Outbound call Location Kitchenaid Repairs(TFN) Your caller id phone number [PHO…" at bounding box center [472, 339] width 945 height 679
paste input "33) 273-3559"
type input "[PHONE_NUMBER]"
click at [506, 255] on input "(___) ___-____" at bounding box center [486, 256] width 137 height 28
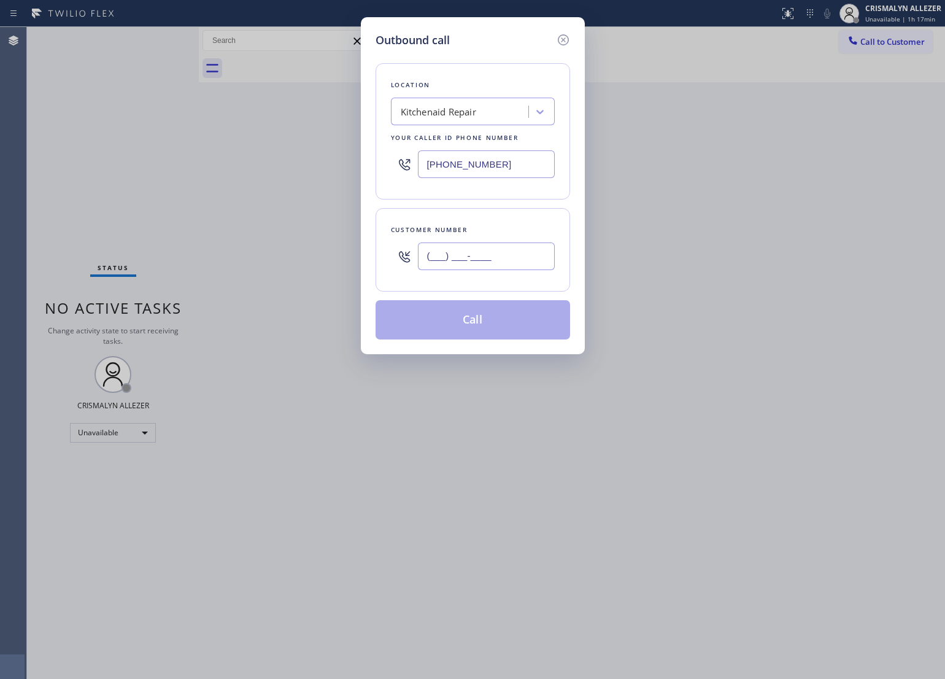
paste input "619) 708-2073"
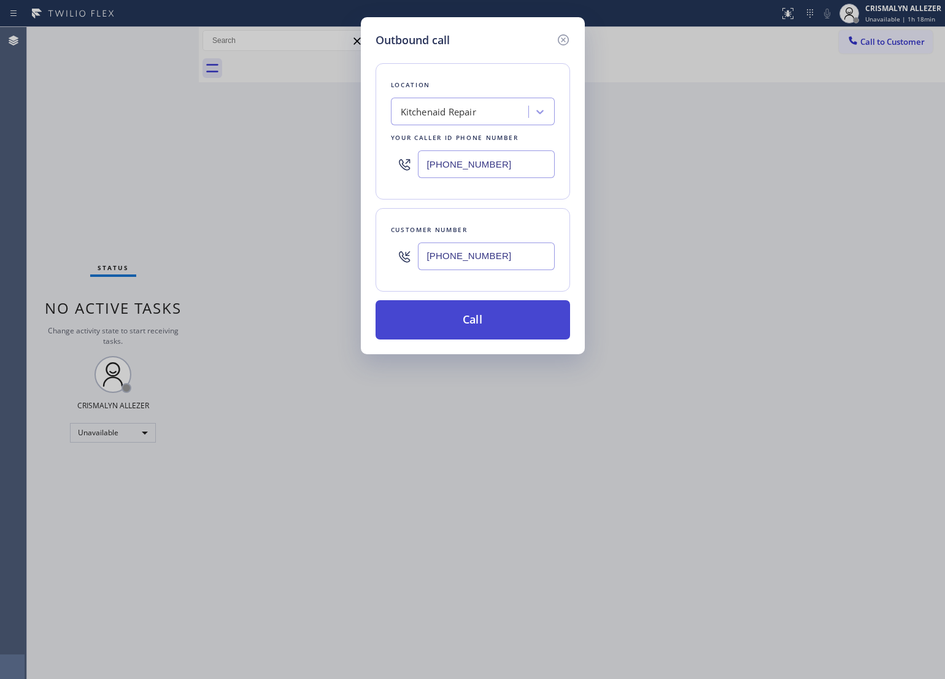
type input "[PHONE_NUMBER]"
click at [471, 321] on button "Call" at bounding box center [472, 319] width 194 height 39
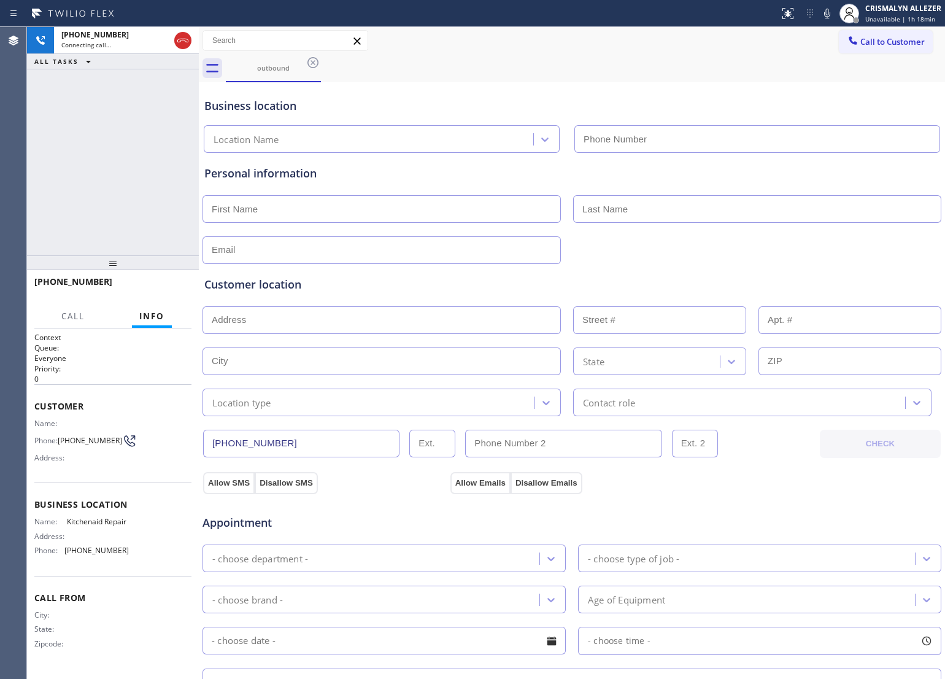
type input "[PHONE_NUMBER]"
click at [153, 286] on span "HANG UP" at bounding box center [162, 287] width 37 height 9
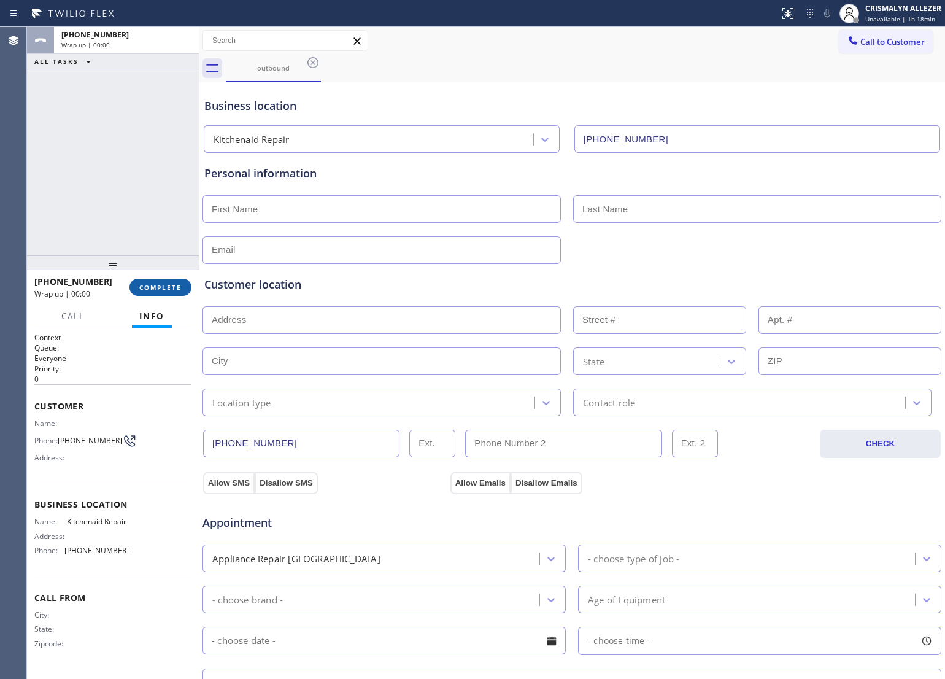
click at [153, 286] on span "COMPLETE" at bounding box center [160, 287] width 42 height 9
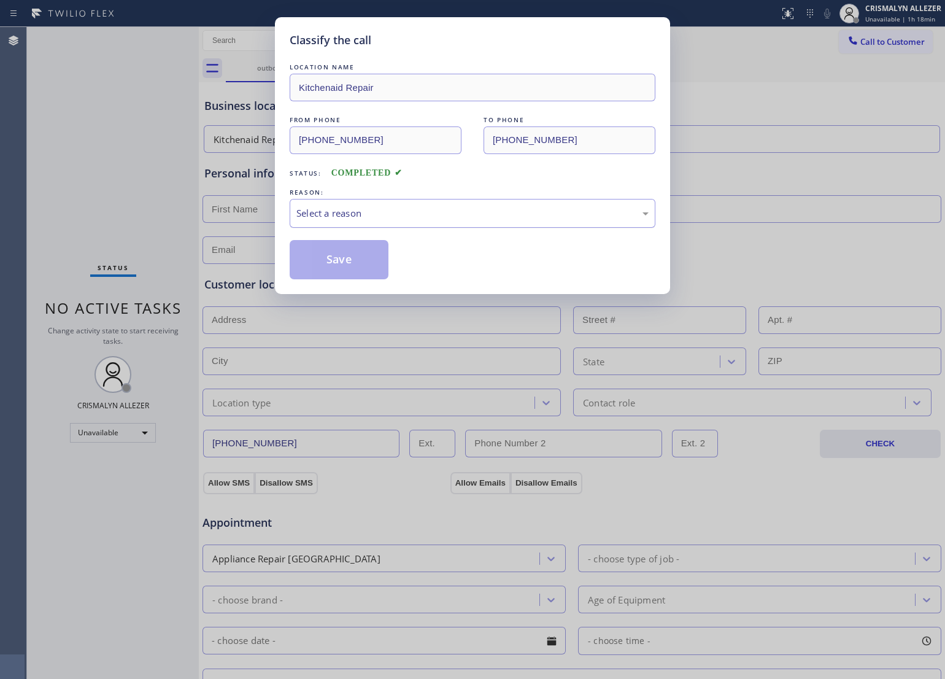
click at [445, 216] on div "Select a reason" at bounding box center [472, 213] width 352 height 14
click at [336, 270] on button "Save" at bounding box center [339, 259] width 99 height 39
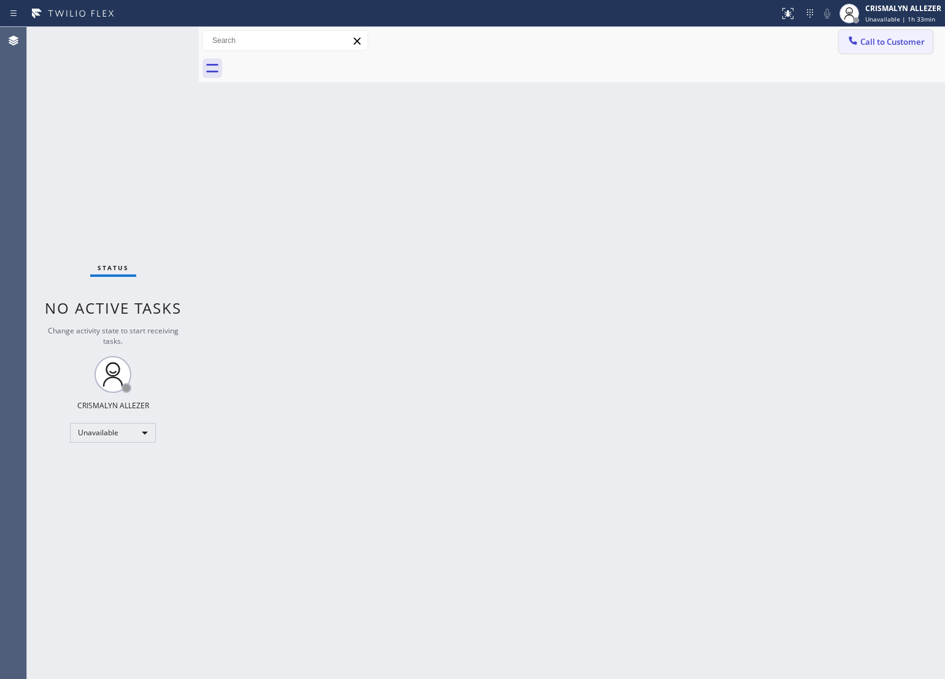
click at [890, 40] on span "Call to Customer" at bounding box center [892, 41] width 64 height 11
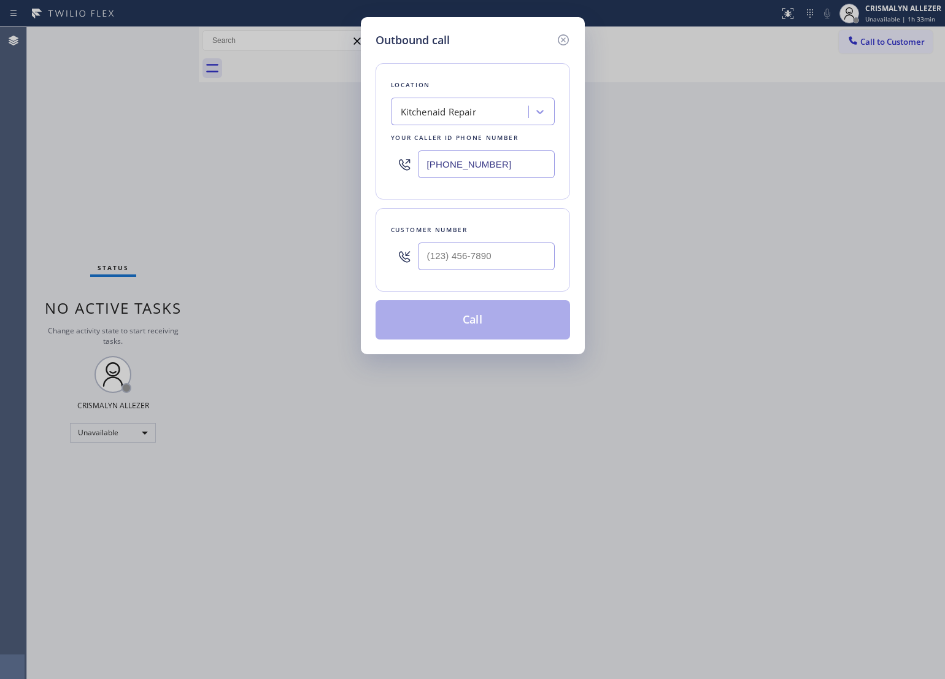
drag, startPoint x: 512, startPoint y: 163, endPoint x: 280, endPoint y: 181, distance: 233.2
click at [280, 181] on div "Outbound call Location Kitchenaid Repair Your caller id phone number [PHONE_NUM…" at bounding box center [472, 339] width 945 height 679
paste input "18) 342-7695"
type input "[PHONE_NUMBER]"
click at [491, 255] on input "(___) ___-____" at bounding box center [486, 256] width 137 height 28
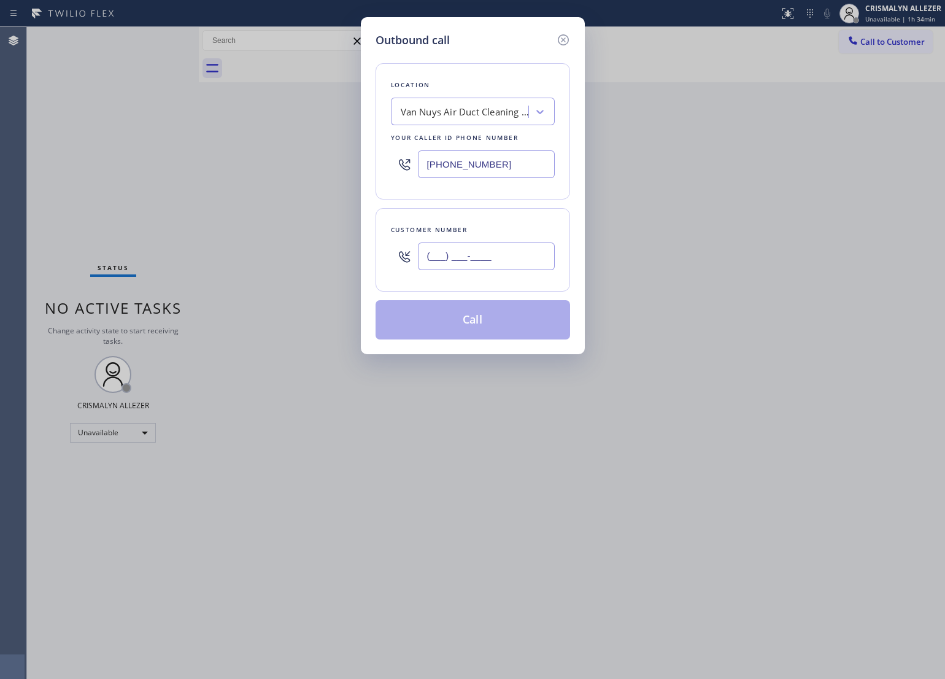
paste input "213) 497-0482"
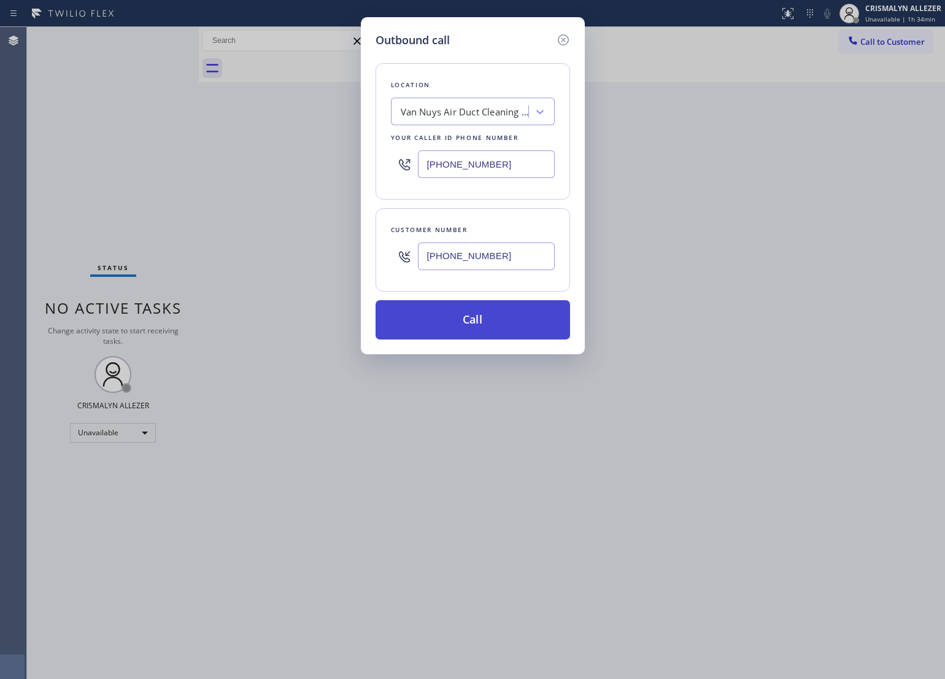
type input "[PHONE_NUMBER]"
click at [480, 320] on button "Call" at bounding box center [472, 319] width 194 height 39
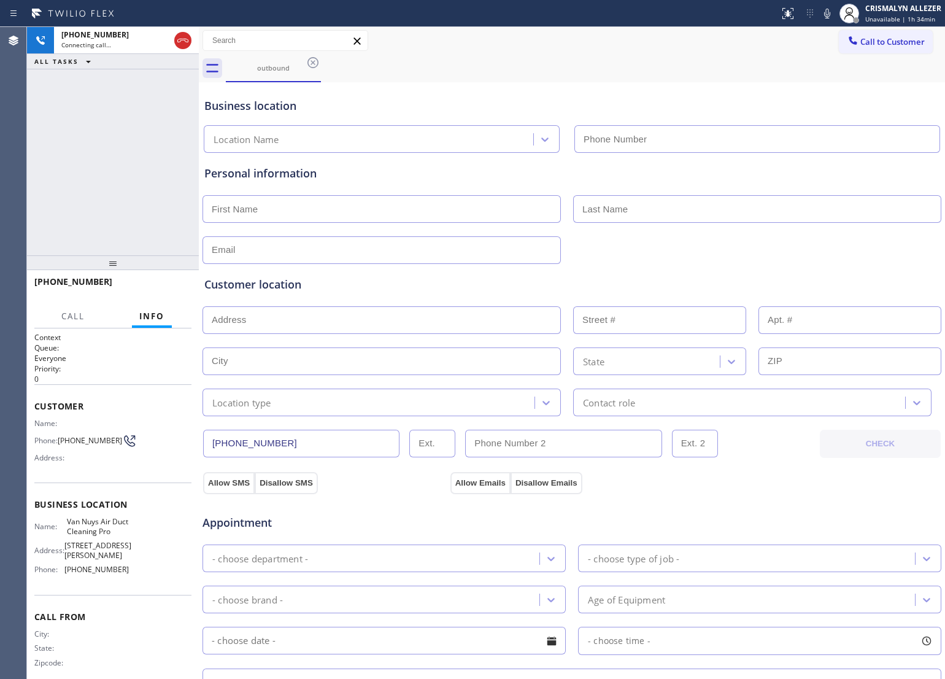
type input "[PHONE_NUMBER]"
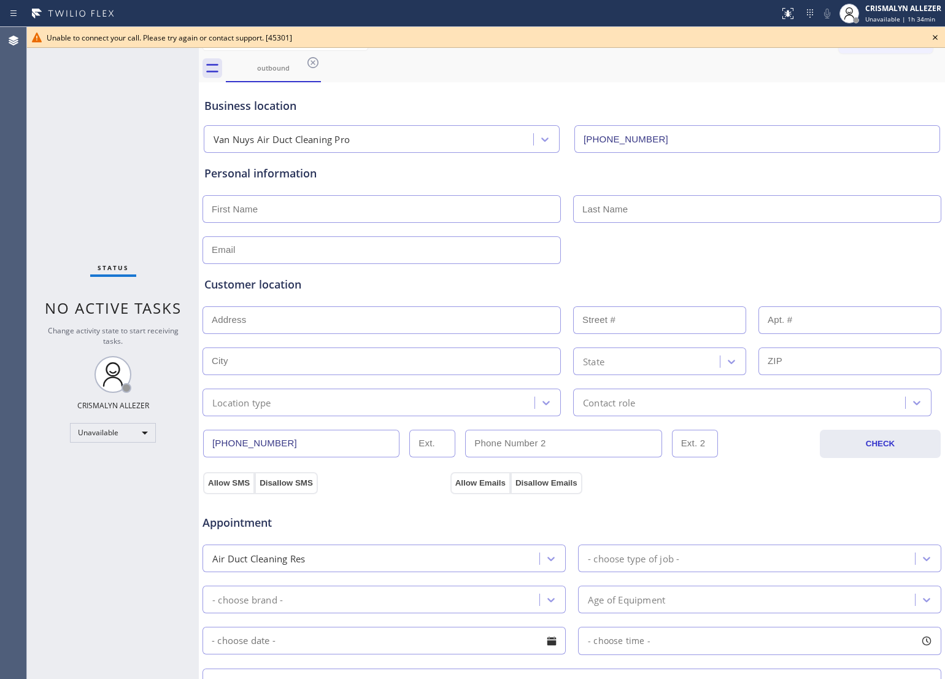
click at [942, 34] on icon at bounding box center [935, 37] width 15 height 15
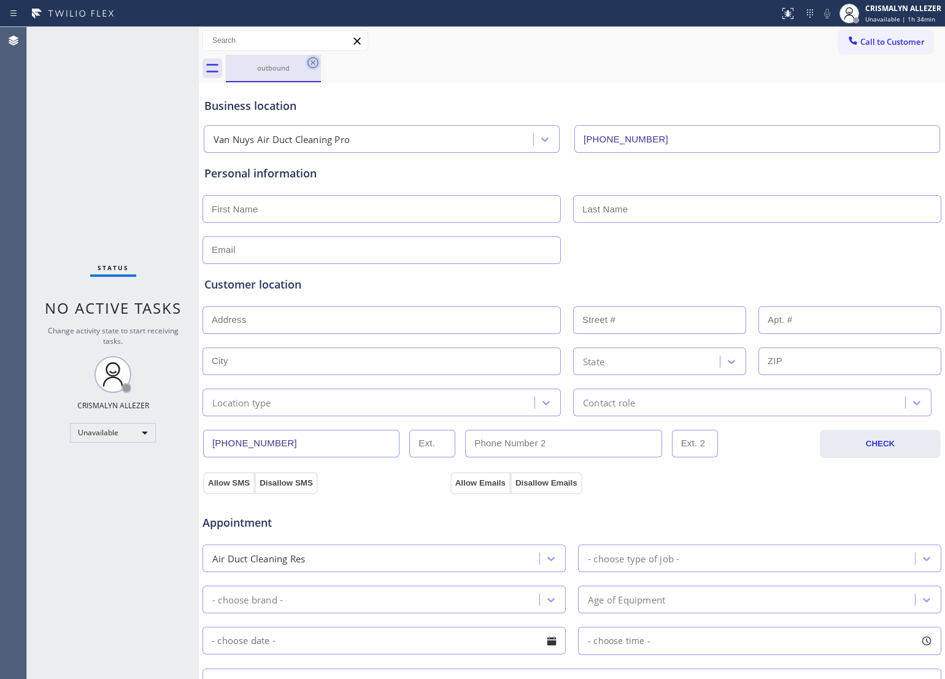
click at [314, 63] on icon at bounding box center [313, 62] width 15 height 15
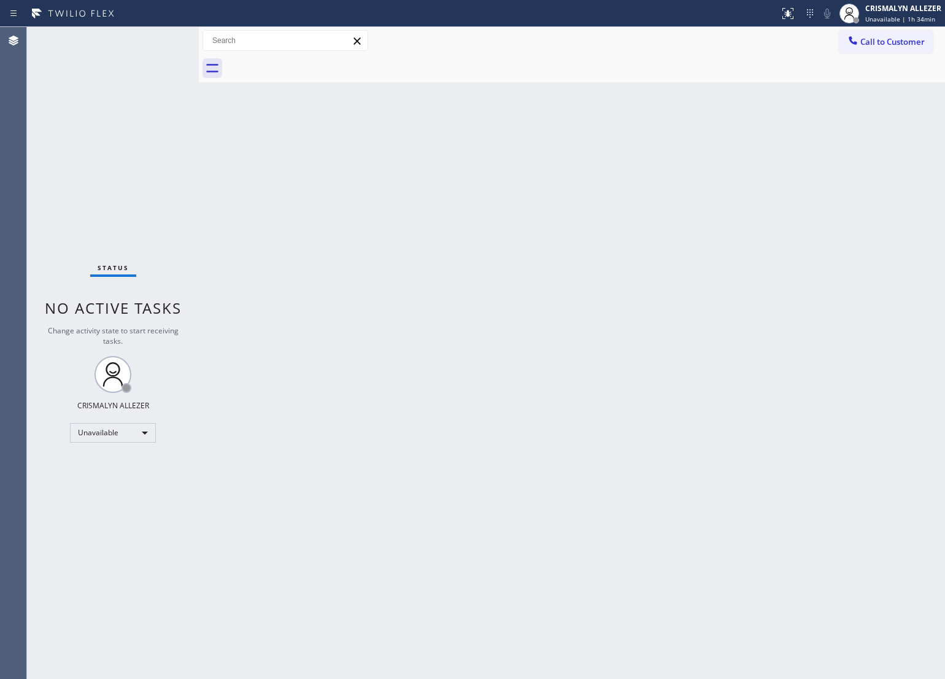
drag, startPoint x: 590, startPoint y: 304, endPoint x: 718, endPoint y: 193, distance: 169.2
click at [594, 298] on div "Back to Dashboard Change Sender ID Customers Technicians Select a contact Outbo…" at bounding box center [572, 353] width 746 height 652
click at [878, 31] on button "Call to Customer" at bounding box center [886, 41] width 94 height 23
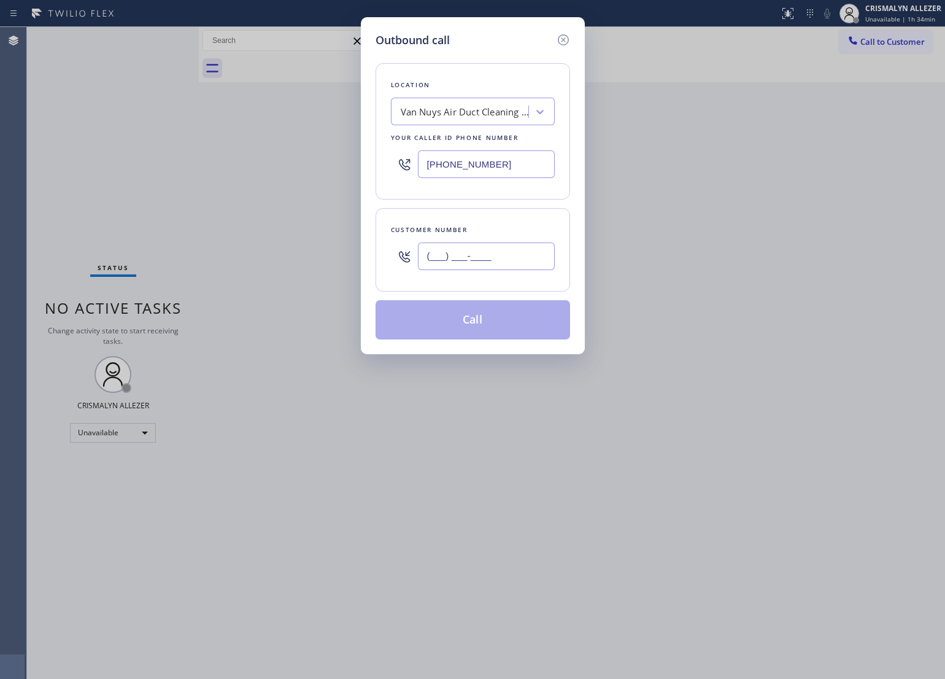
click at [531, 259] on input "(___) ___-____" at bounding box center [486, 256] width 137 height 28
paste input "213) 497-0482"
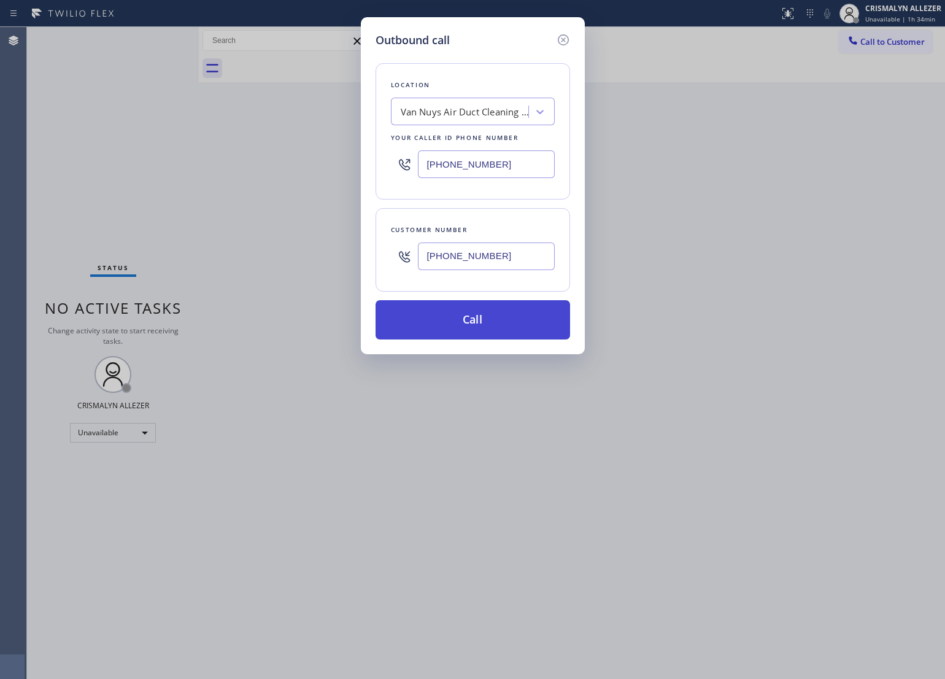
type input "[PHONE_NUMBER]"
click at [496, 318] on button "Call" at bounding box center [472, 319] width 194 height 39
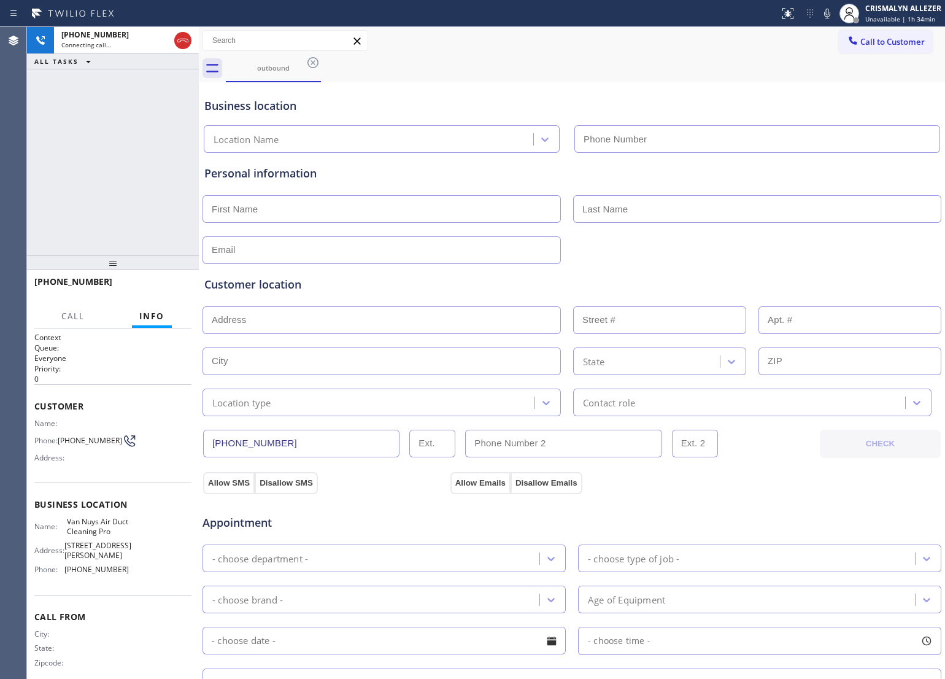
type input "[PHONE_NUMBER]"
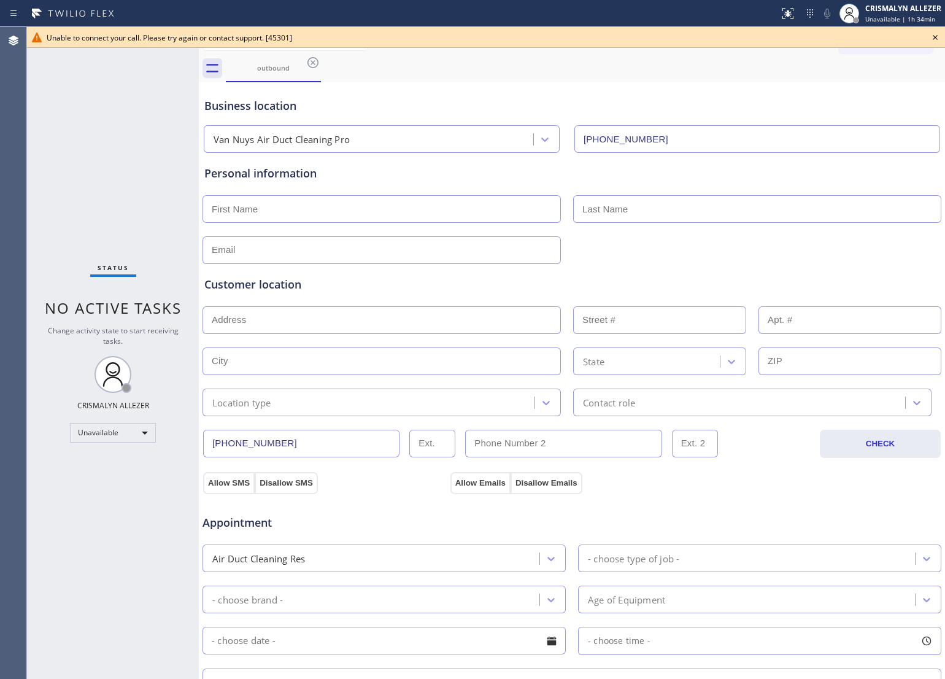
click at [933, 36] on icon at bounding box center [934, 37] width 5 height 5
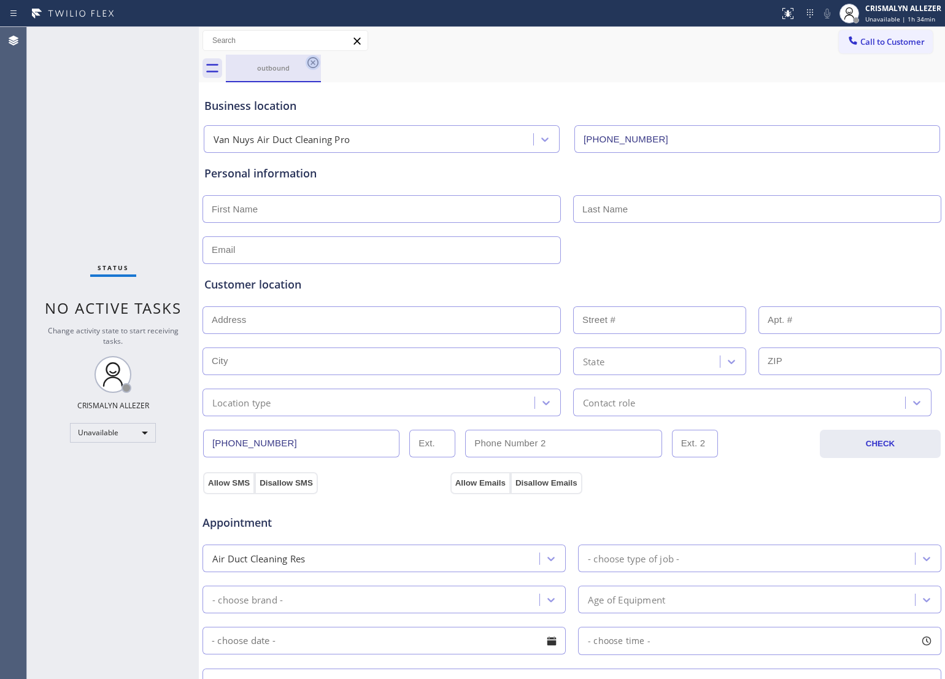
click at [312, 63] on icon at bounding box center [312, 62] width 11 height 11
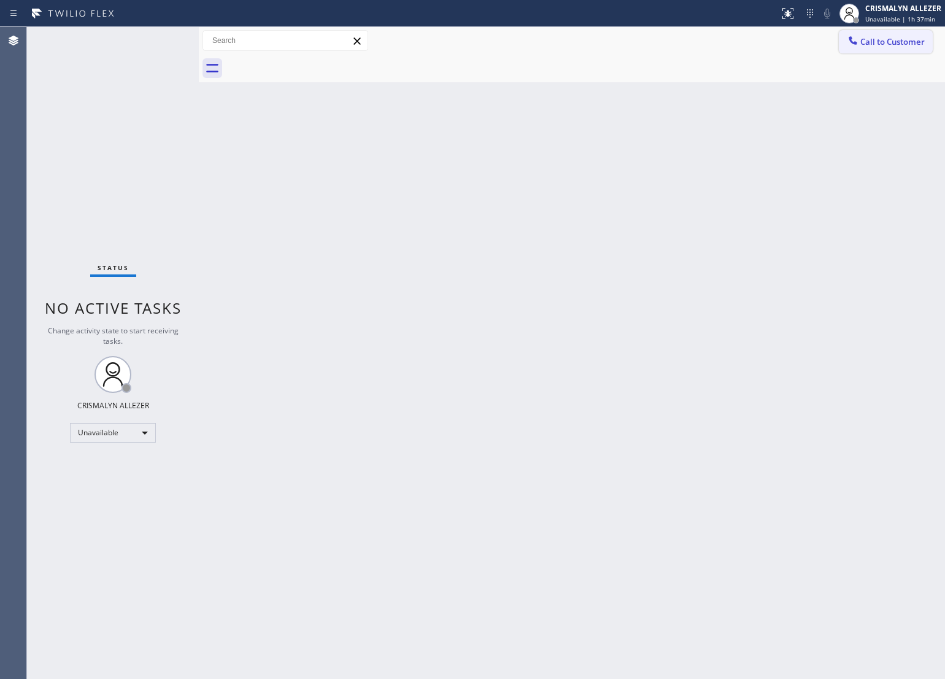
click at [863, 35] on button "Call to Customer" at bounding box center [886, 41] width 94 height 23
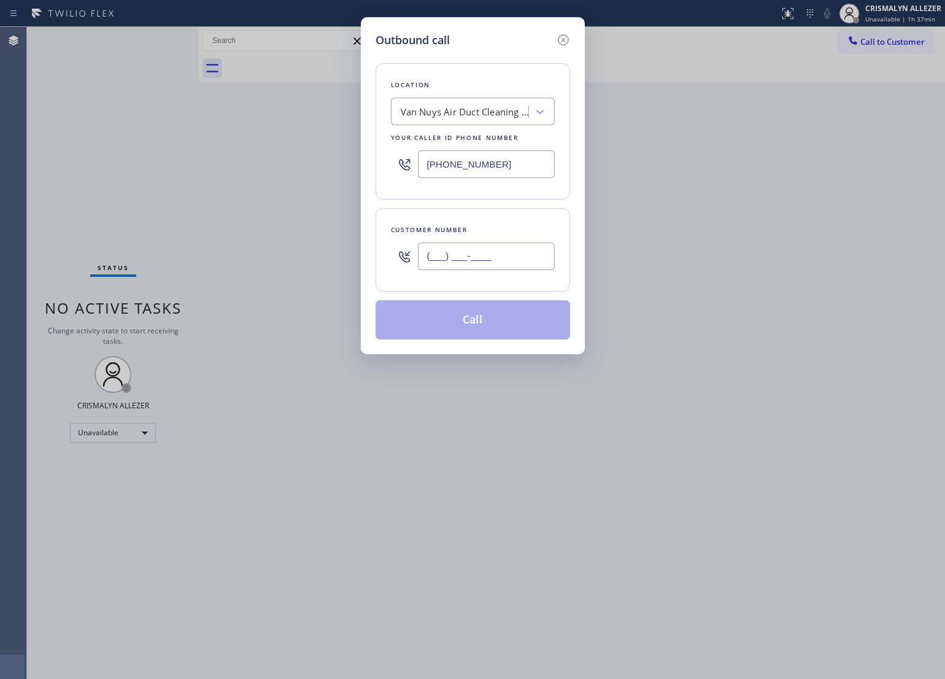
click at [519, 250] on input "(___) ___-____" at bounding box center [486, 256] width 137 height 28
paste input "619) 708-2073"
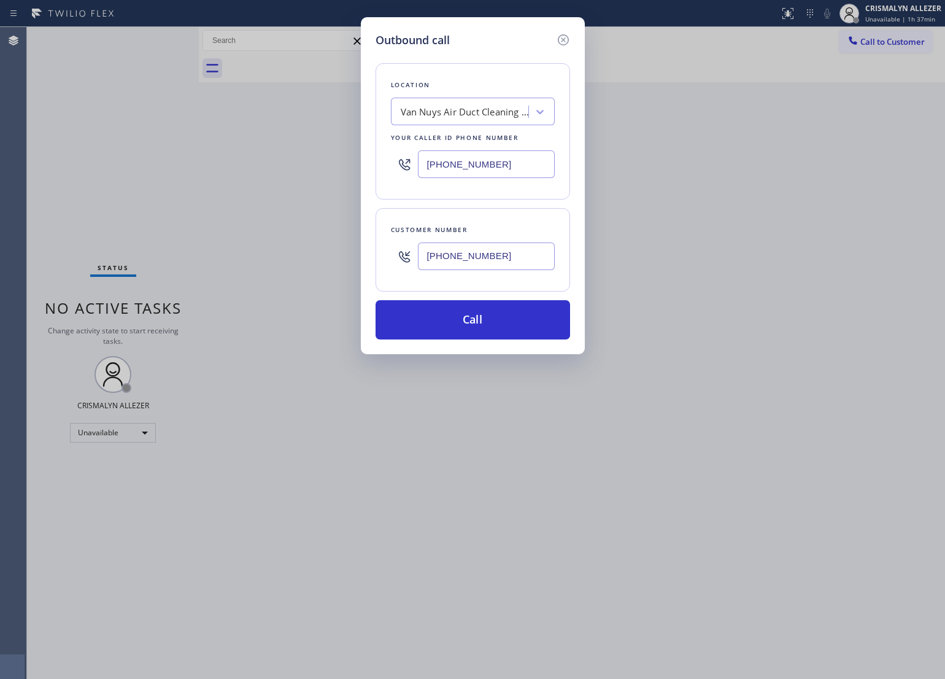
type input "[PHONE_NUMBER]"
drag, startPoint x: 501, startPoint y: 163, endPoint x: 245, endPoint y: 169, distance: 255.9
click at [245, 169] on div "Outbound call Location Van Nuys Air Duct Cleaning Pro Your caller id phone numb…" at bounding box center [472, 339] width 945 height 679
paste input "33) 273-3559"
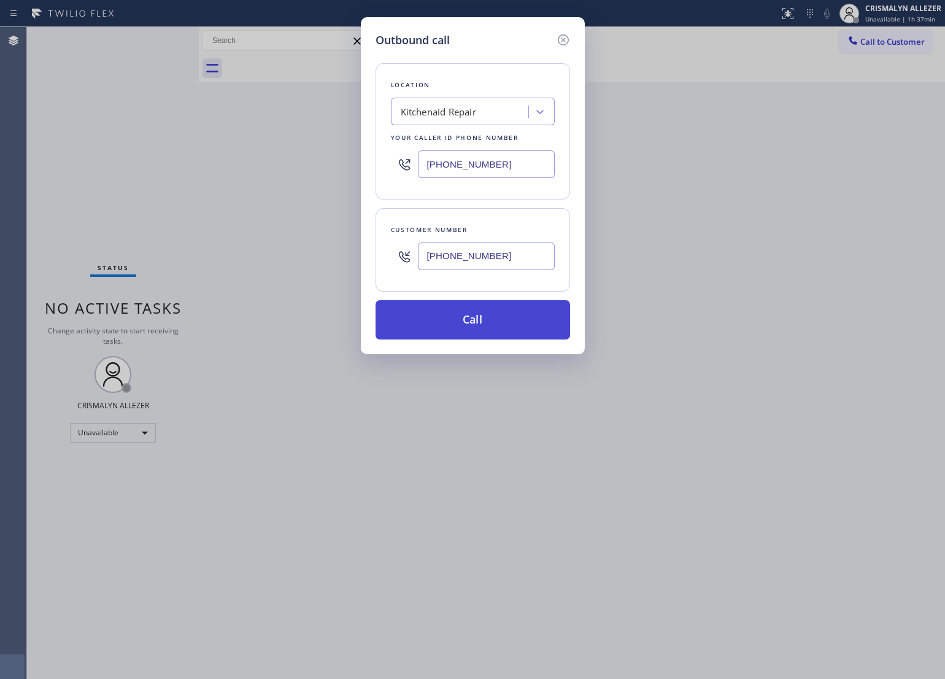
type input "[PHONE_NUMBER]"
click at [464, 327] on button "Call" at bounding box center [472, 319] width 194 height 39
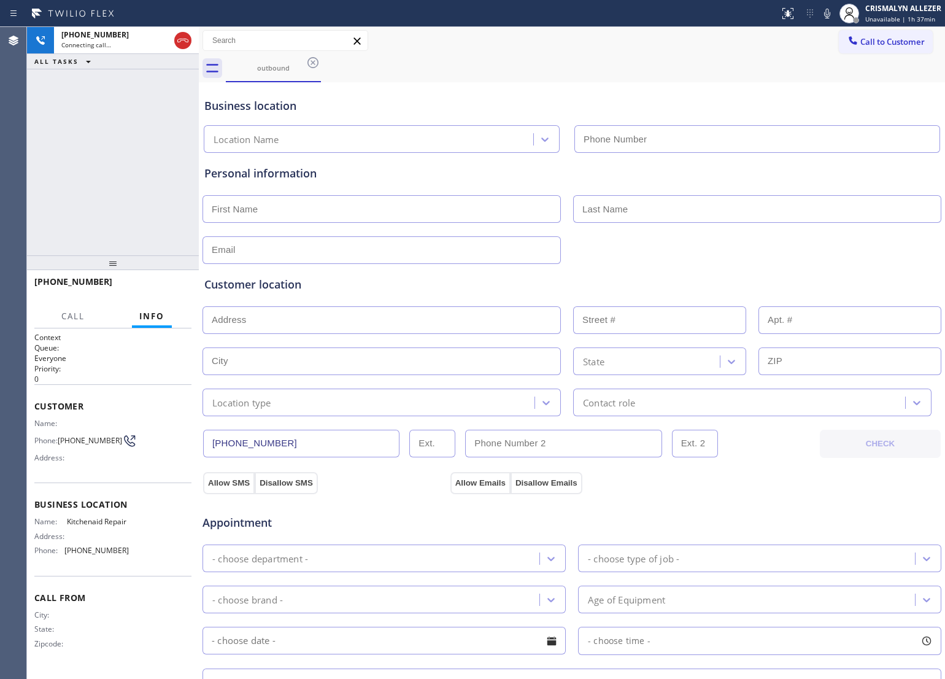
type input "[PHONE_NUMBER]"
click at [160, 291] on button "HANG UP" at bounding box center [162, 287] width 57 height 17
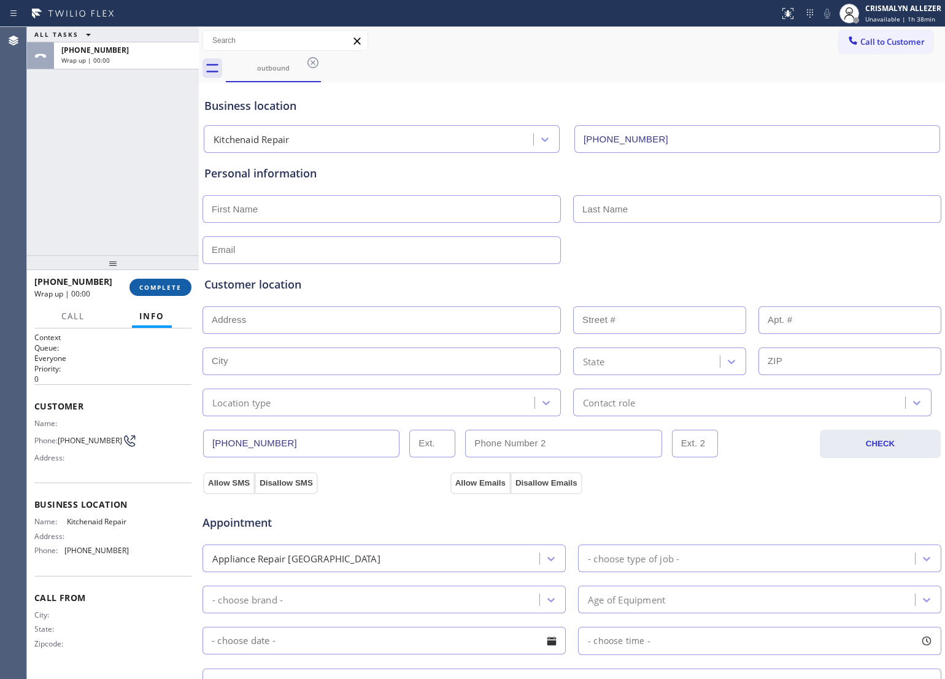
click at [160, 291] on button "COMPLETE" at bounding box center [160, 287] width 62 height 17
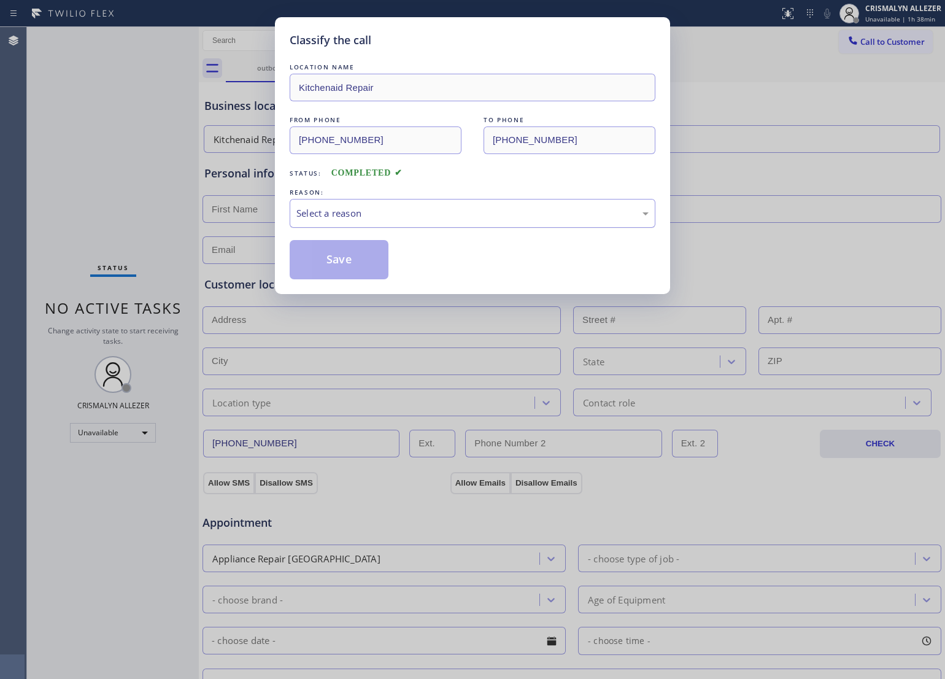
click at [482, 212] on div "Select a reason" at bounding box center [472, 213] width 352 height 14
click at [368, 264] on button "Save" at bounding box center [339, 259] width 99 height 39
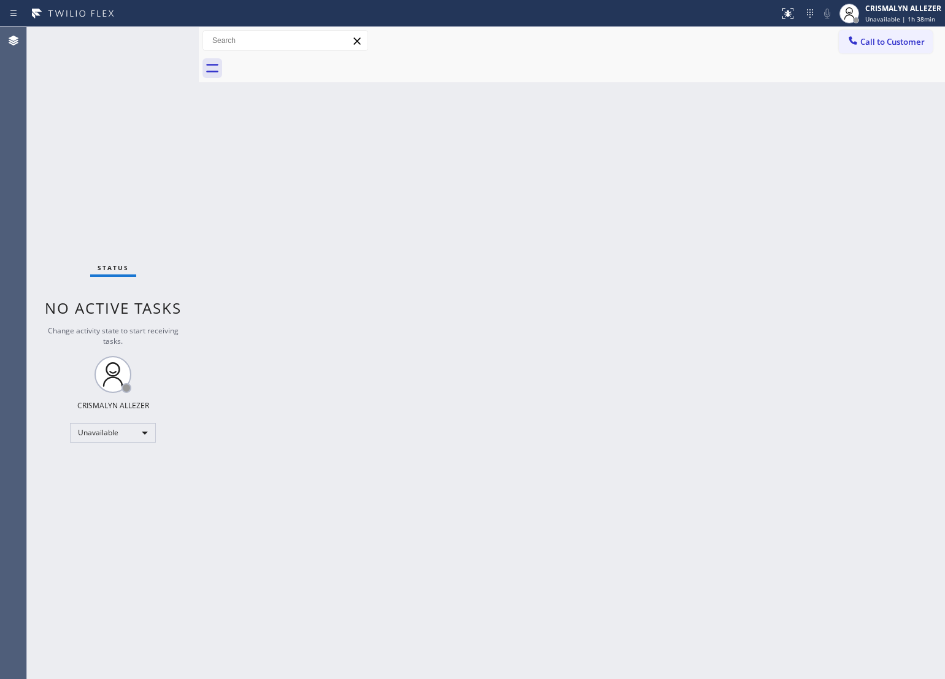
click at [525, 415] on div "Back to Dashboard Change Sender ID Customers Technicians Select a contact Outbo…" at bounding box center [572, 353] width 746 height 652
click at [896, 34] on button "Call to Customer" at bounding box center [886, 41] width 94 height 23
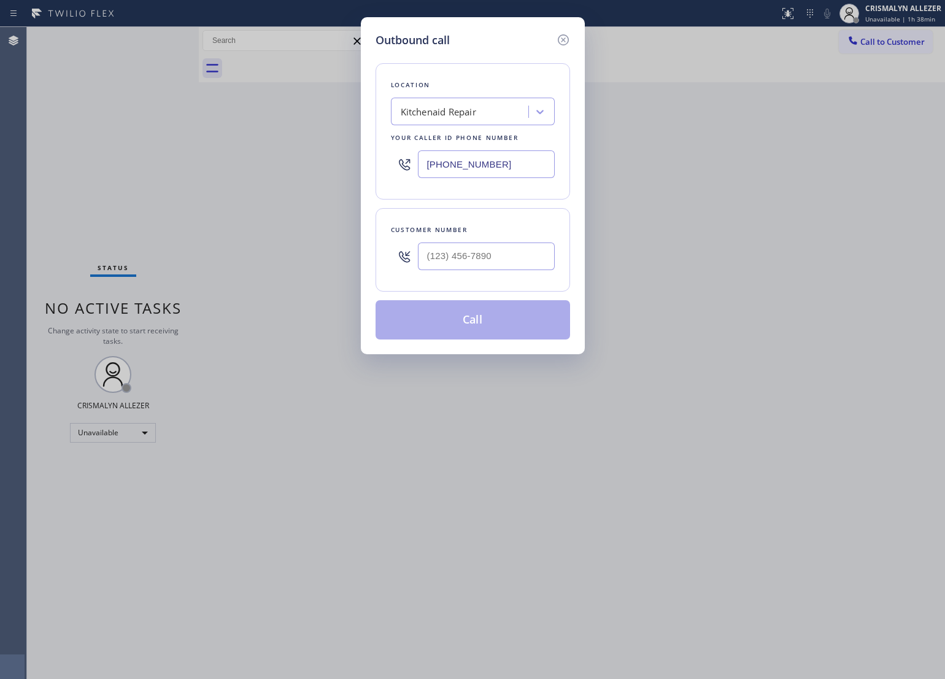
click at [445, 105] on div "Kitchenaid Repair" at bounding box center [438, 112] width 75 height 14
paste input "GE Monogram Inc Repair Phoenix"
type input "GE Monogram Inc Repair Phoenix"
click at [453, 135] on div "GE Monogram Inc Repair Phoenix" at bounding box center [473, 137] width 164 height 22
type input "[PHONE_NUMBER]"
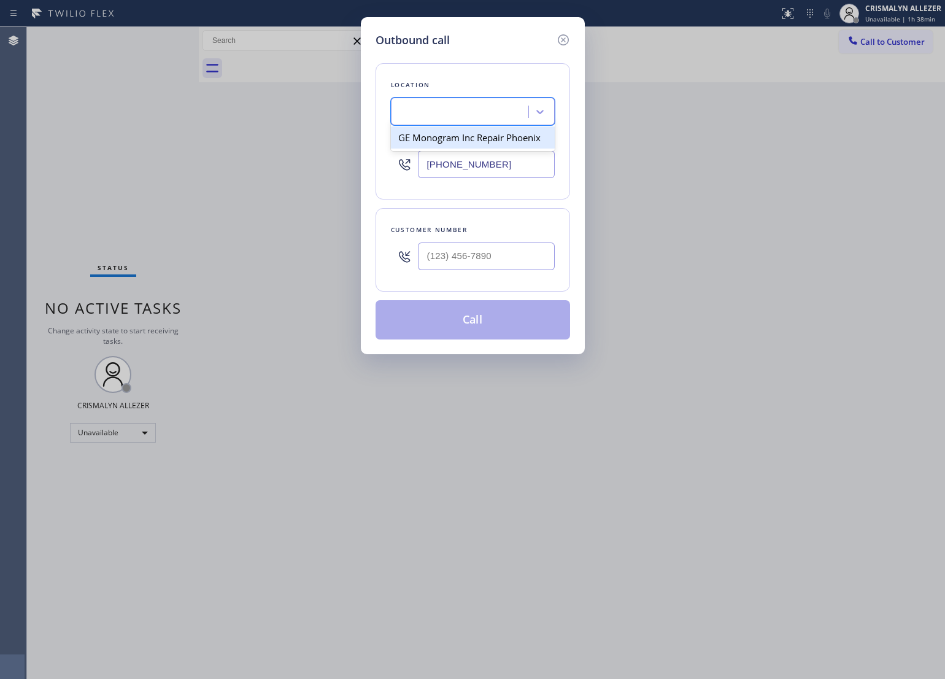
scroll to position [0, 1]
click at [509, 252] on input "(___) ___-____" at bounding box center [486, 256] width 137 height 28
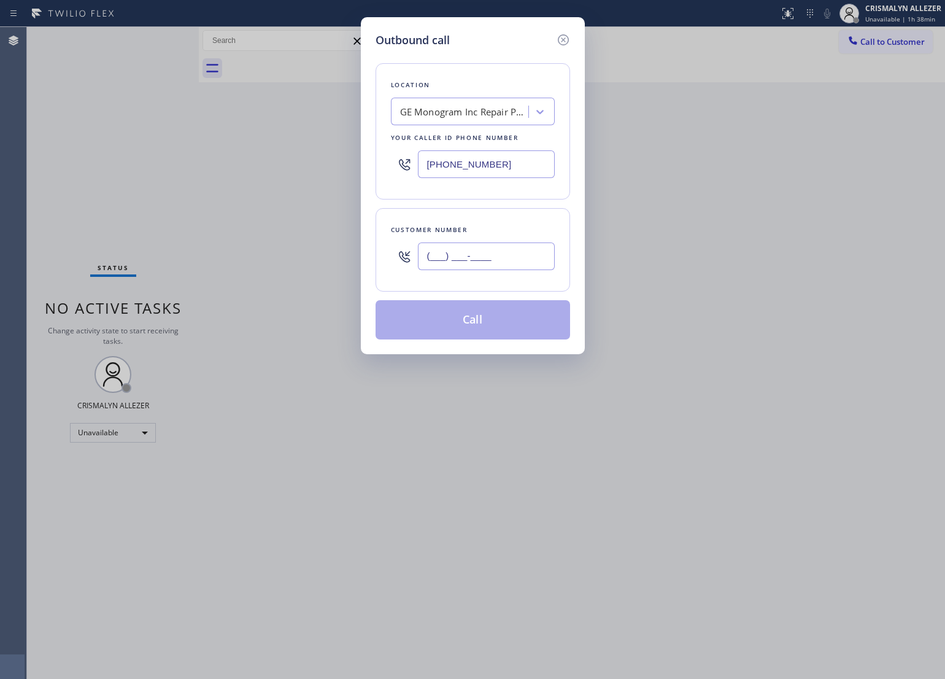
paste input "310) 741-9103"
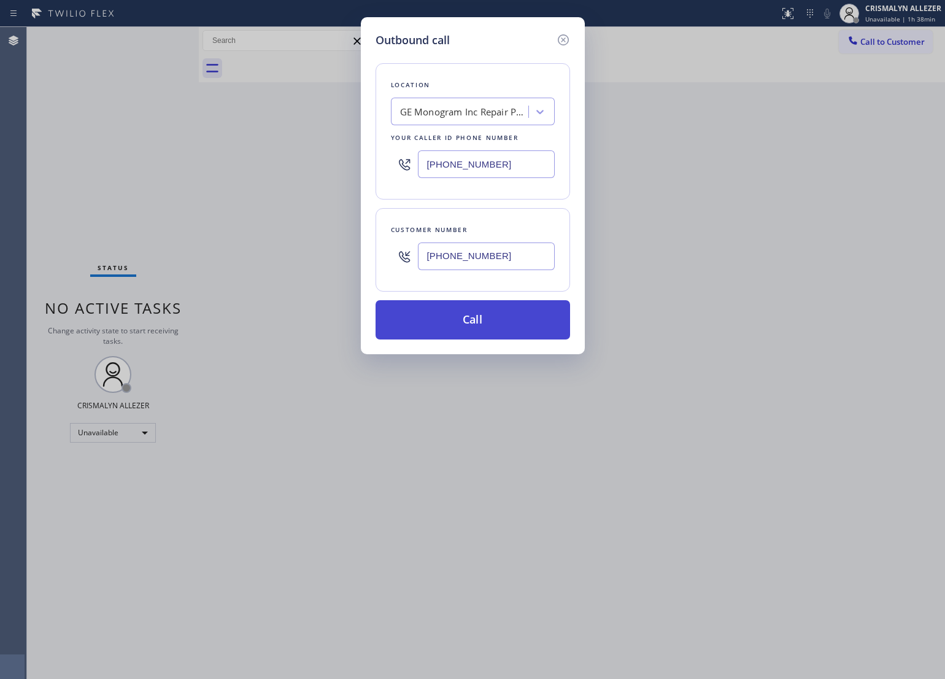
type input "[PHONE_NUMBER]"
click at [477, 326] on button "Call" at bounding box center [472, 319] width 194 height 39
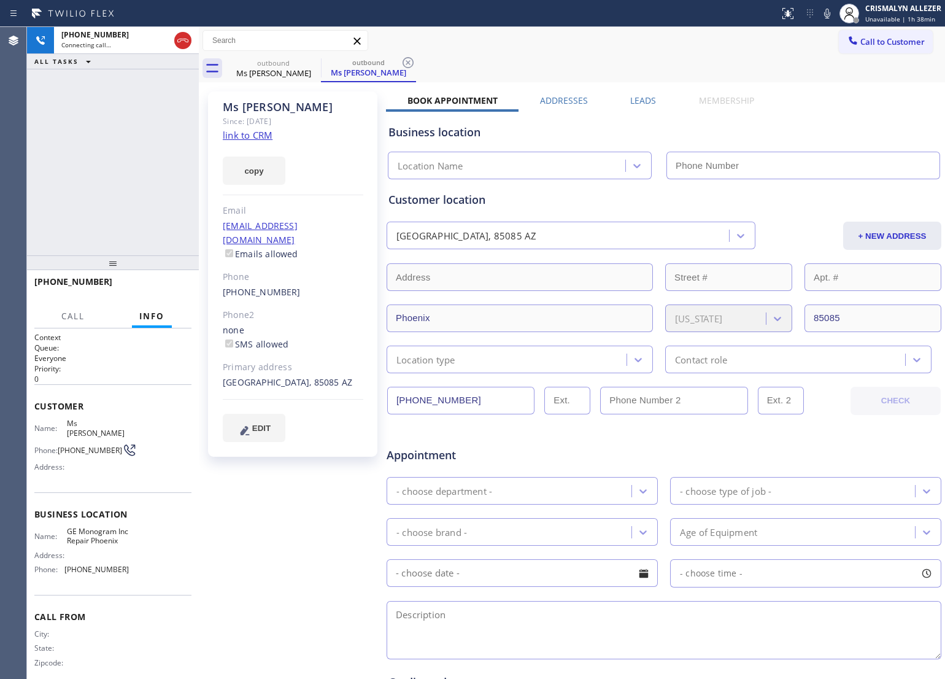
type input "[PHONE_NUMBER]"
click at [152, 290] on span "HANG UP" at bounding box center [162, 287] width 37 height 9
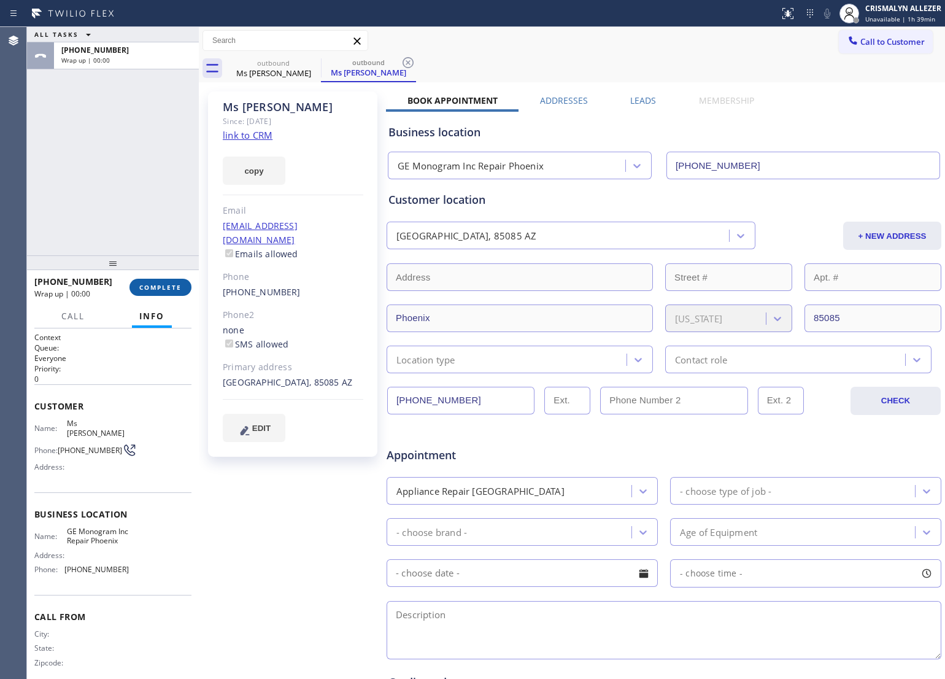
click at [152, 290] on span "COMPLETE" at bounding box center [160, 287] width 42 height 9
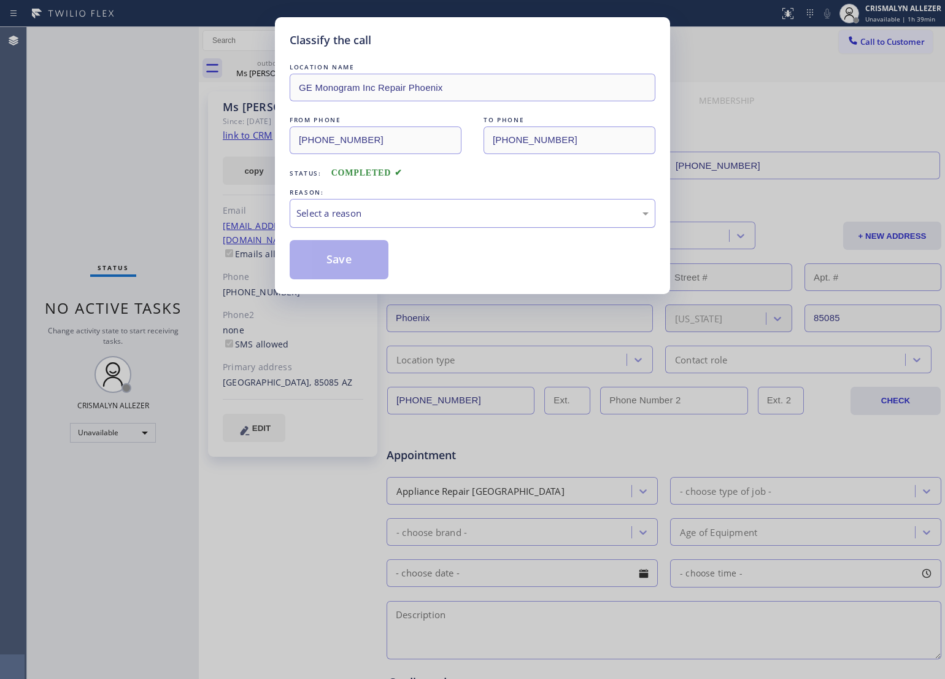
click at [493, 218] on div "Select a reason" at bounding box center [472, 213] width 352 height 14
click at [351, 268] on button "Save" at bounding box center [339, 259] width 99 height 39
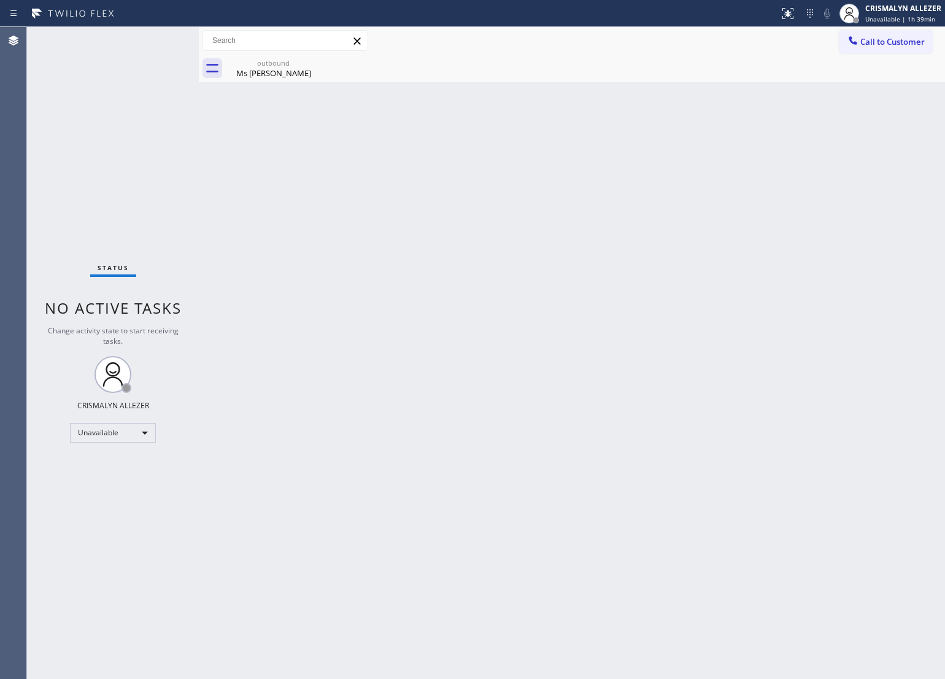
drag, startPoint x: 273, startPoint y: 58, endPoint x: 243, endPoint y: 295, distance: 238.7
click at [273, 61] on div "outbound" at bounding box center [273, 62] width 93 height 9
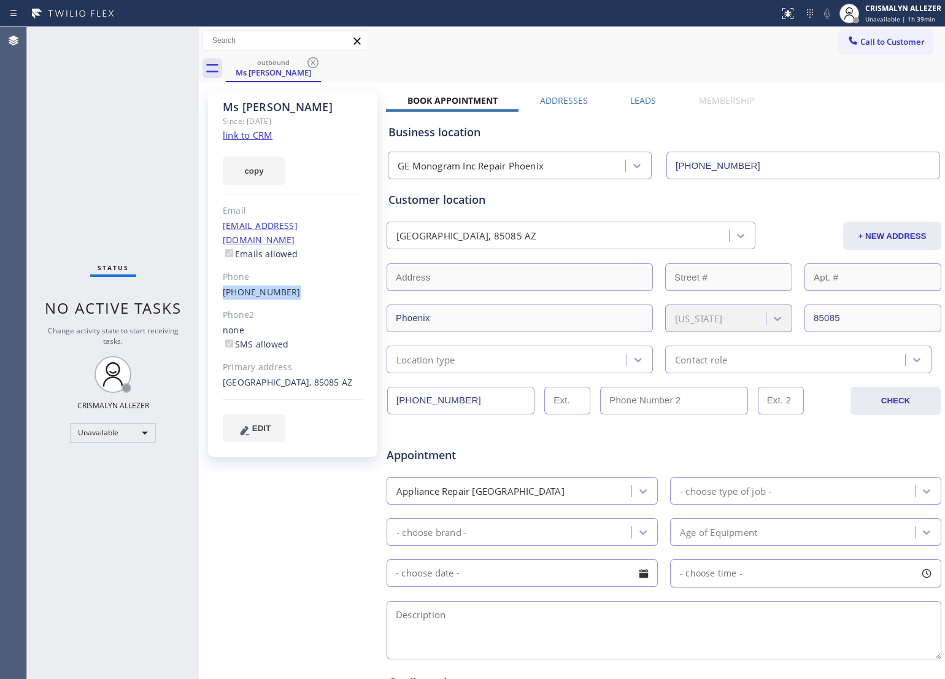
drag, startPoint x: 213, startPoint y: 276, endPoint x: 312, endPoint y: 279, distance: 98.2
click at [312, 279] on div "Ms [PERSON_NAME] Since: [DATE] link to CRM copy Email [EMAIL_ADDRESS][DOMAIN_NA…" at bounding box center [292, 273] width 169 height 365
copy link "[PHONE_NUMBER]"
click at [315, 65] on icon at bounding box center [313, 62] width 15 height 15
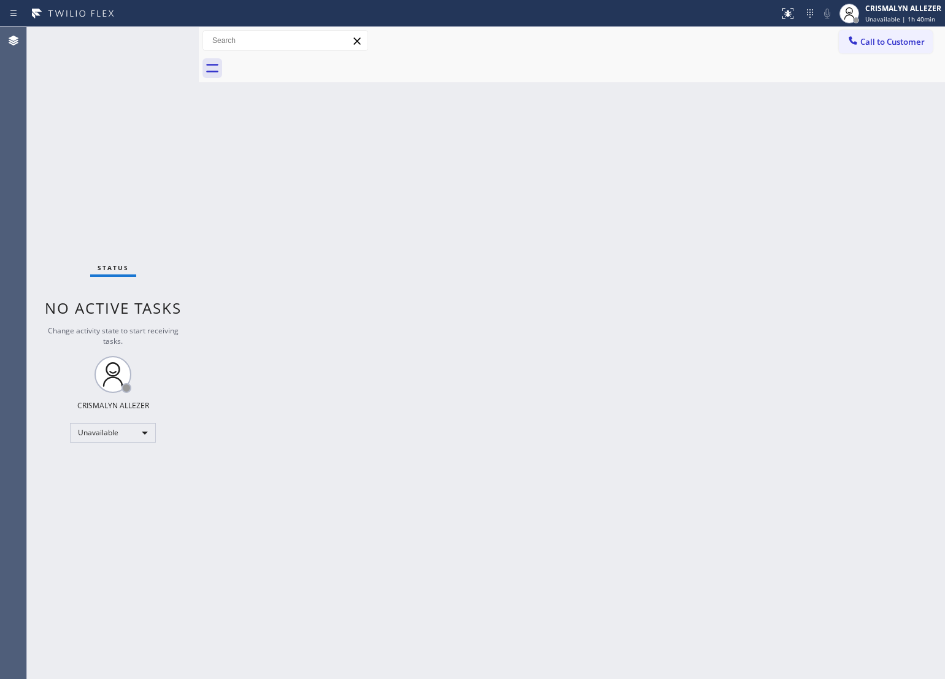
drag, startPoint x: 465, startPoint y: 274, endPoint x: 592, endPoint y: 157, distance: 172.8
click at [469, 269] on div "Back to Dashboard Change Sender ID Customers Technicians Select a contact Outbo…" at bounding box center [572, 353] width 746 height 652
click at [884, 49] on button "Call to Customer" at bounding box center [886, 41] width 94 height 23
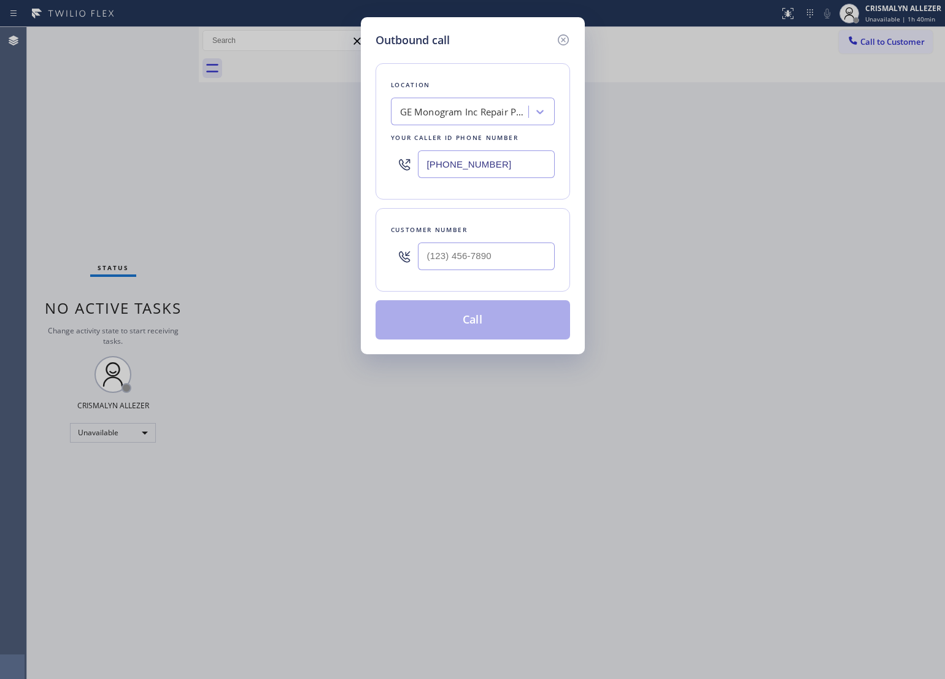
drag, startPoint x: 520, startPoint y: 164, endPoint x: 333, endPoint y: 172, distance: 186.7
click at [333, 172] on div "Outbound call Location GE Monogram Inc Repair [GEOGRAPHIC_DATA] Your caller id …" at bounding box center [472, 339] width 945 height 679
paste input "310) 340-1547"
type input "[PHONE_NUMBER]"
click at [505, 264] on input "(___) ___-____" at bounding box center [486, 256] width 137 height 28
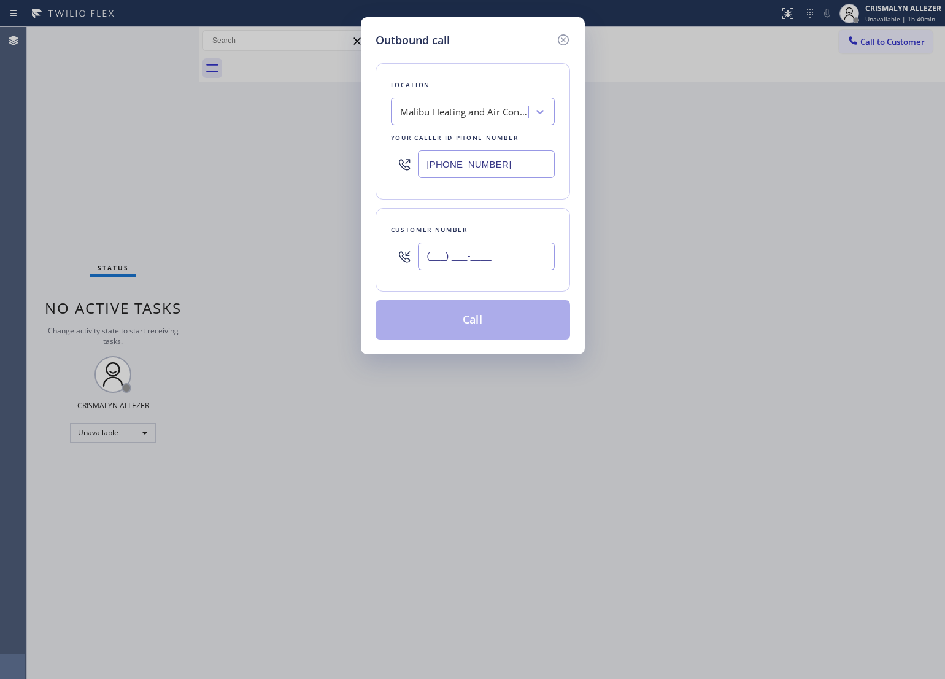
paste input "831) 241-8393"
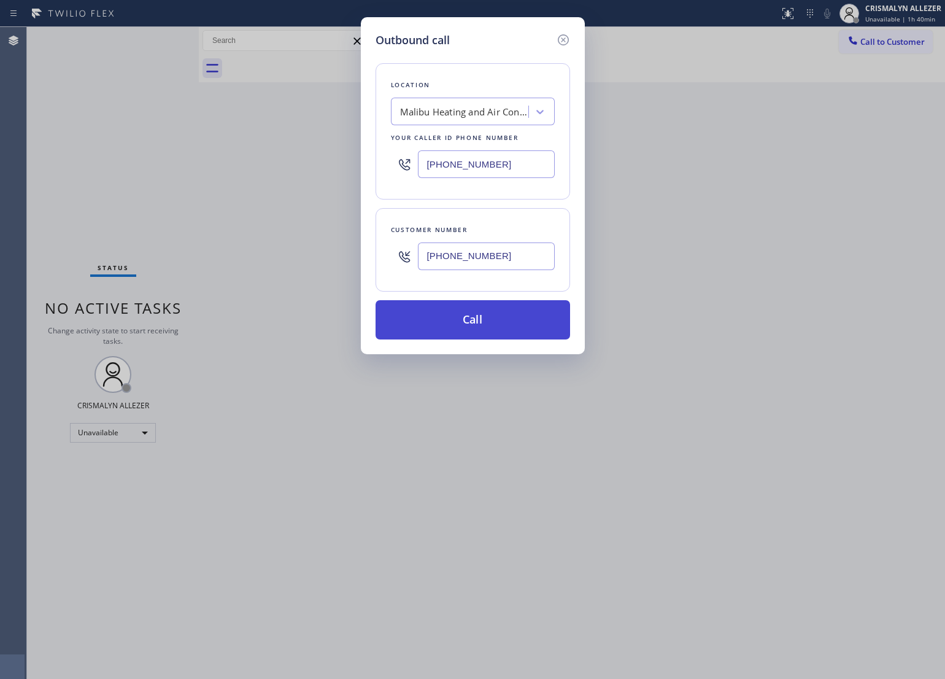
type input "[PHONE_NUMBER]"
click at [472, 314] on button "Call" at bounding box center [472, 319] width 194 height 39
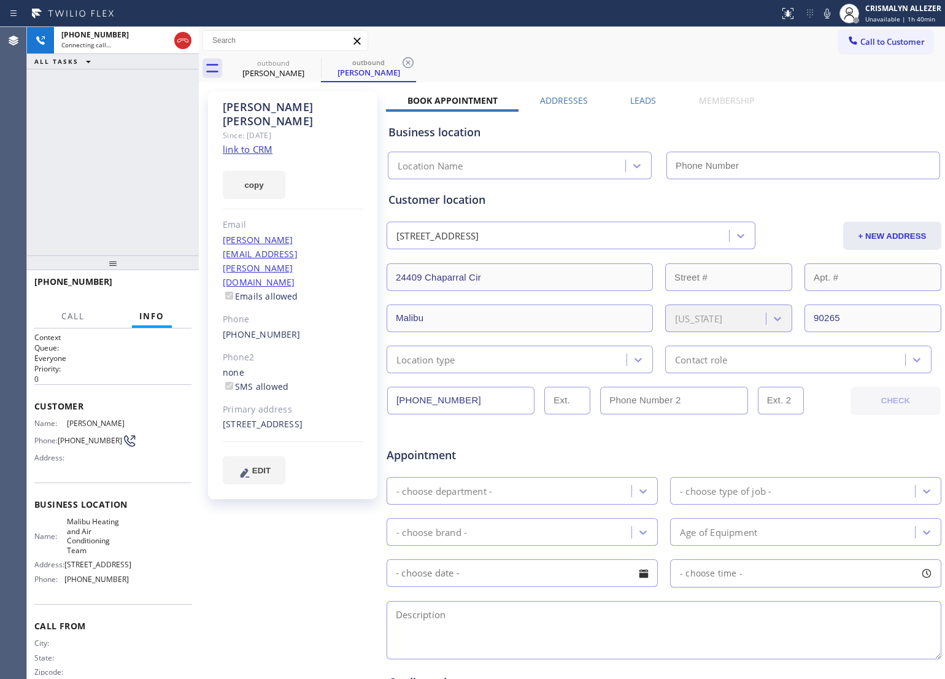
type input "[PHONE_NUMBER]"
click at [237, 143] on link "link to CRM" at bounding box center [248, 149] width 50 height 12
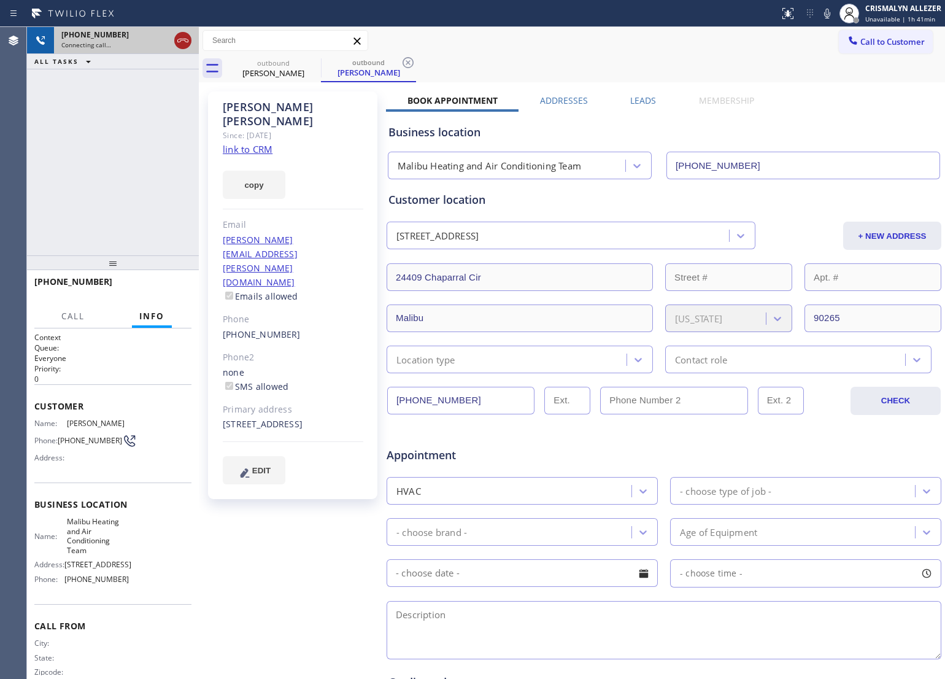
click at [182, 46] on icon at bounding box center [182, 40] width 15 height 15
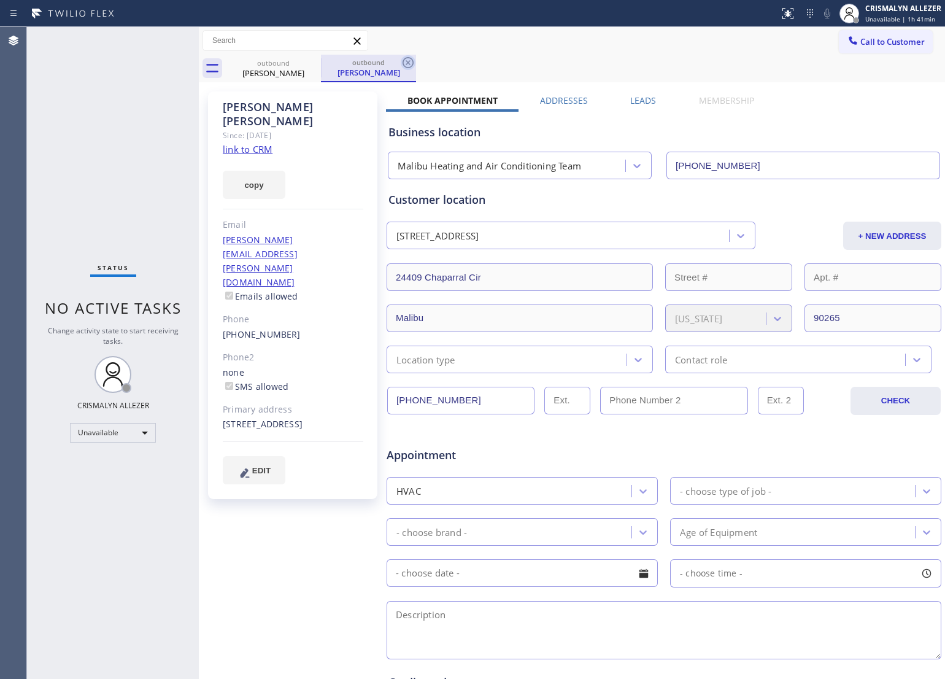
click at [407, 65] on icon at bounding box center [408, 62] width 15 height 15
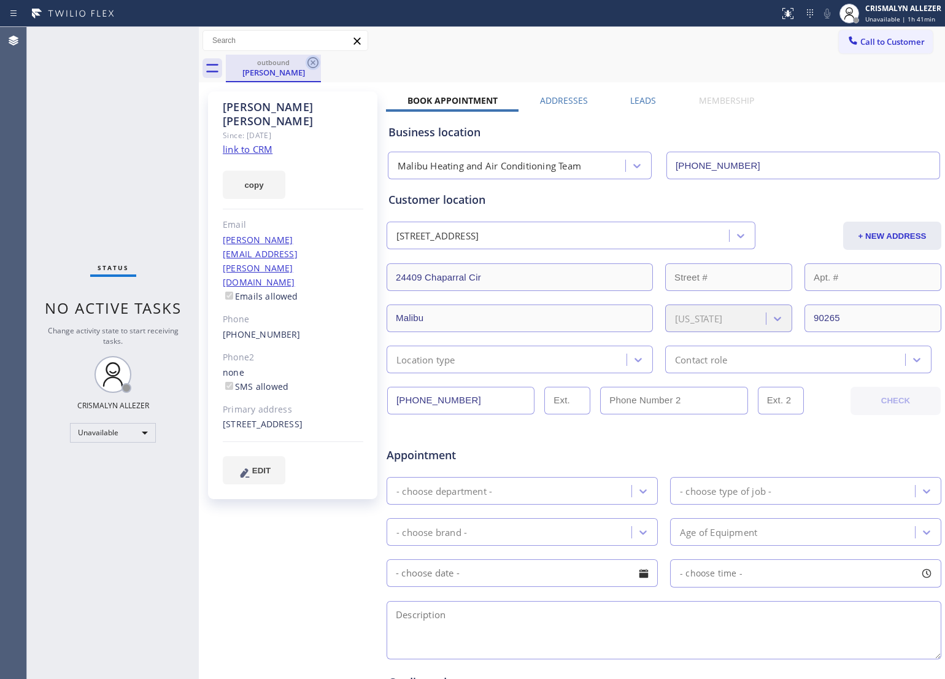
click at [313, 62] on icon at bounding box center [312, 62] width 11 height 11
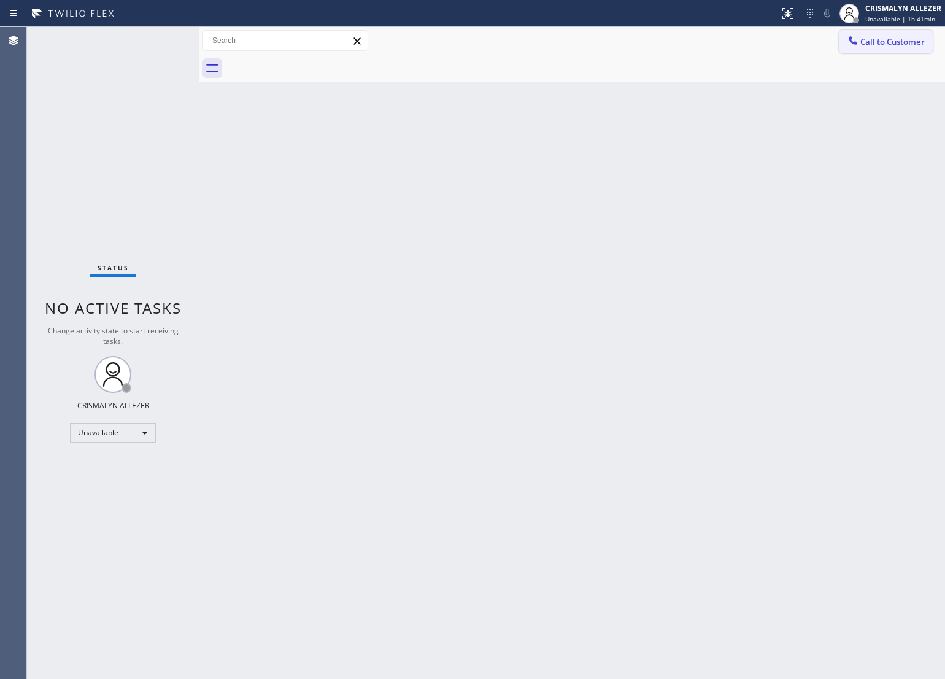
click at [886, 48] on button "Call to Customer" at bounding box center [886, 41] width 94 height 23
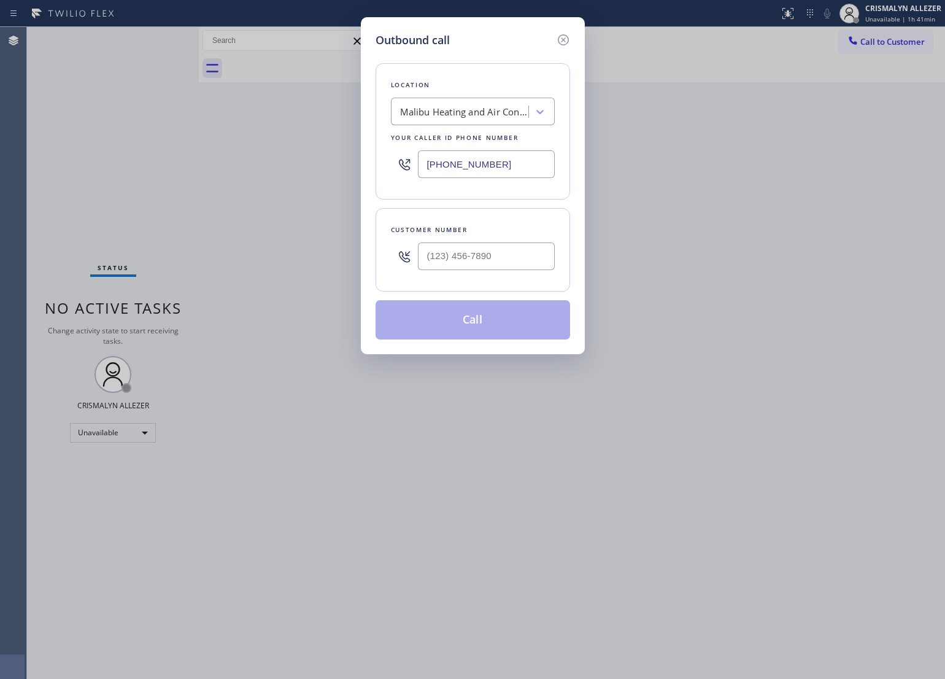
drag, startPoint x: 525, startPoint y: 160, endPoint x: 226, endPoint y: 161, distance: 299.4
click at [235, 161] on div "Outbound call Location [GEOGRAPHIC_DATA] Heating and Air Conditioning Team Your…" at bounding box center [472, 339] width 945 height 679
paste input "714) 942-4220"
type input "[PHONE_NUMBER]"
click at [537, 261] on input "(___) ___-____" at bounding box center [486, 256] width 137 height 28
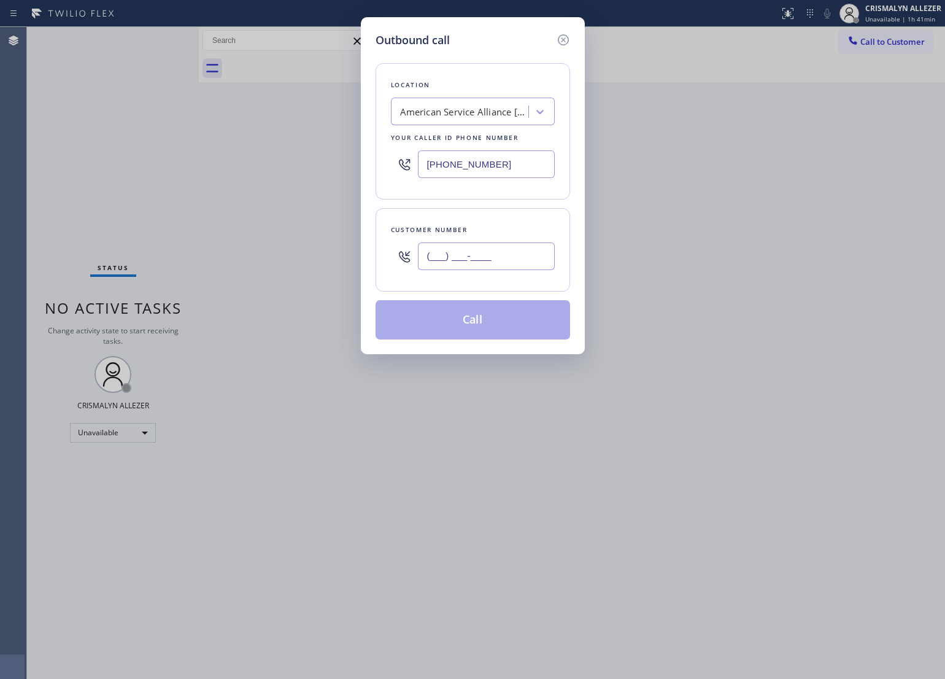
paste input "657) 263-3423"
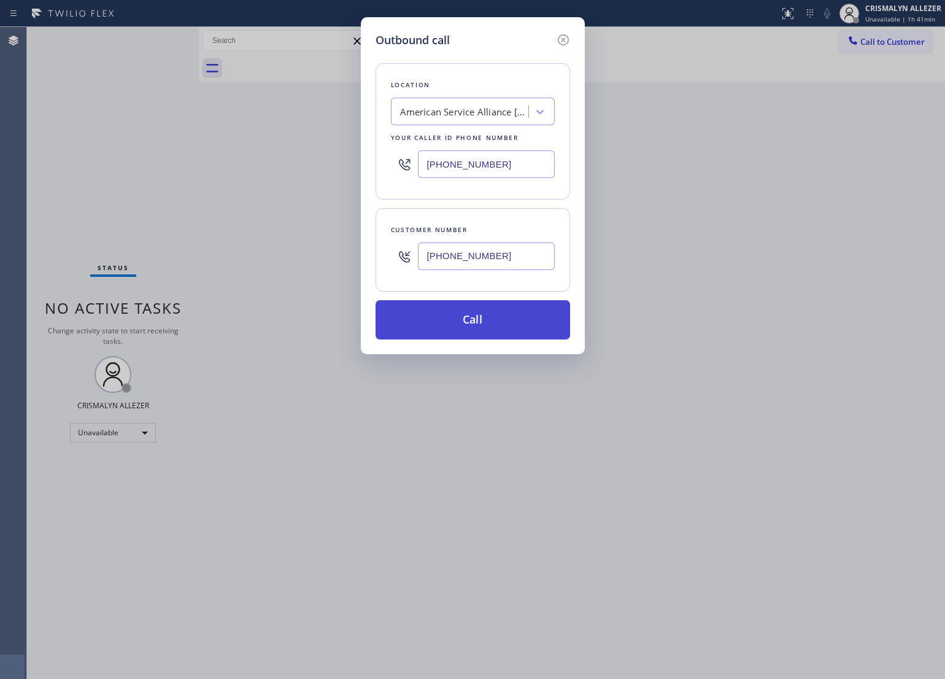
type input "[PHONE_NUMBER]"
click at [482, 326] on button "Call" at bounding box center [472, 319] width 194 height 39
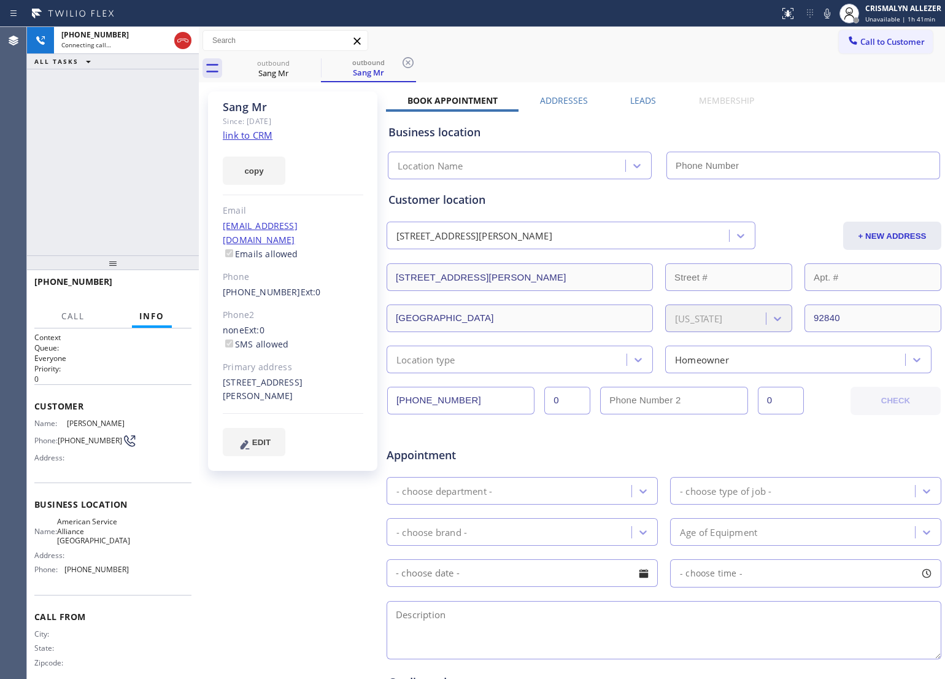
type input "[PHONE_NUMBER]"
click at [151, 167] on div "[PHONE_NUMBER] Connecting call… ALL TASKS ALL TASKS ACTIVE TASKS TASKS IN WRAP …" at bounding box center [113, 141] width 172 height 228
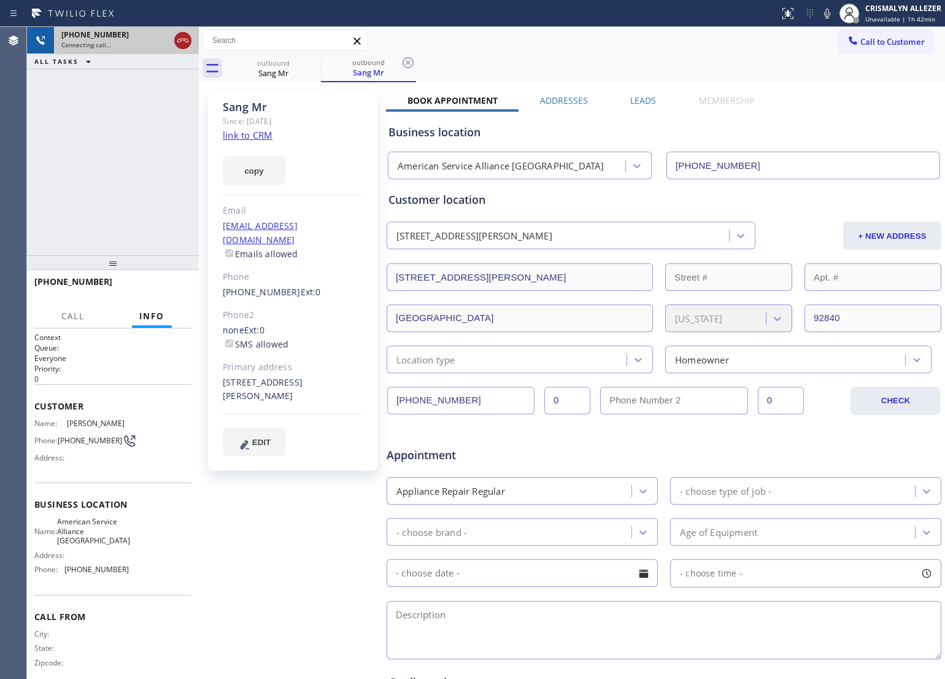
click at [187, 42] on icon at bounding box center [182, 41] width 11 height 4
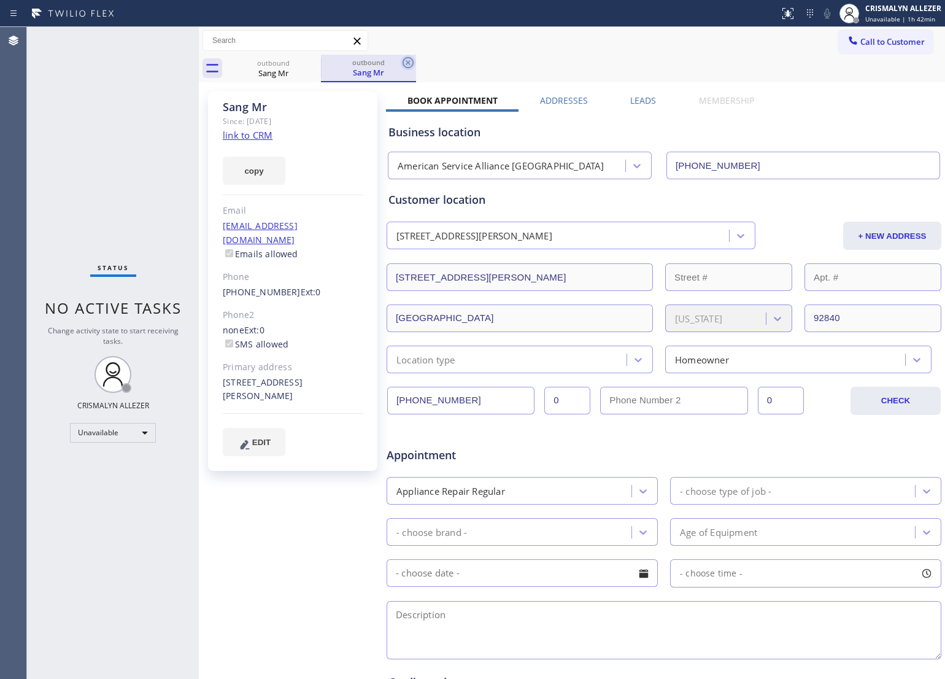
click at [403, 63] on icon at bounding box center [407, 62] width 11 height 11
click at [310, 60] on icon at bounding box center [313, 62] width 15 height 15
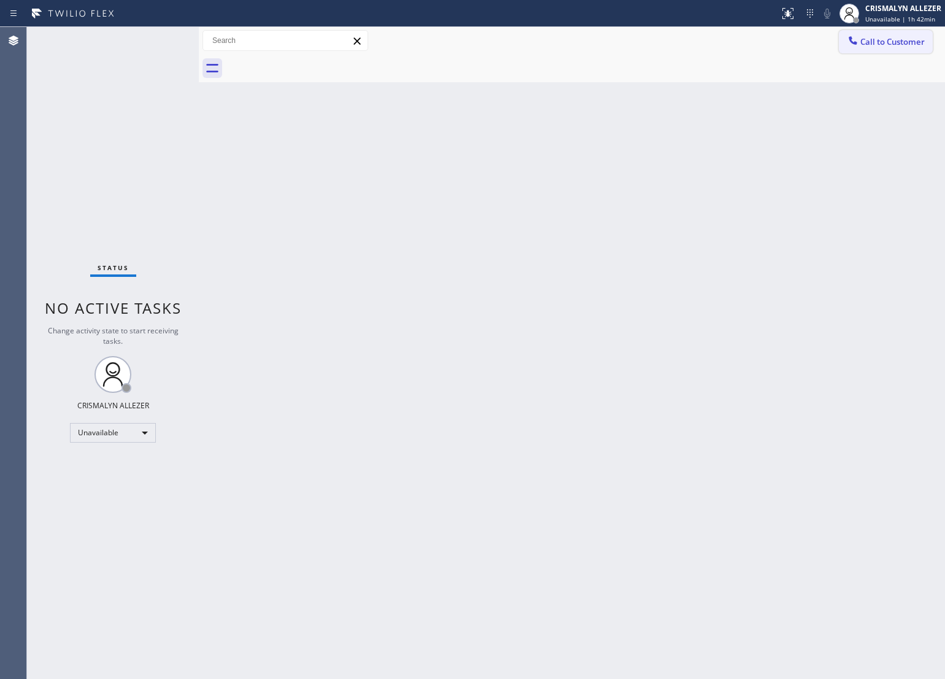
click at [891, 42] on span "Call to Customer" at bounding box center [892, 41] width 64 height 11
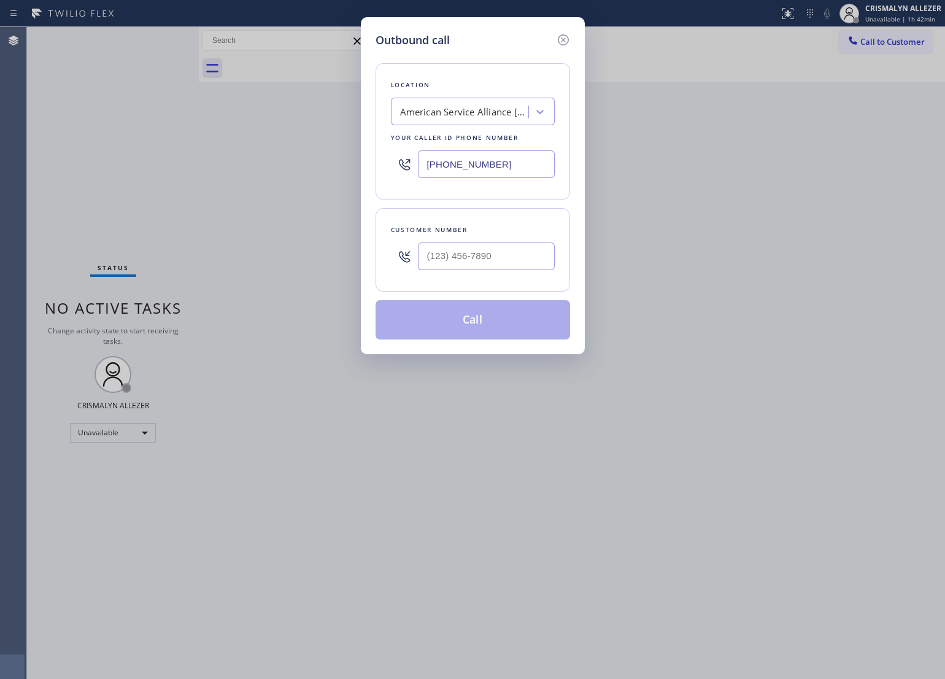
drag, startPoint x: 539, startPoint y: 166, endPoint x: 269, endPoint y: 169, distance: 269.9
click at [296, 169] on div "Outbound call Location American Service Alliance [GEOGRAPHIC_DATA] Your caller …" at bounding box center [472, 339] width 945 height 679
paste input "805) 754-2637"
type input "[PHONE_NUMBER]"
click at [486, 255] on input "(___) ___-____" at bounding box center [486, 256] width 137 height 28
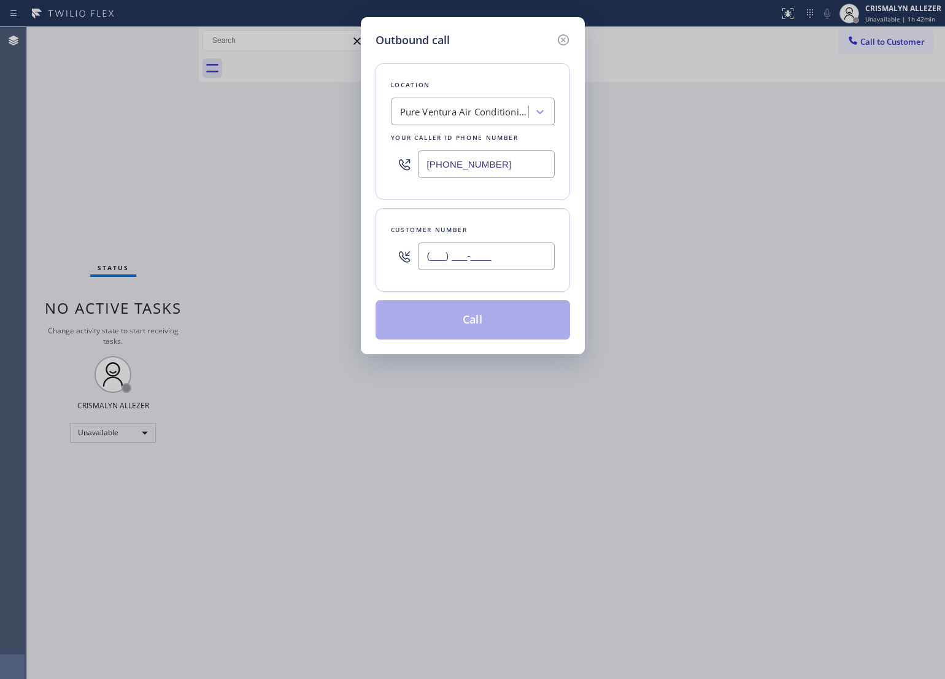
paste input "805) 205-0938"
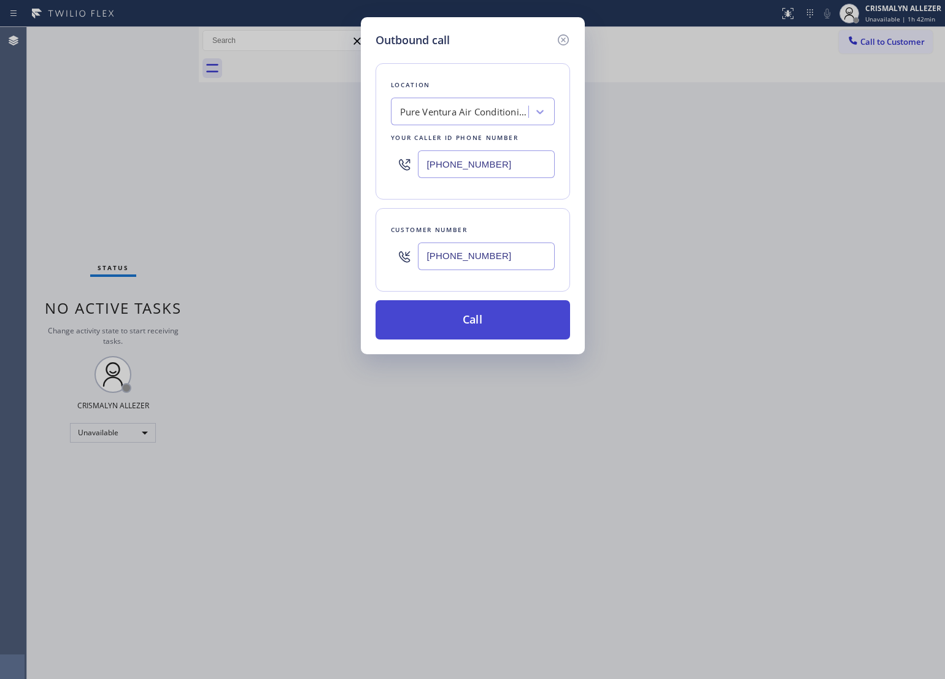
type input "[PHONE_NUMBER]"
click at [480, 323] on button "Call" at bounding box center [472, 319] width 194 height 39
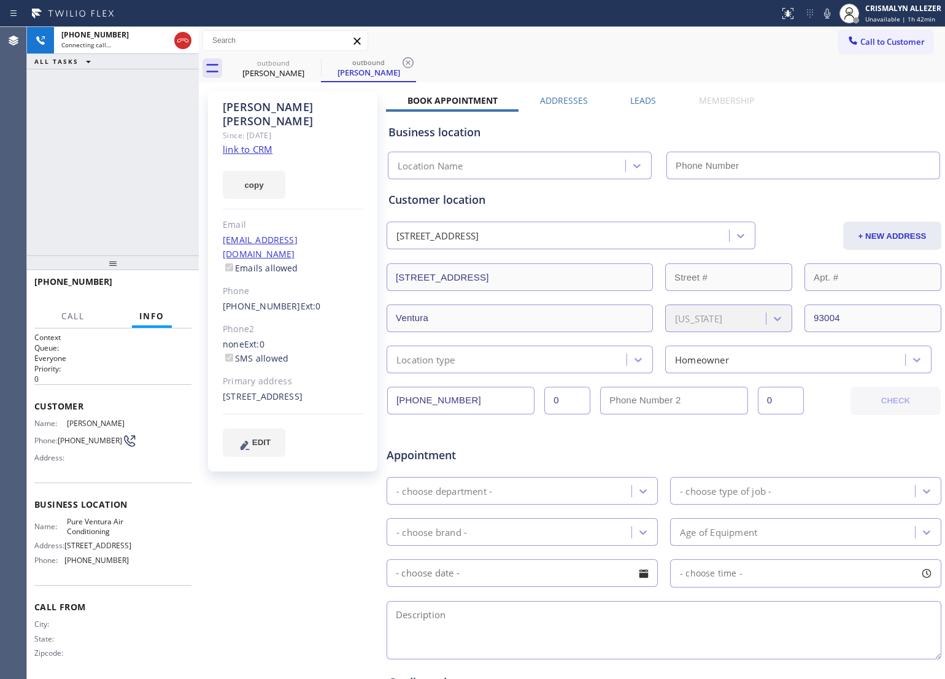
type input "[PHONE_NUMBER]"
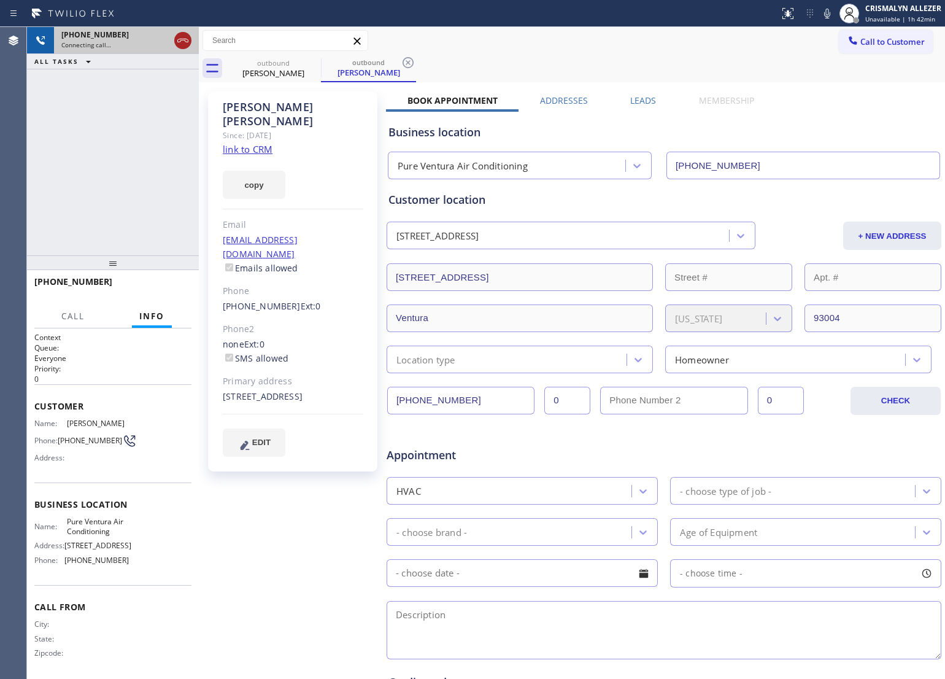
click at [182, 44] on icon at bounding box center [182, 40] width 15 height 15
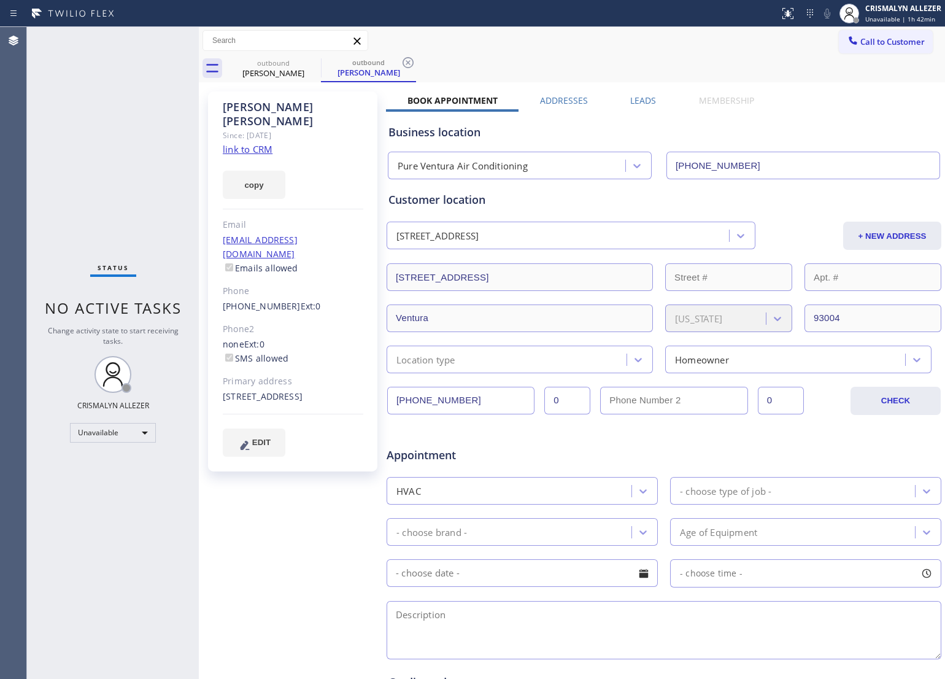
click at [642, 98] on label "Leads" at bounding box center [643, 100] width 26 height 12
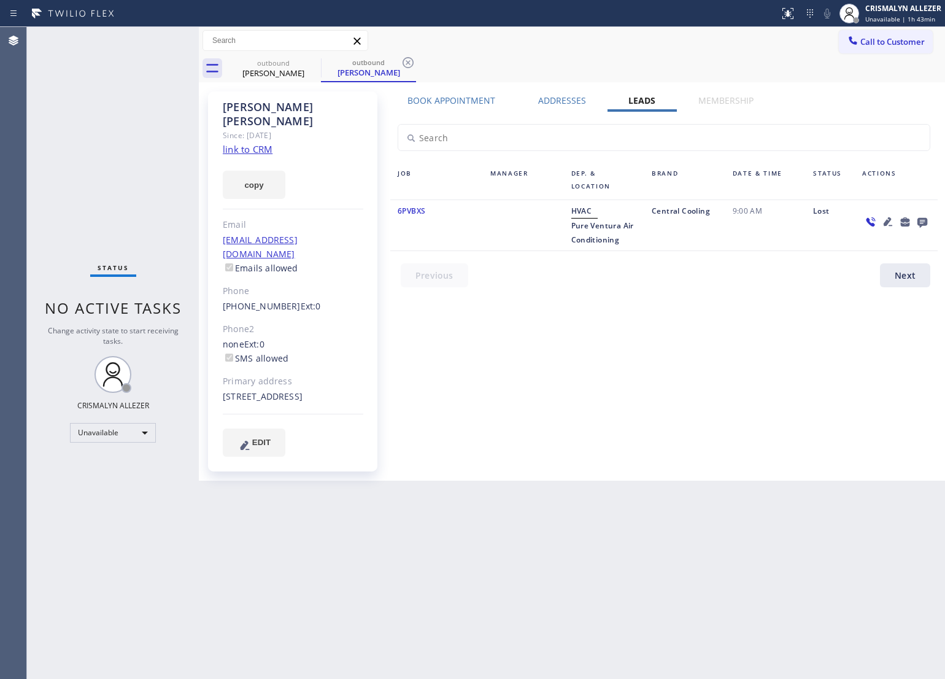
click at [920, 224] on icon at bounding box center [922, 223] width 10 height 10
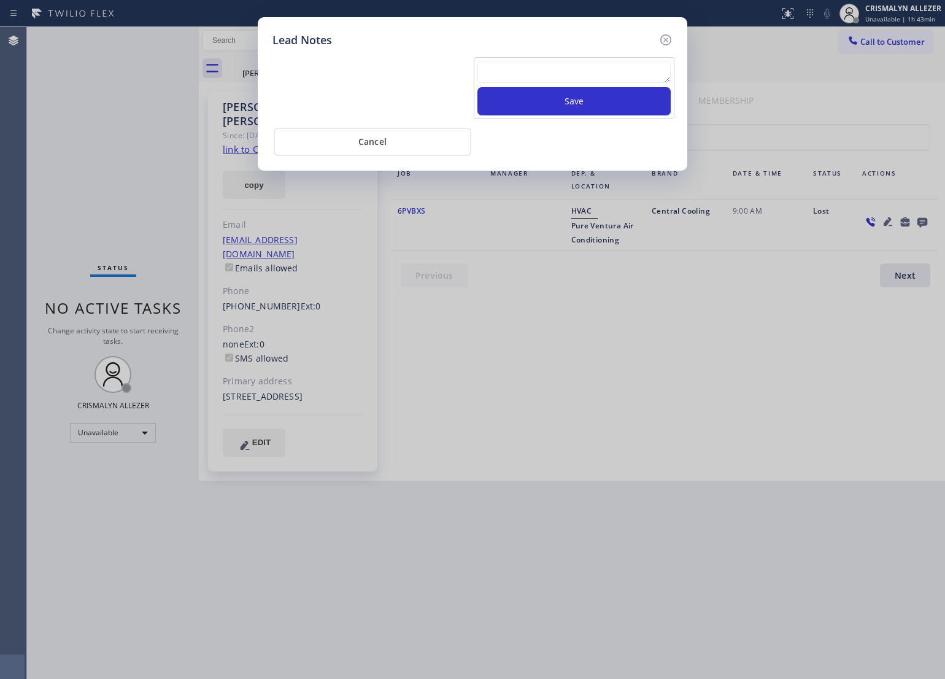
click at [558, 74] on textarea at bounding box center [573, 72] width 193 height 22
type textarea "please xfer here cx cb"
click at [575, 96] on button "Save" at bounding box center [573, 101] width 193 height 28
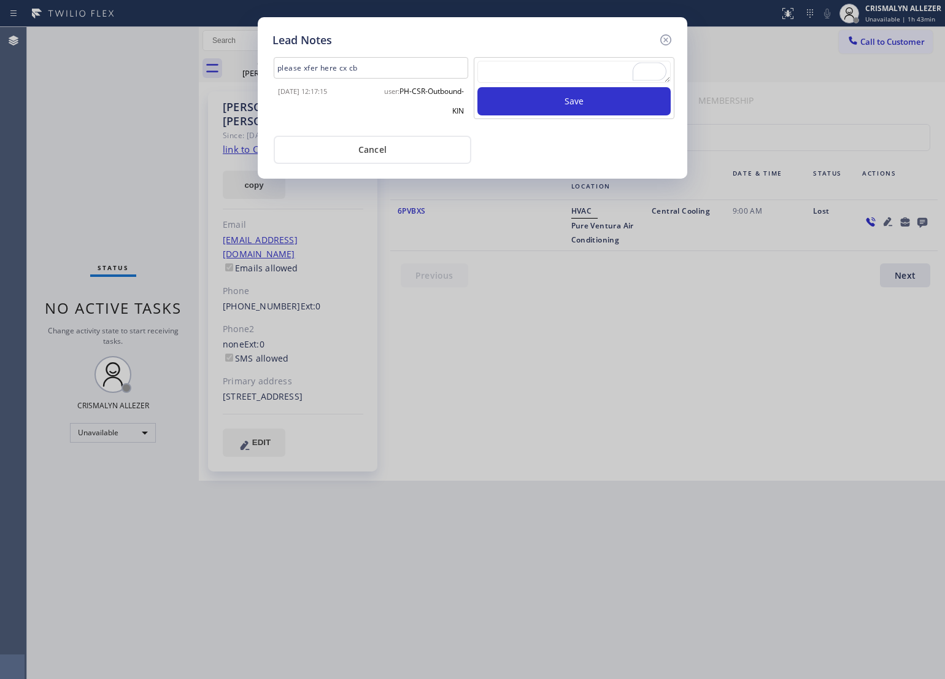
click at [380, 163] on div "Lead Notes please xfer here cx cb [DATE] 12:17:15 user: PH-CSR-Outbound-KIN Sav…" at bounding box center [472, 97] width 429 height 161
click at [382, 155] on button "Cancel" at bounding box center [373, 150] width 198 height 28
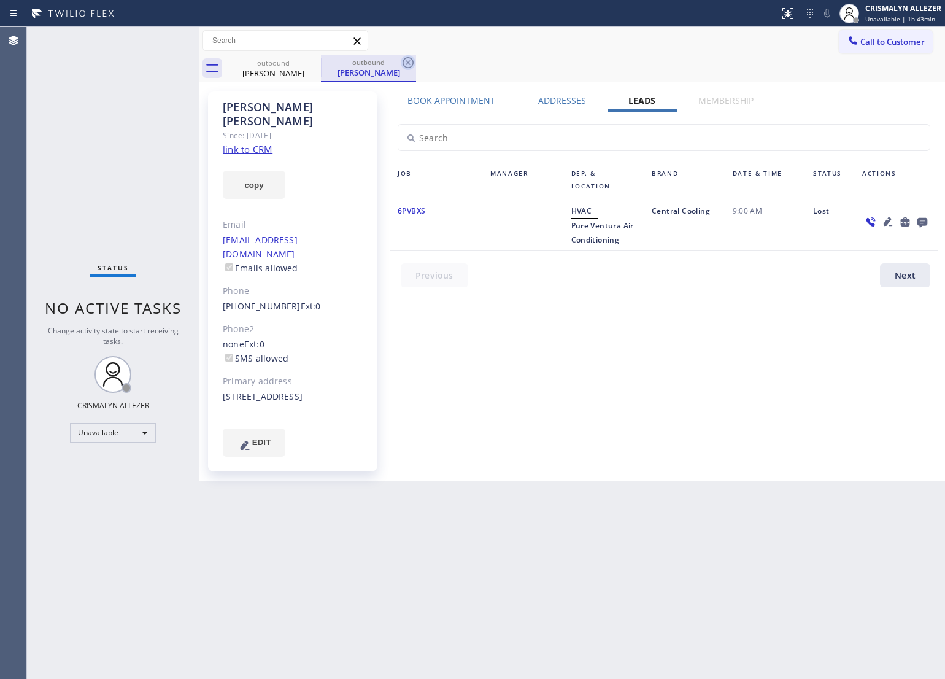
click at [404, 60] on icon at bounding box center [408, 62] width 15 height 15
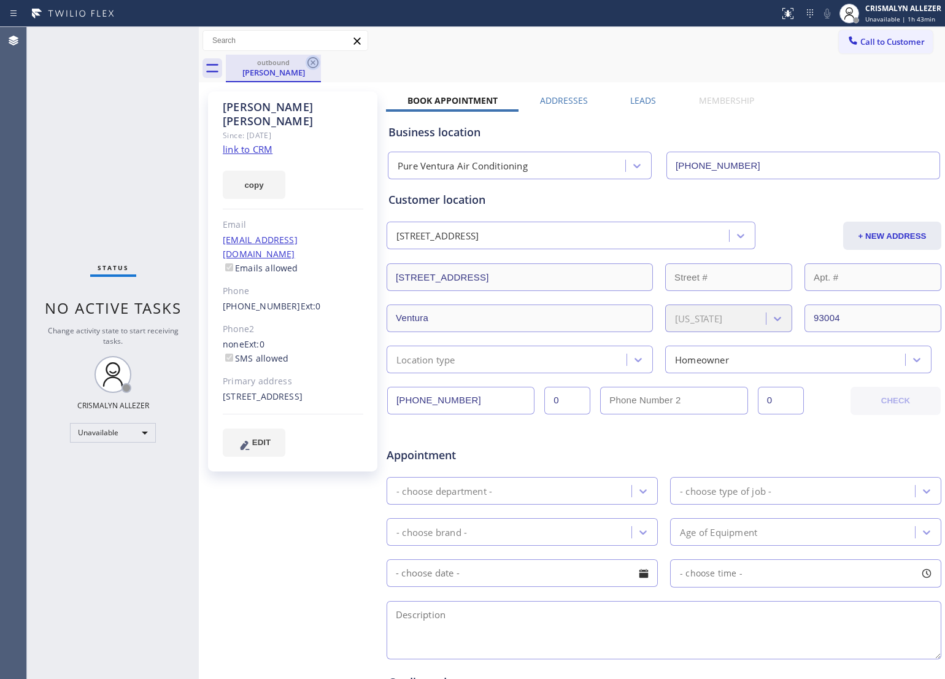
click at [315, 64] on icon at bounding box center [313, 62] width 15 height 15
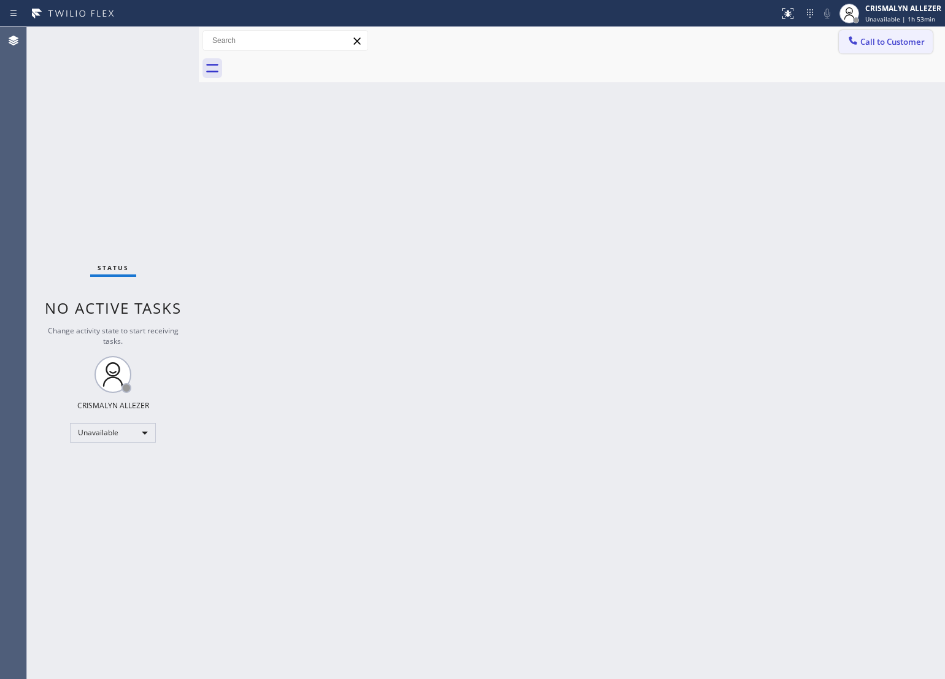
click at [893, 39] on span "Call to Customer" at bounding box center [892, 41] width 64 height 11
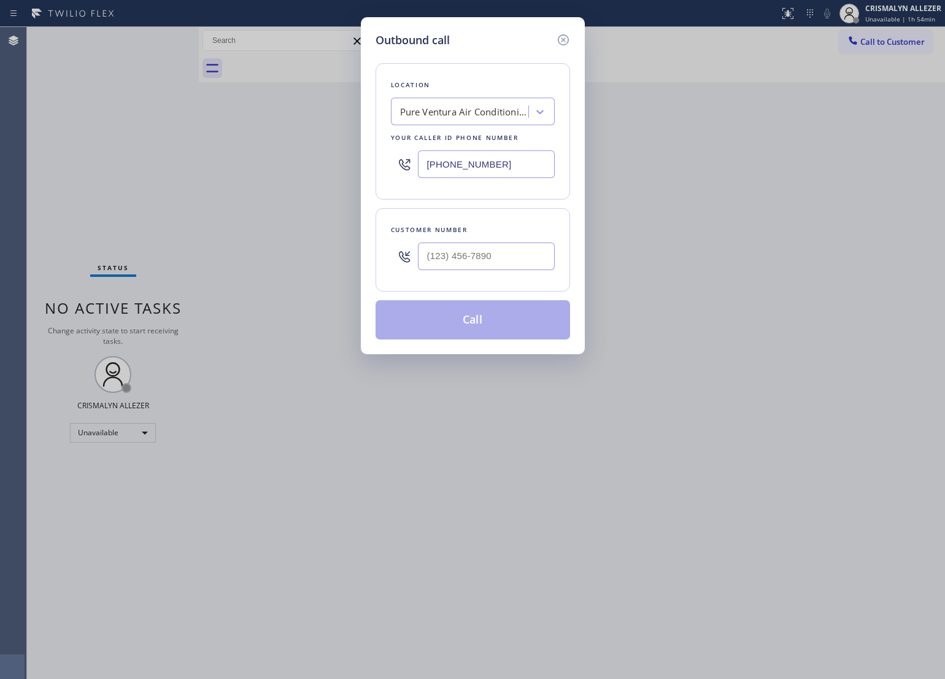
drag, startPoint x: 334, startPoint y: 175, endPoint x: 289, endPoint y: 182, distance: 45.9
click at [266, 176] on div "Outbound call Location Pure Ventura Air Conditioning Your caller id phone numbe…" at bounding box center [472, 339] width 945 height 679
paste input "551) 400-6516"
type input "[PHONE_NUMBER]"
click at [496, 258] on input "(___) ___-____" at bounding box center [486, 256] width 137 height 28
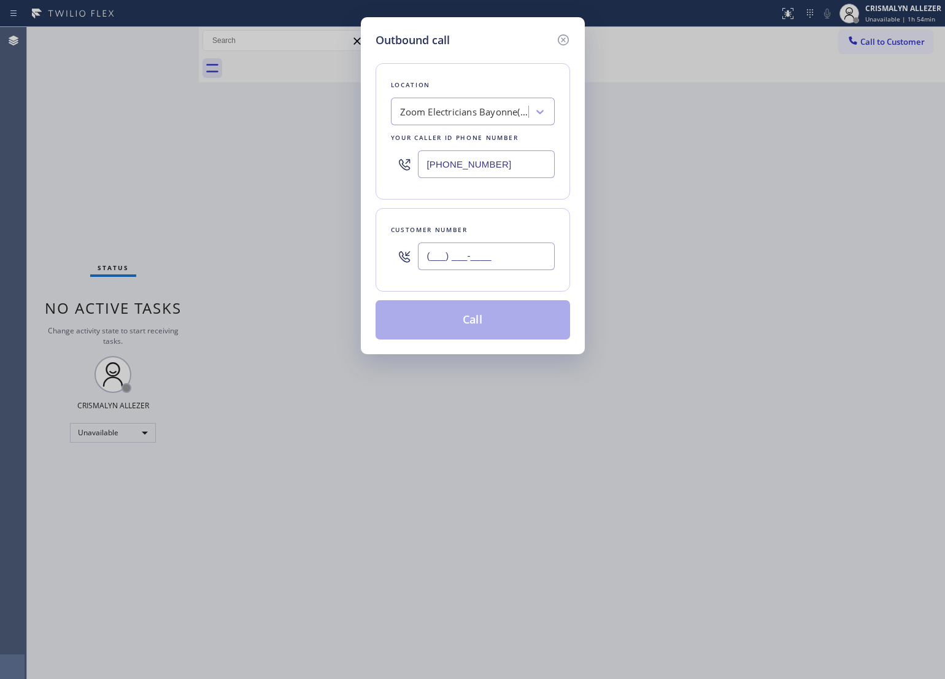
paste input "917) 306-4815"
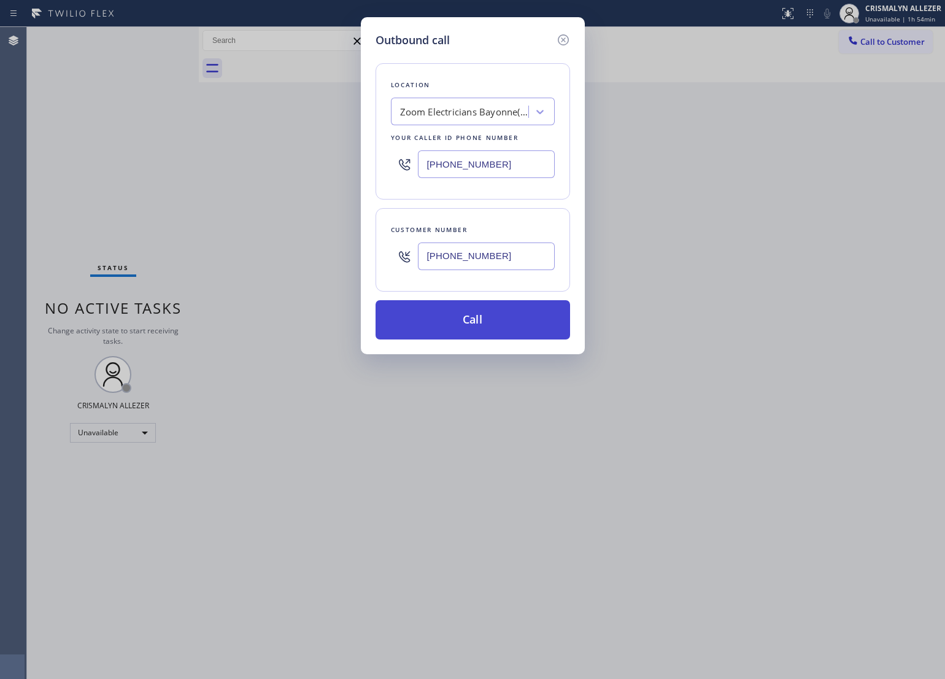
type input "[PHONE_NUMBER]"
click at [473, 323] on button "Call" at bounding box center [472, 319] width 194 height 39
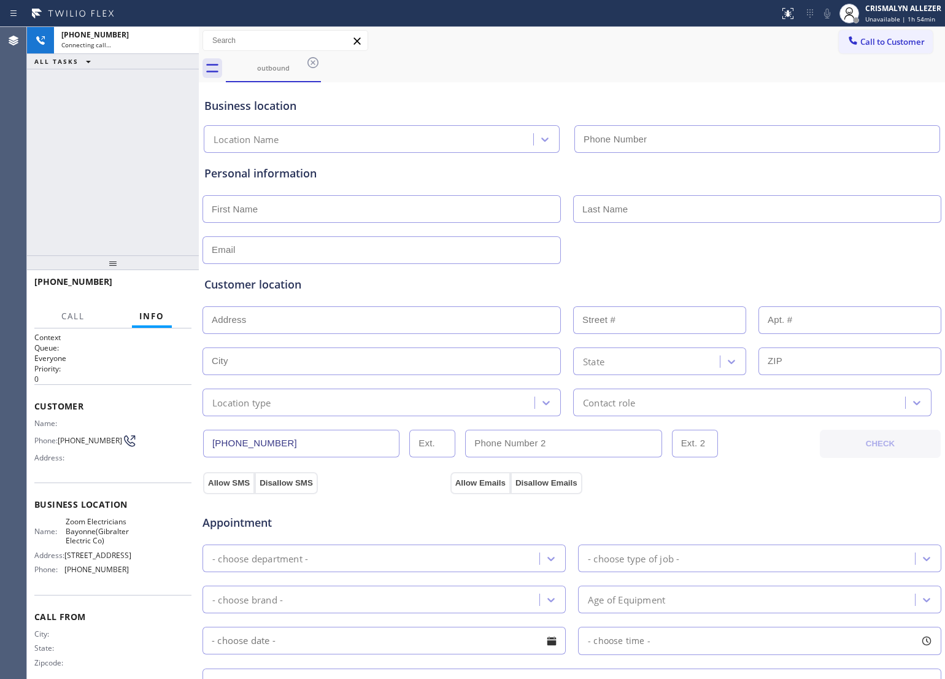
type input "[PHONE_NUMBER]"
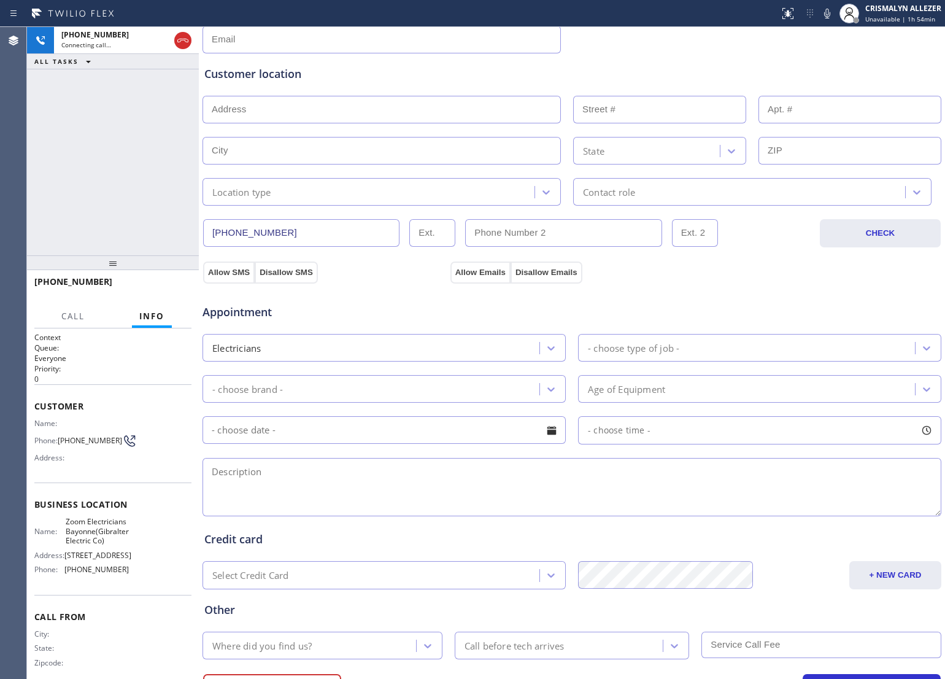
scroll to position [230, 0]
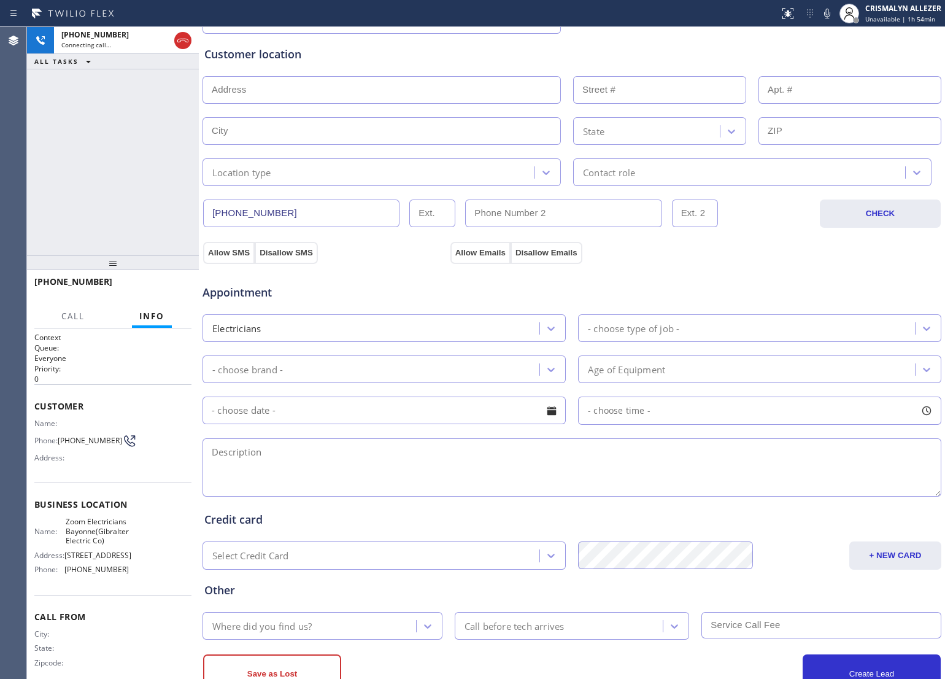
click at [479, 477] on textarea at bounding box center [571, 467] width 739 height 58
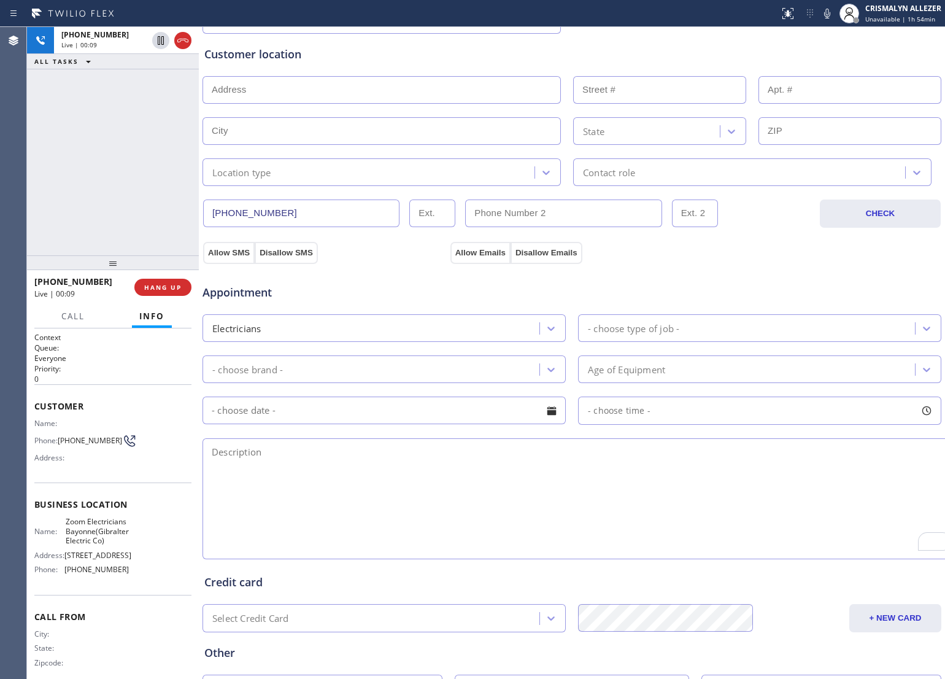
click at [944, 555] on html "Status report No issues detected If you experience an issue, please download th…" at bounding box center [472, 339] width 945 height 679
click at [498, 511] on textarea "To enrich screen reader interactions, please activate Accessibility in Grammarl…" at bounding box center [582, 498] width 761 height 121
click at [316, 499] on textarea "To enrich screen reader interactions, please activate Accessibility in Grammarl…" at bounding box center [582, 498] width 761 height 121
click at [250, 455] on textarea "To enrich screen reader interactions, please activate Accessibility in Grammarl…" at bounding box center [582, 498] width 761 height 121
click at [160, 287] on span "HANG UP" at bounding box center [162, 287] width 37 height 9
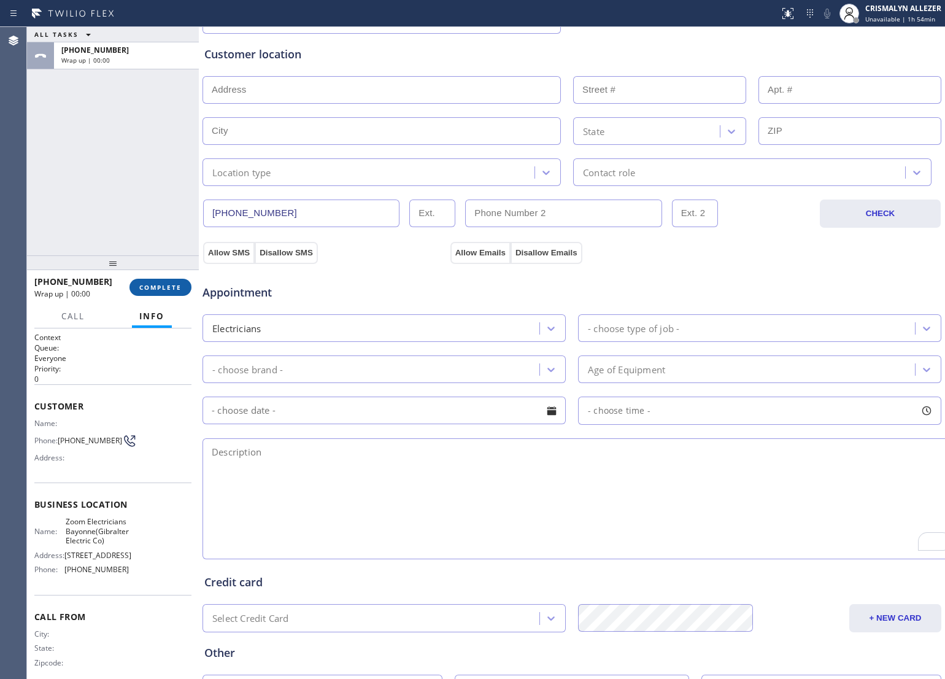
click at [160, 287] on span "COMPLETE" at bounding box center [160, 287] width 42 height 9
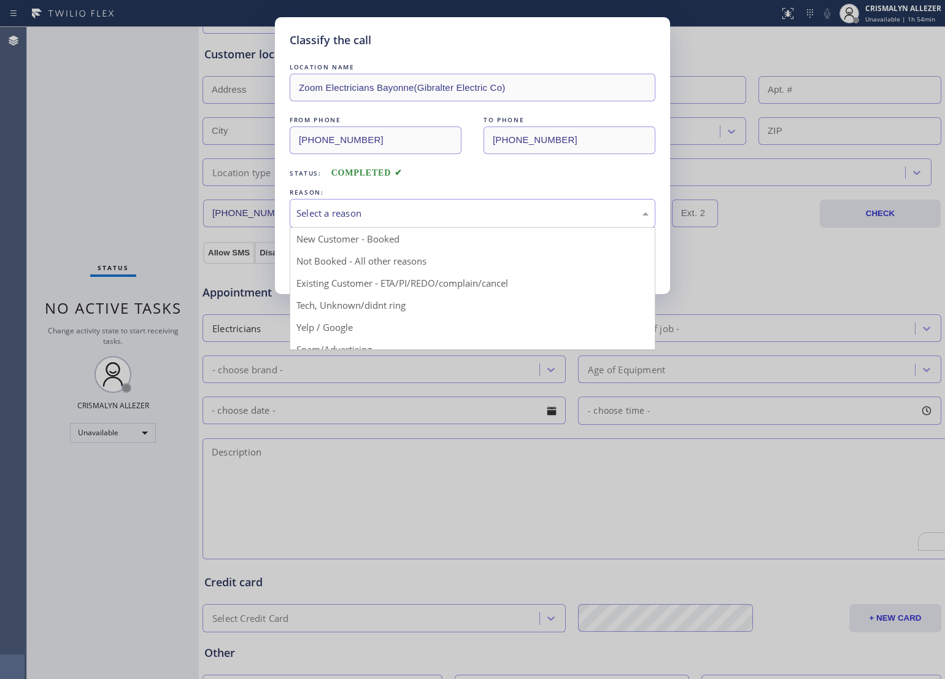
click at [480, 216] on div "Select a reason" at bounding box center [472, 213] width 352 height 14
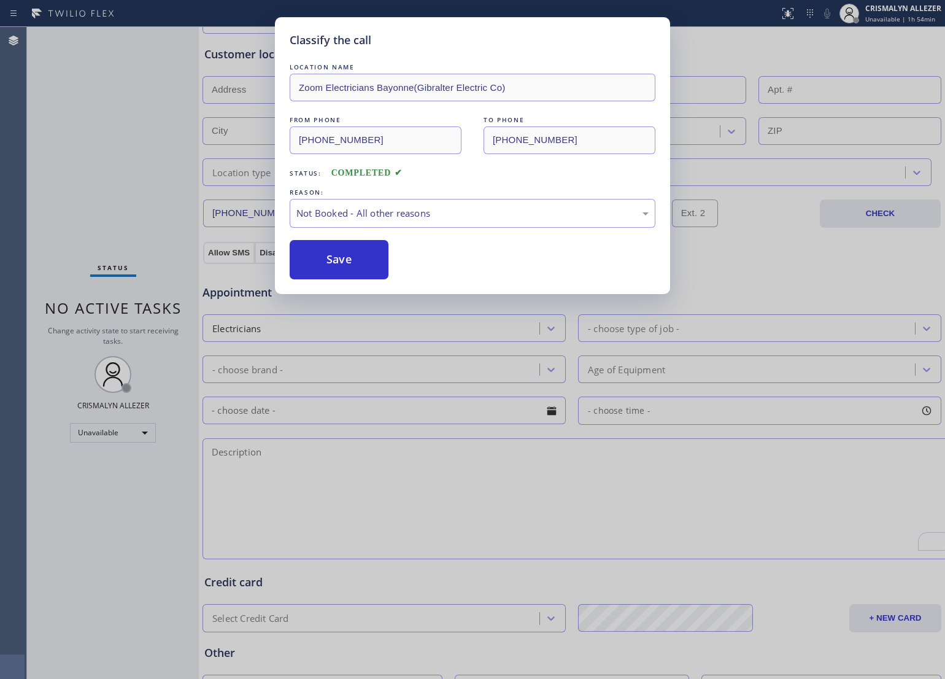
click at [339, 258] on button "Save" at bounding box center [339, 259] width 99 height 39
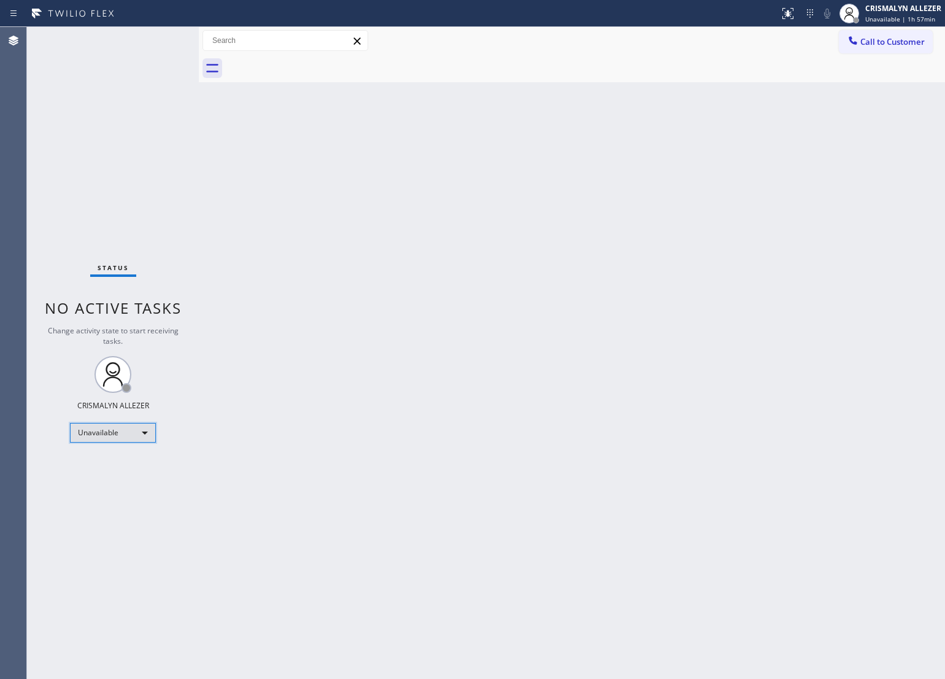
click at [144, 434] on div "Unavailable" at bounding box center [113, 433] width 86 height 20
click at [124, 500] on li "Break" at bounding box center [112, 495] width 83 height 15
